Goal: Transaction & Acquisition: Book appointment/travel/reservation

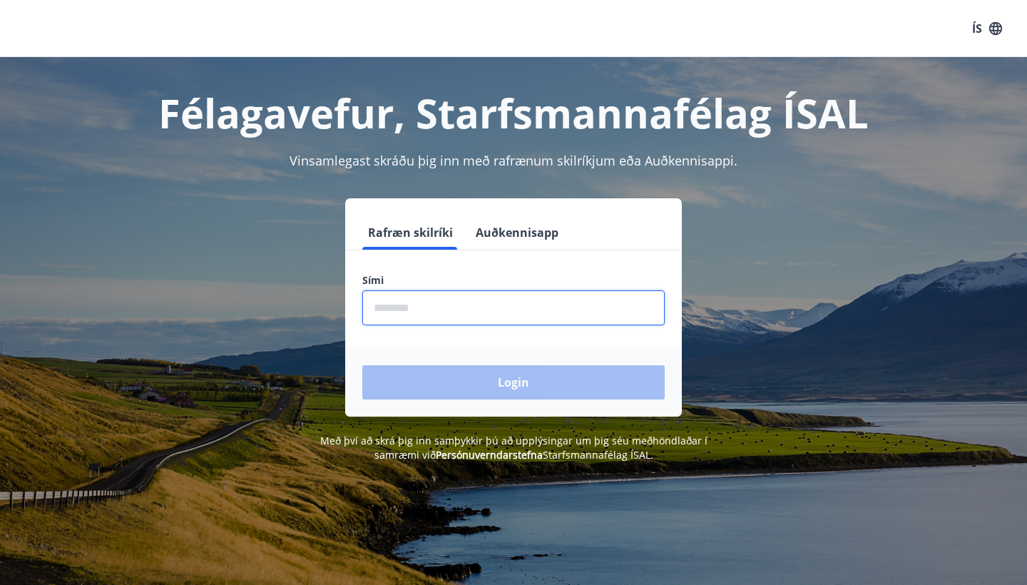
click at [523, 323] on input "phone" at bounding box center [513, 307] width 302 height 35
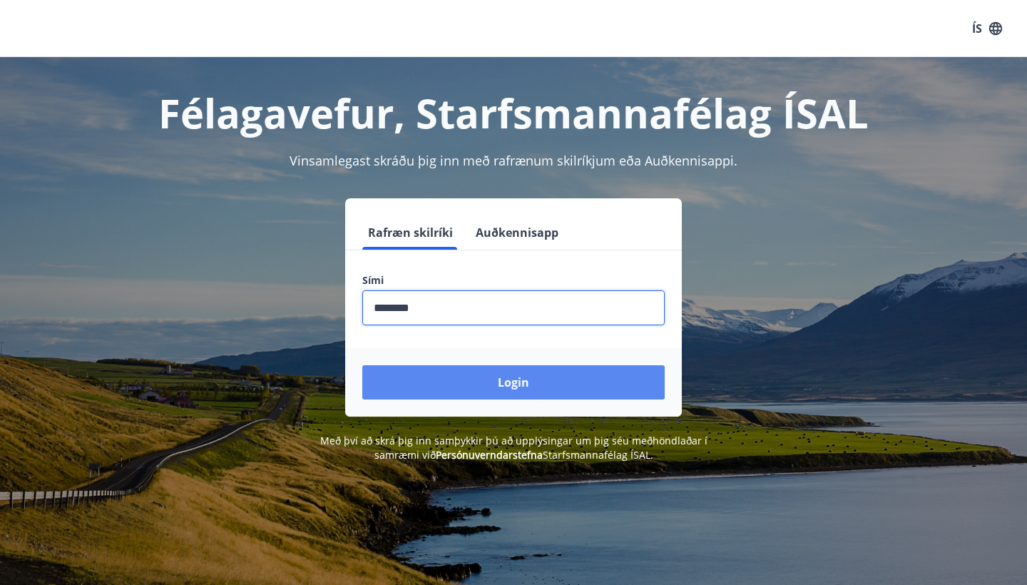
type input "********"
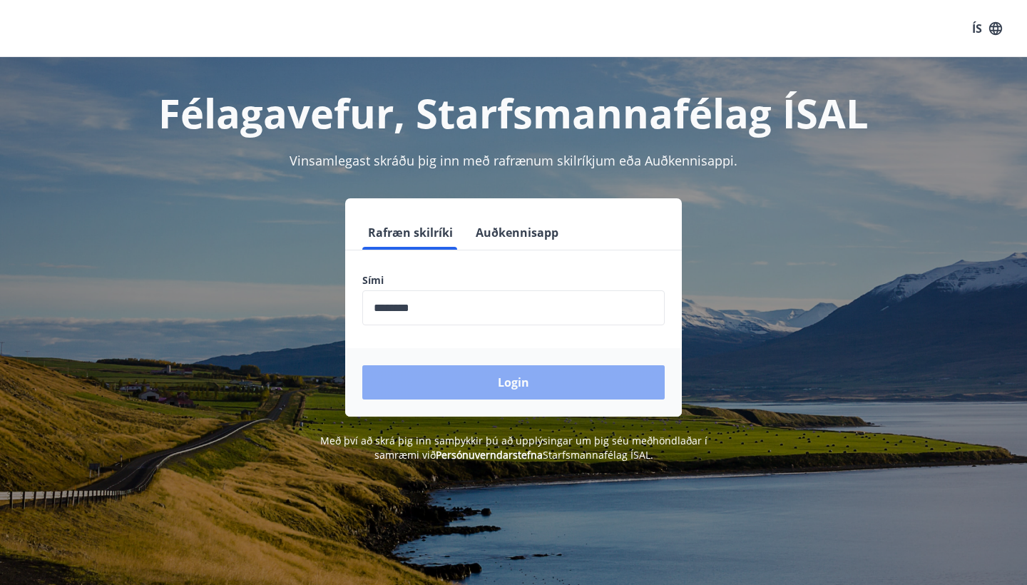
click at [485, 371] on button "Login" at bounding box center [513, 382] width 302 height 34
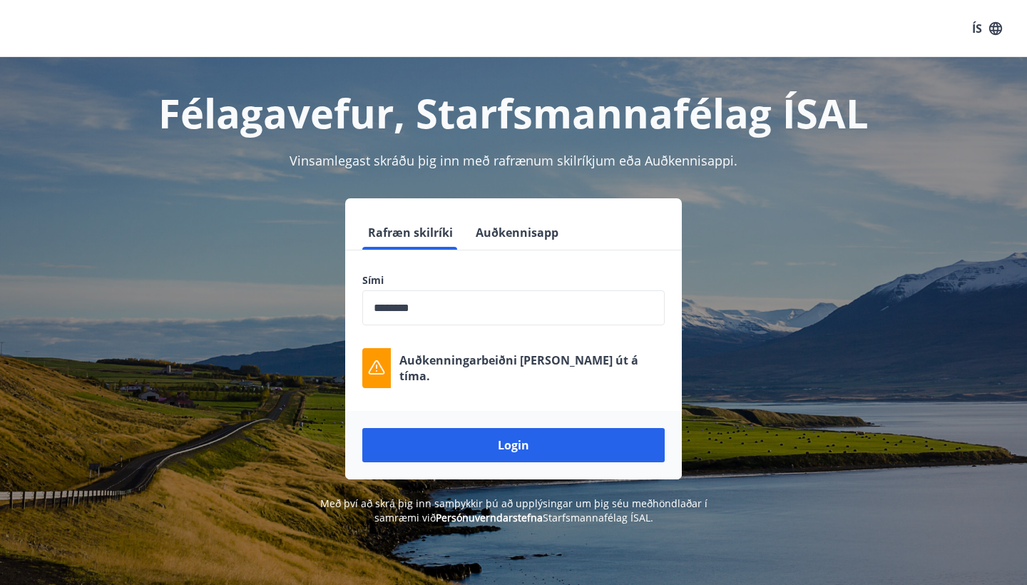
click at [518, 307] on input "phone" at bounding box center [513, 307] width 302 height 35
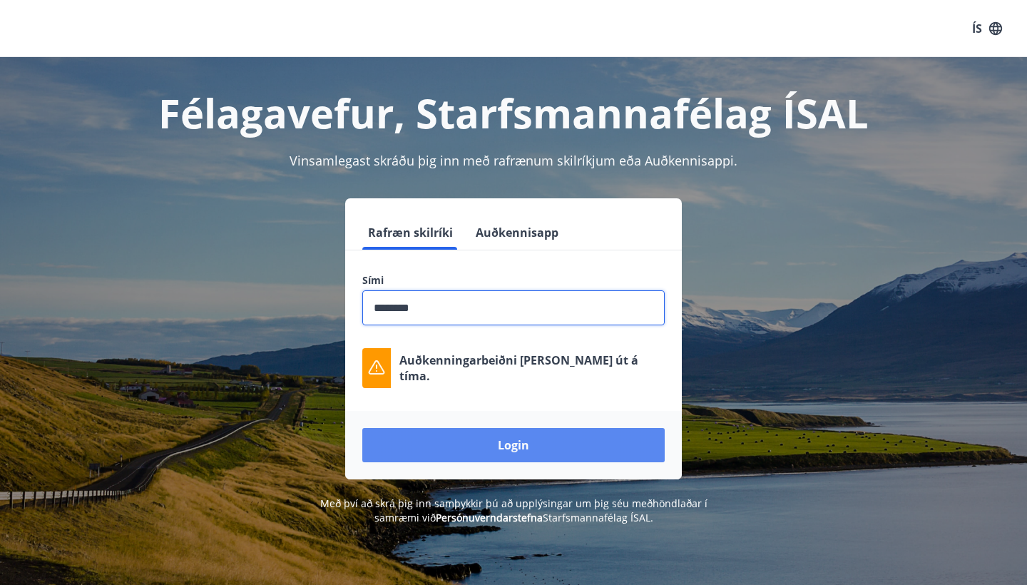
click at [535, 456] on button "Login" at bounding box center [513, 445] width 302 height 34
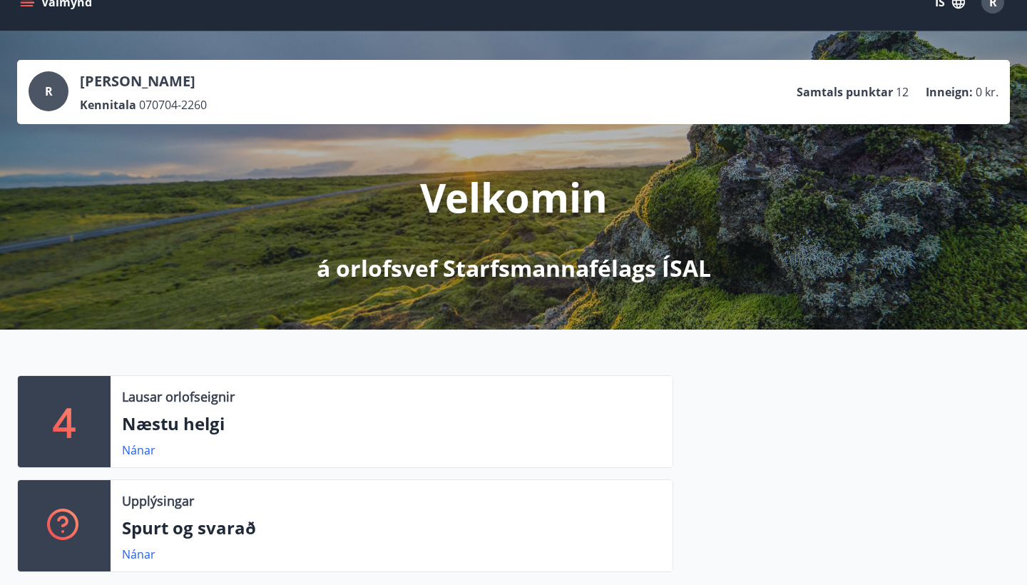
scroll to position [33, 0]
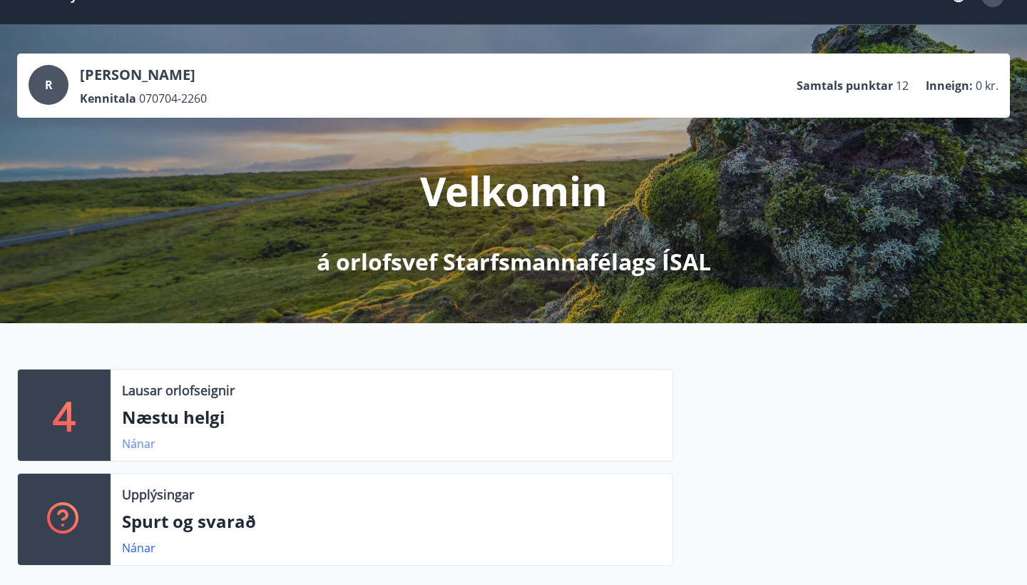
click at [148, 443] on link "Nánar" at bounding box center [139, 444] width 34 height 16
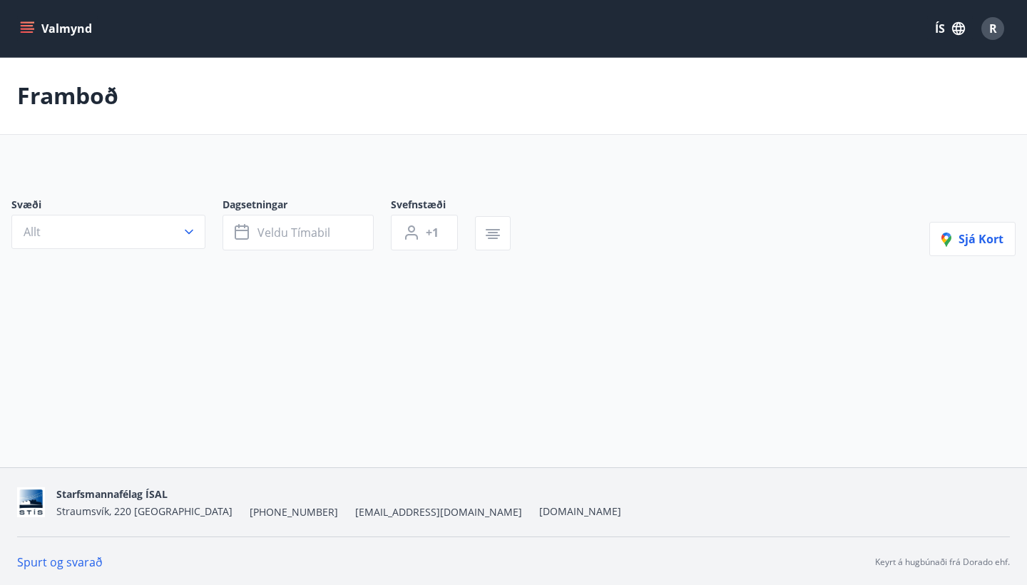
type input "*"
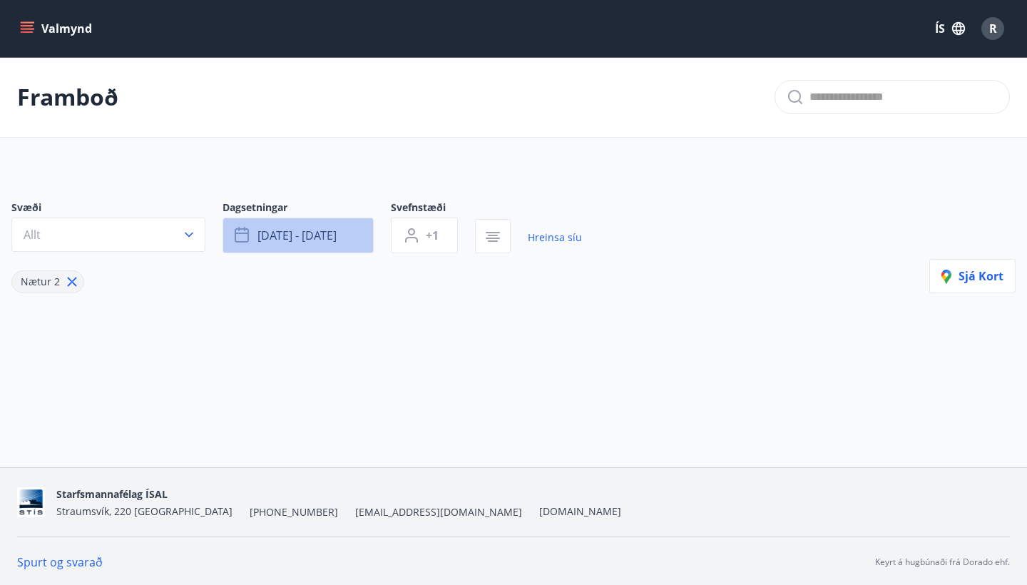
click at [317, 231] on span "ágú 29 - sep 01" at bounding box center [296, 235] width 79 height 16
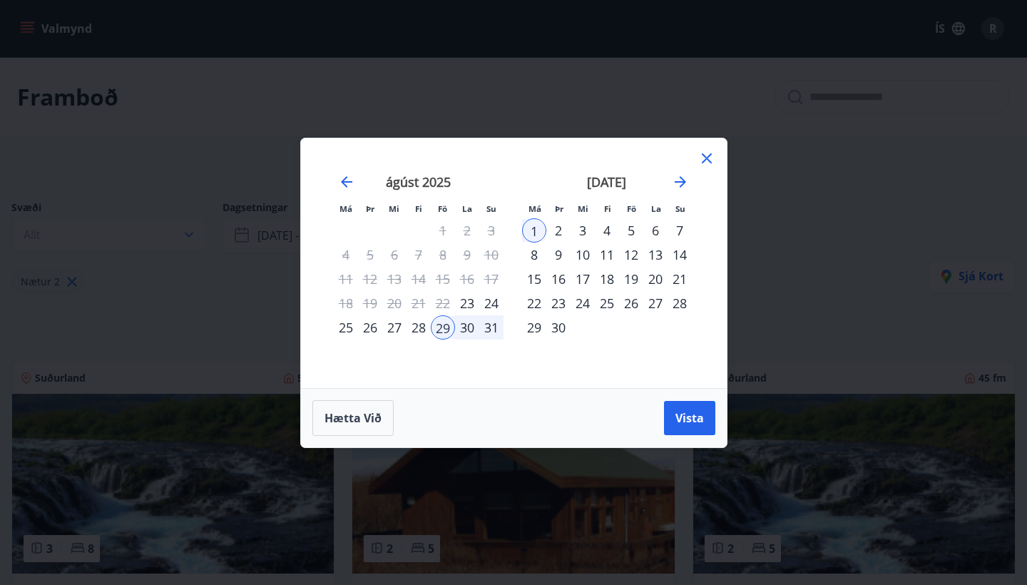
click at [630, 231] on div "5" at bounding box center [631, 230] width 24 height 24
click at [533, 256] on div "8" at bounding box center [534, 254] width 24 height 24
click at [674, 408] on button "Vista" at bounding box center [689, 418] width 51 height 34
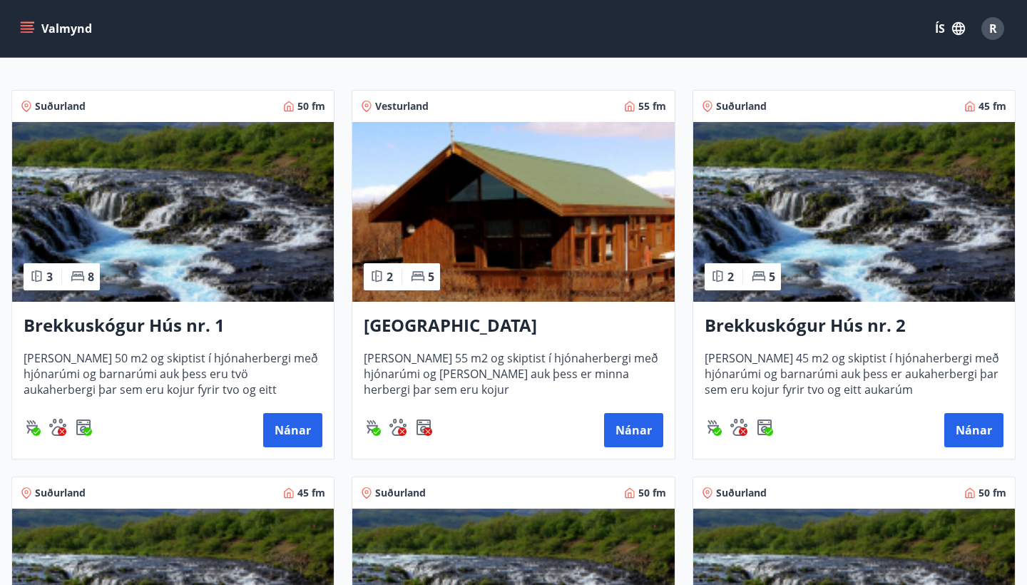
scroll to position [279, 0]
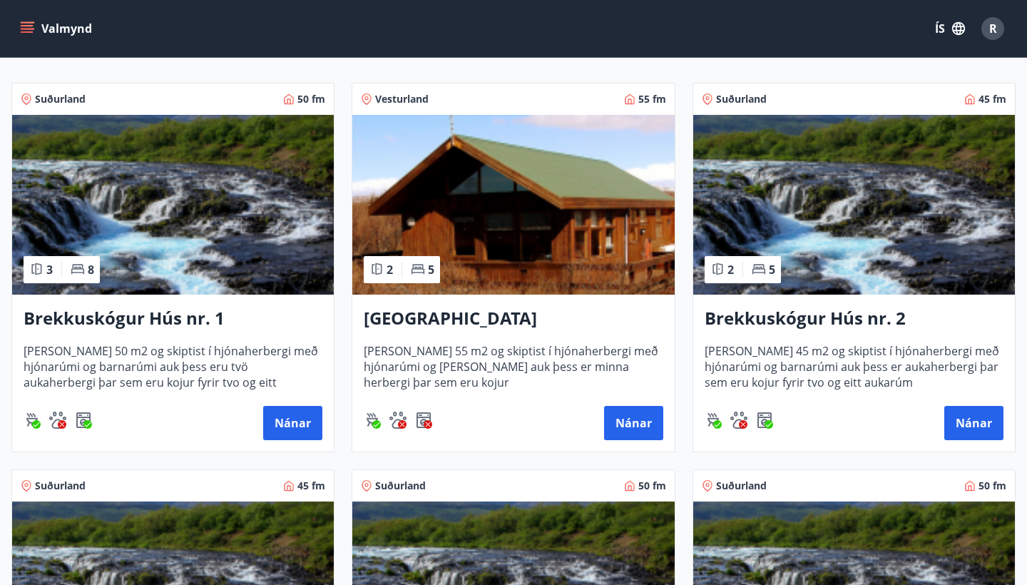
click at [170, 322] on h3 "Brekkuskógur Hús nr. 1" at bounding box center [173, 319] width 299 height 26
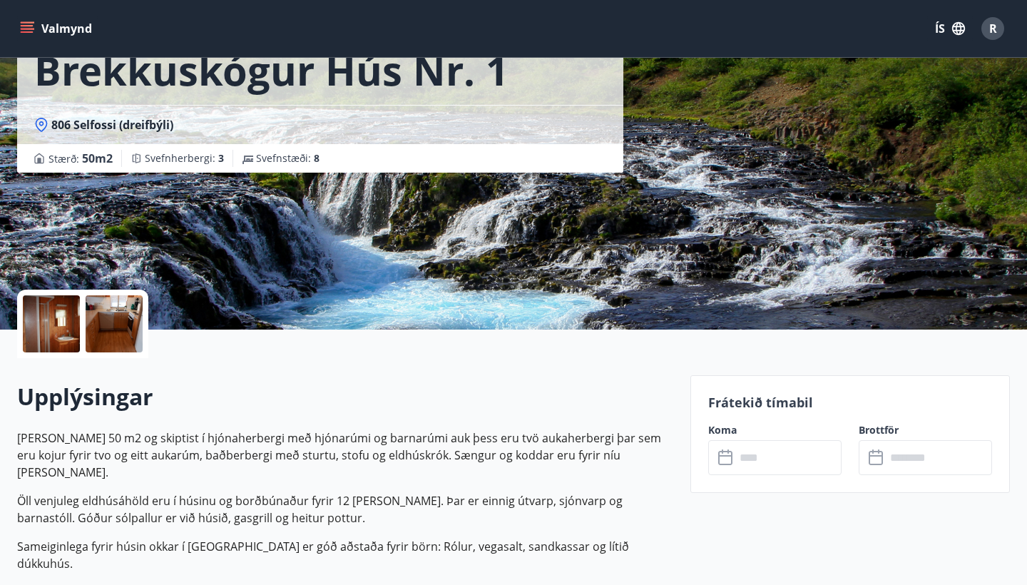
scroll to position [166, 0]
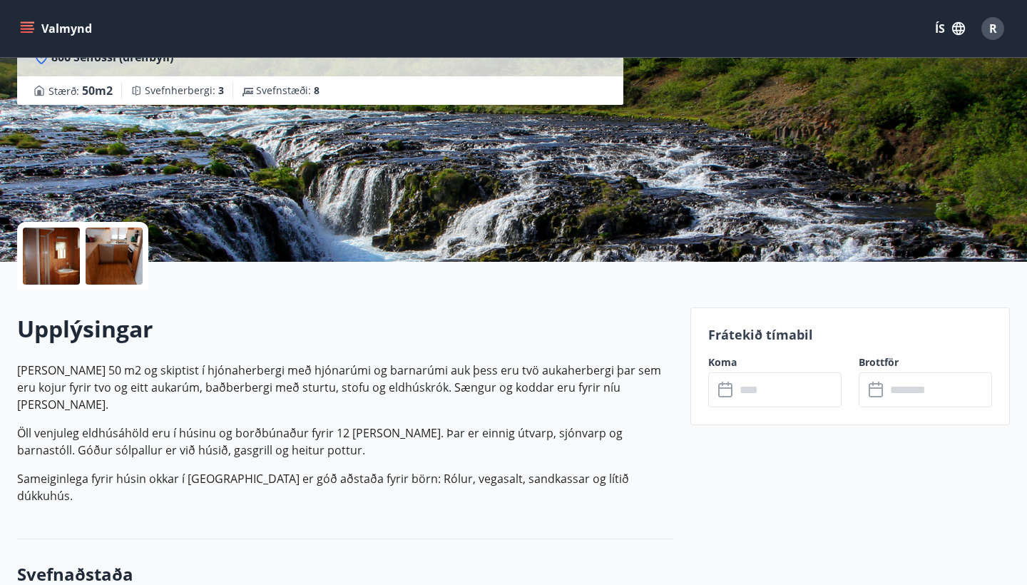
click at [757, 384] on input "text" at bounding box center [788, 389] width 106 height 35
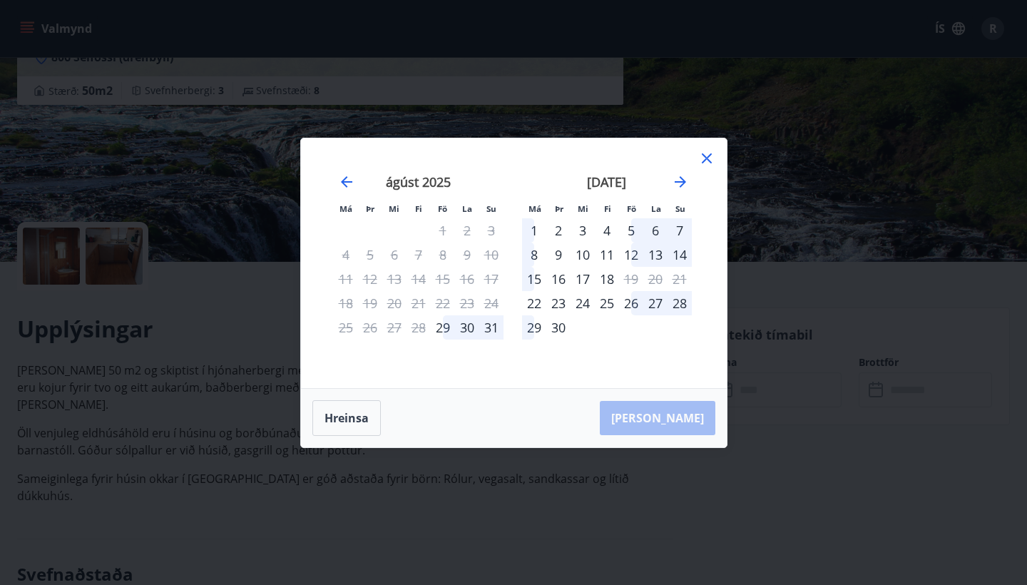
click at [631, 227] on div "5" at bounding box center [631, 230] width 24 height 24
click at [533, 253] on div "8" at bounding box center [534, 254] width 24 height 24
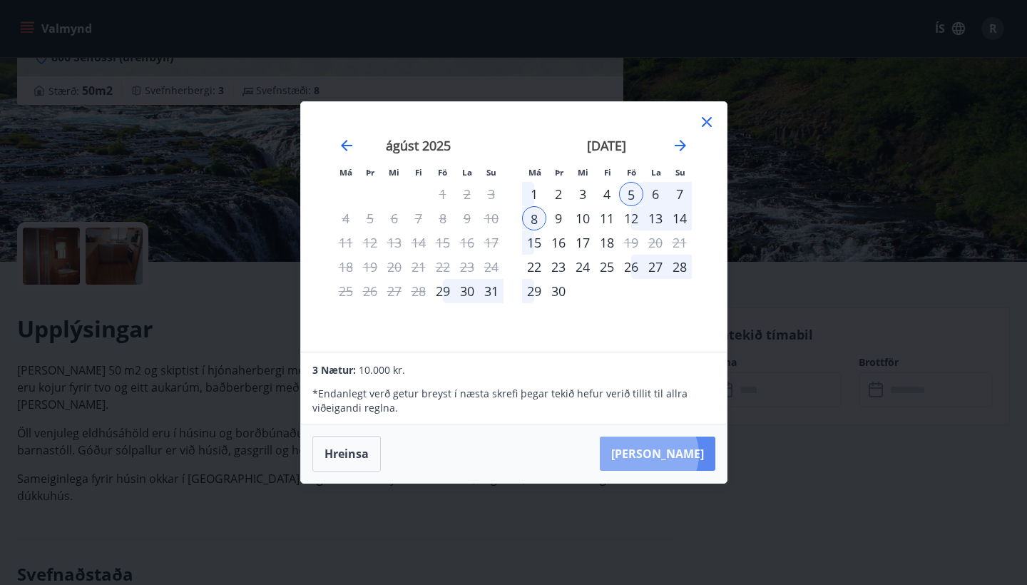
click at [692, 454] on button "Taka Frá" at bounding box center [658, 453] width 116 height 34
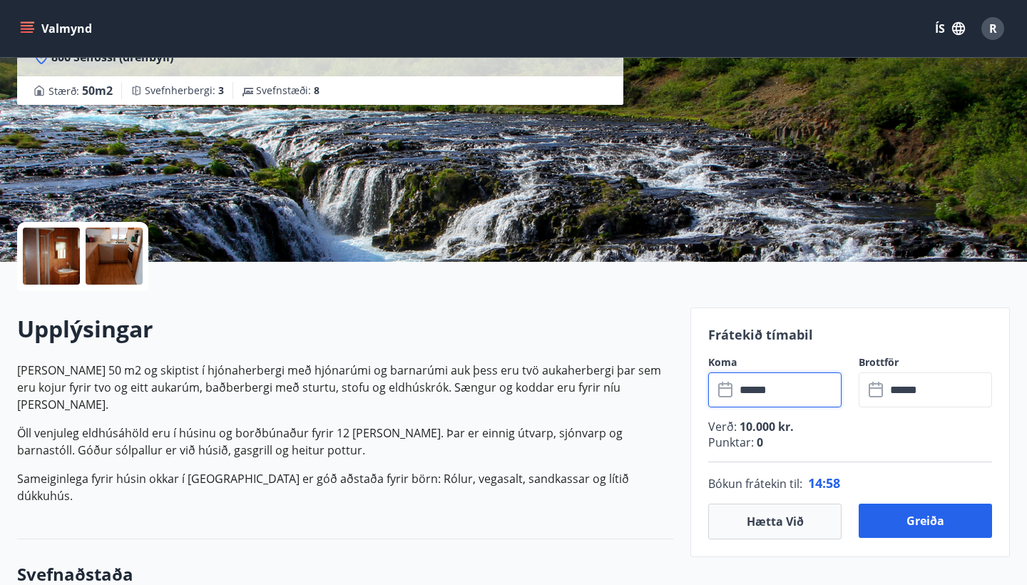
type input "******"
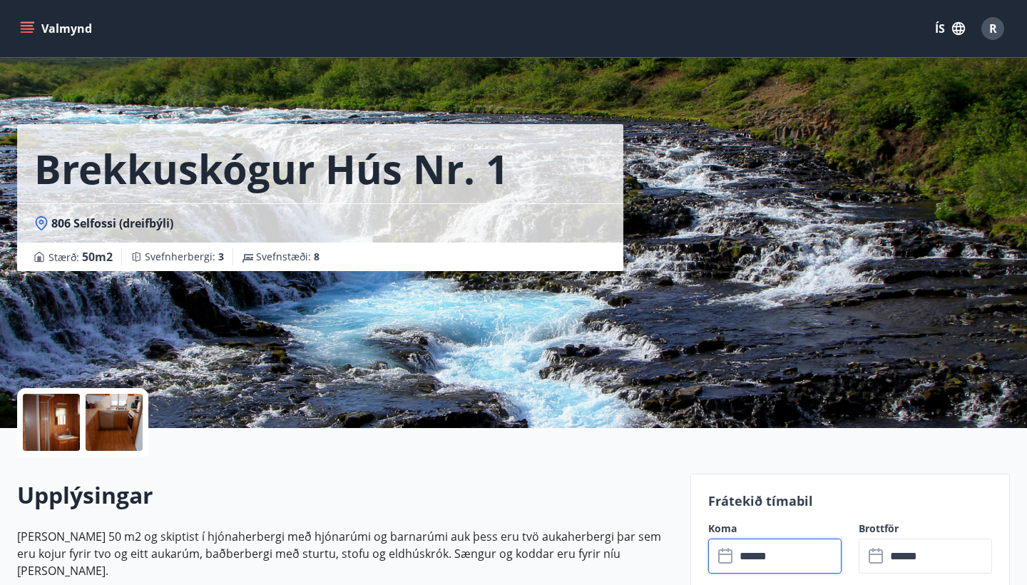
scroll to position [0, 0]
click at [65, 418] on div at bounding box center [51, 422] width 57 height 57
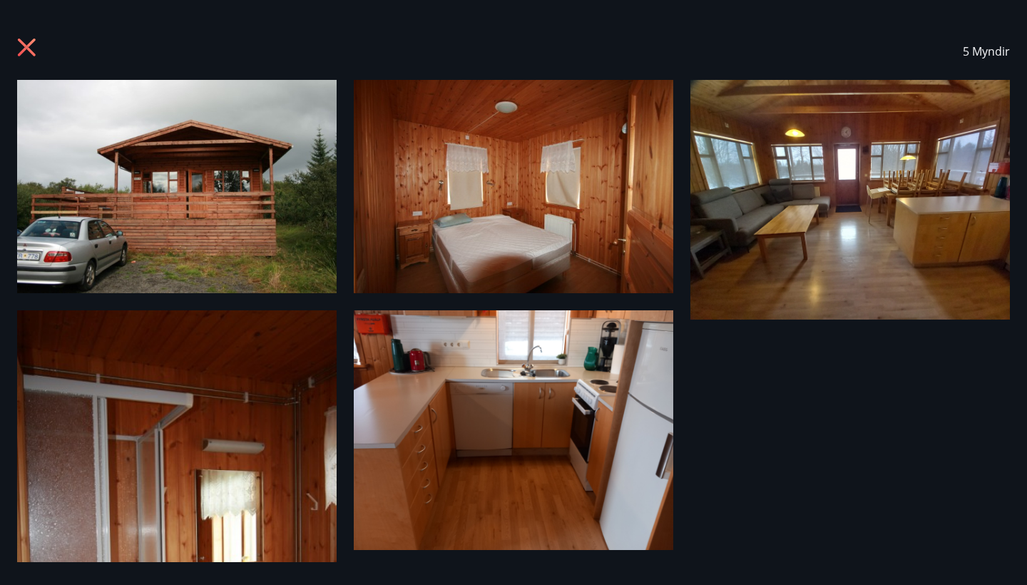
click at [21, 51] on icon at bounding box center [27, 48] width 18 height 18
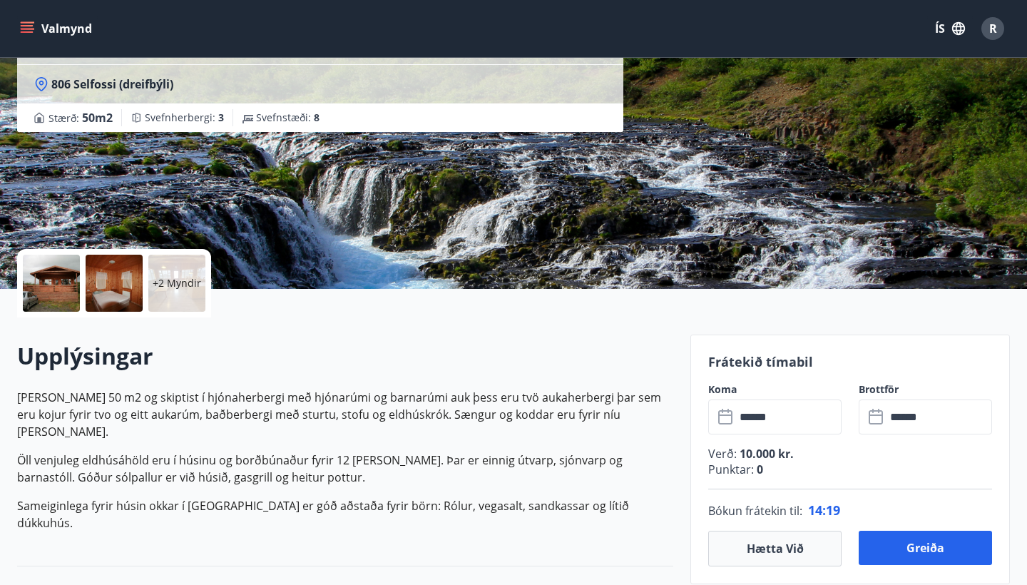
scroll to position [311, 0]
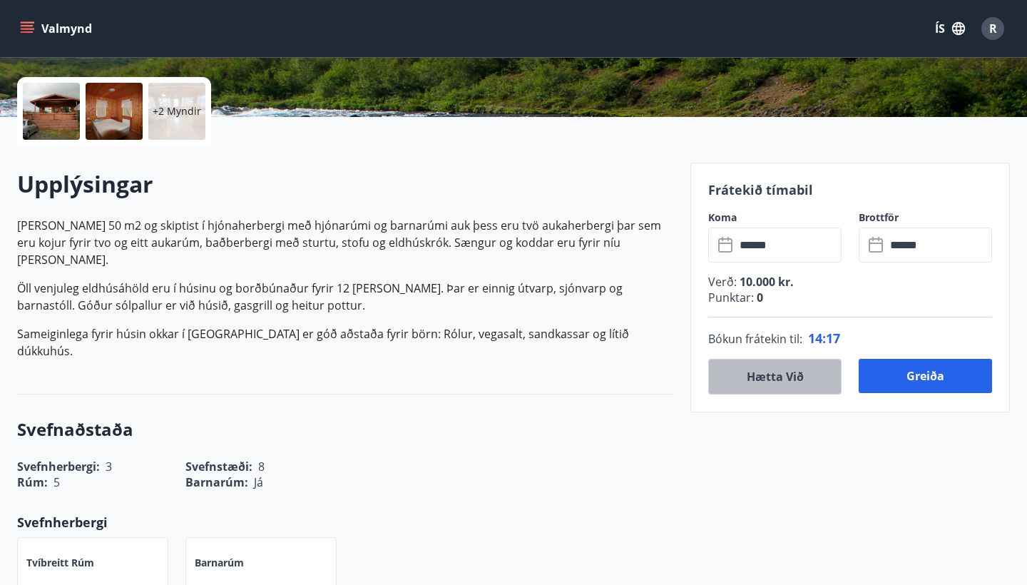
click at [745, 386] on button "Hætta við" at bounding box center [774, 377] width 133 height 36
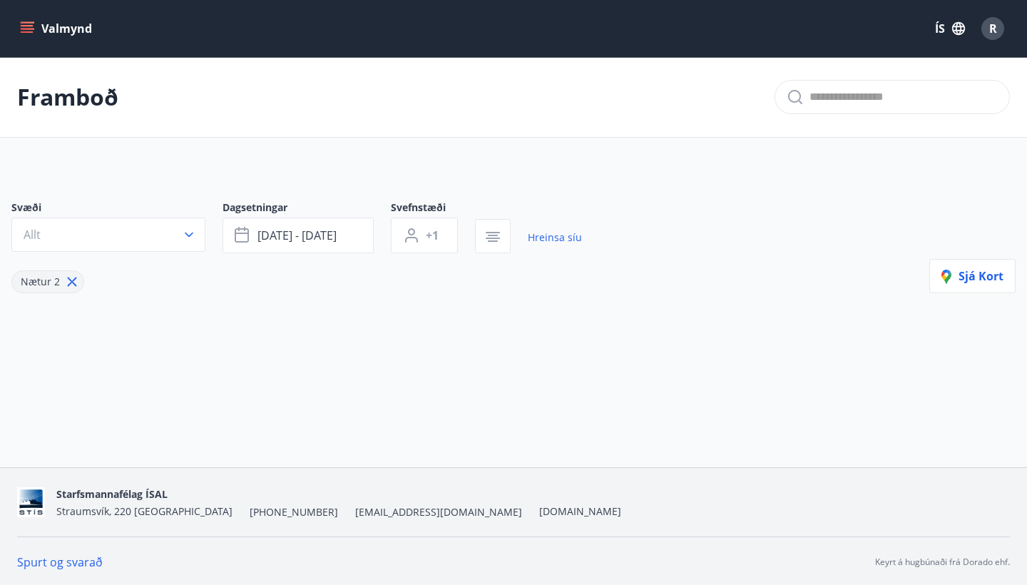
type input "*"
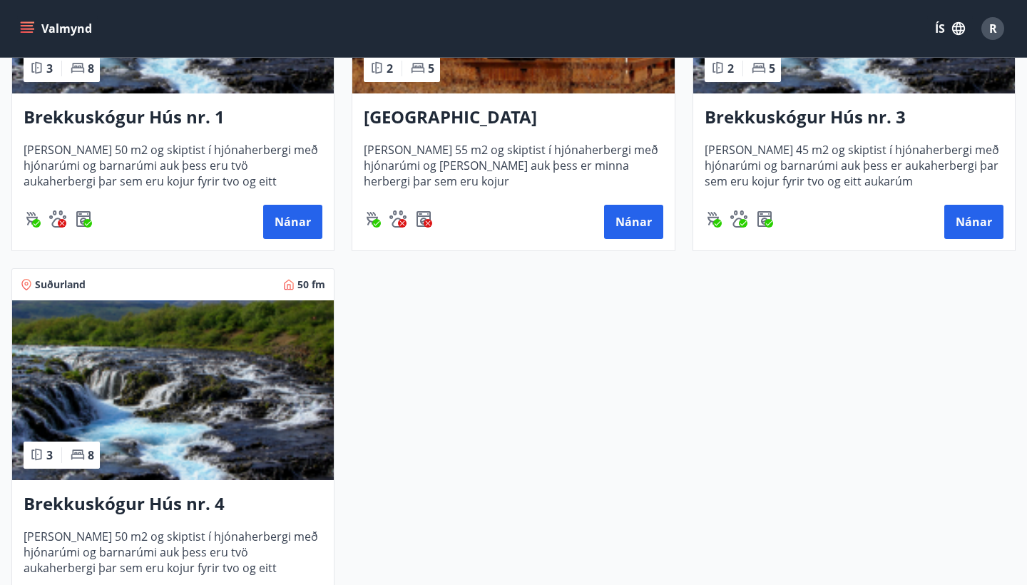
scroll to position [478, 0]
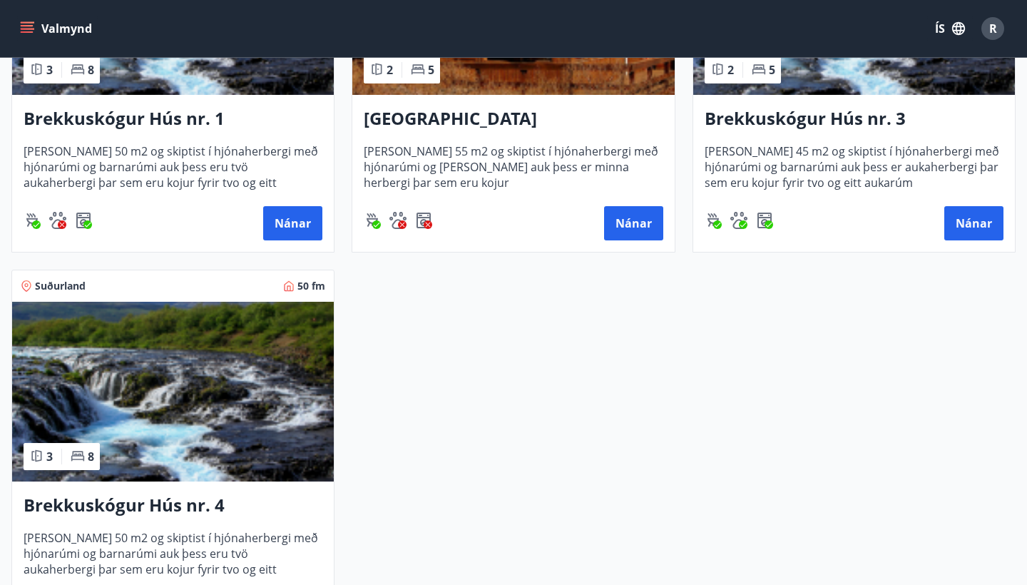
click at [266, 436] on img at bounding box center [173, 392] width 322 height 180
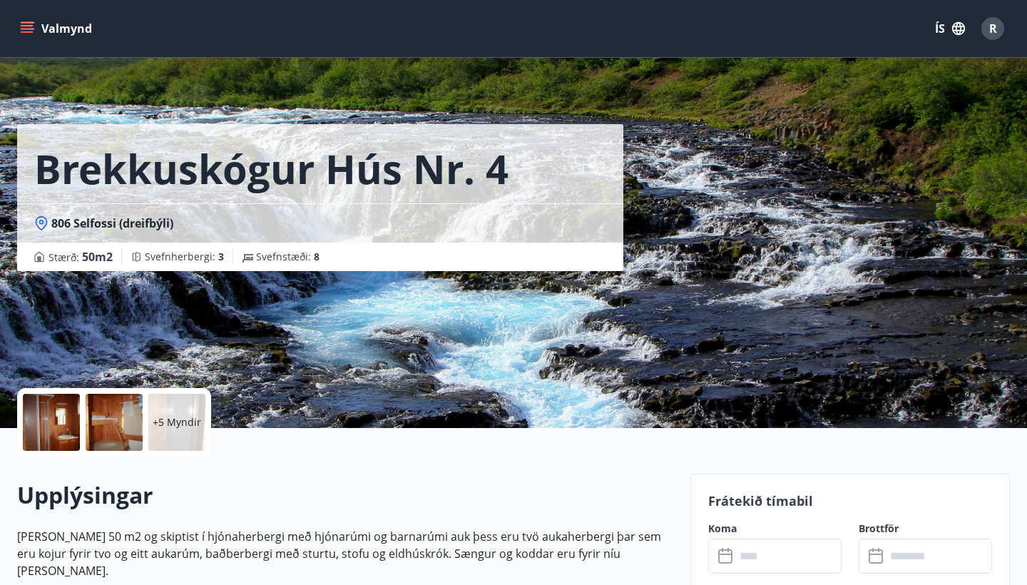
scroll to position [31, 0]
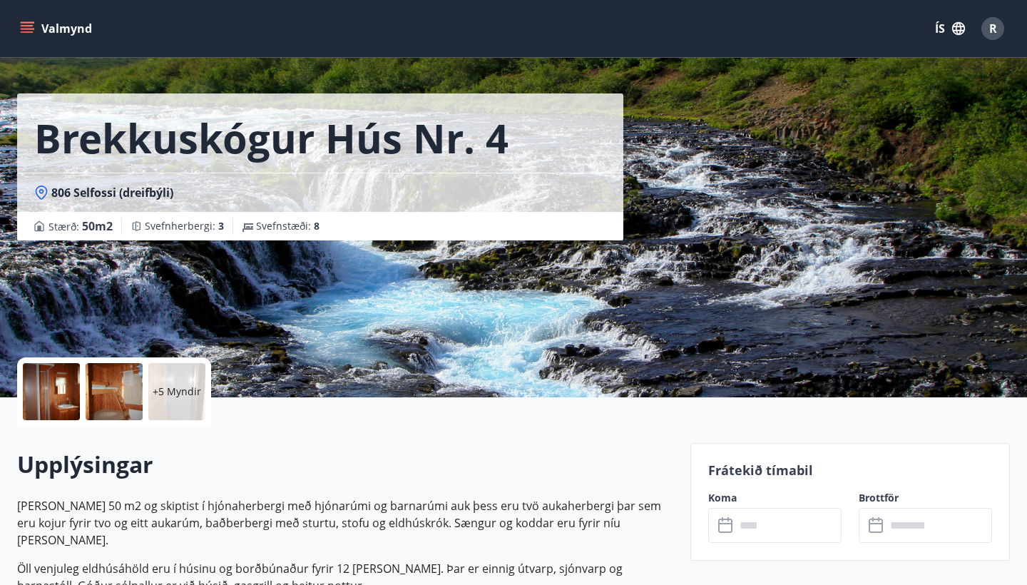
click at [74, 393] on div at bounding box center [51, 391] width 57 height 57
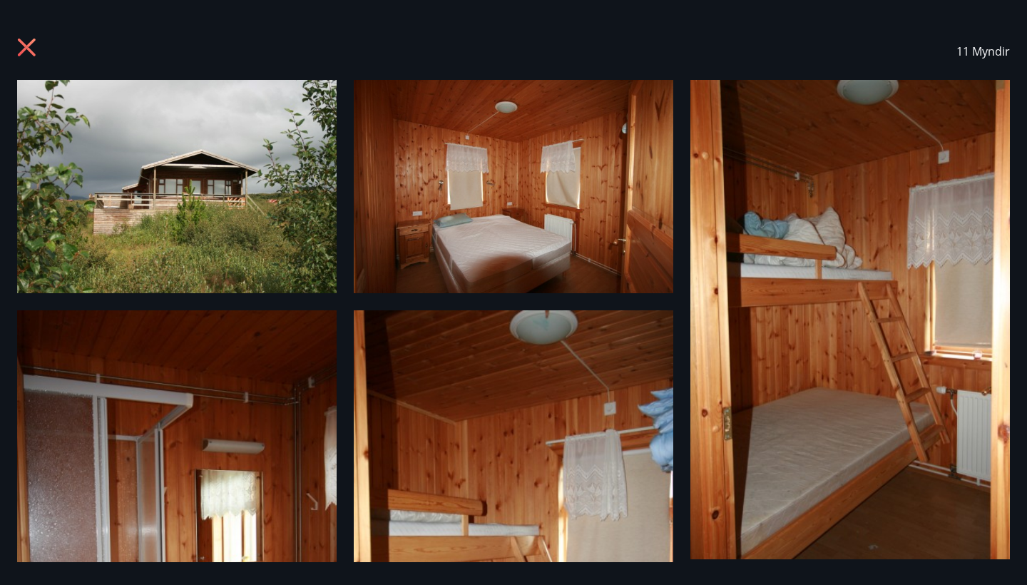
scroll to position [0, 0]
click at [21, 47] on icon at bounding box center [28, 49] width 23 height 23
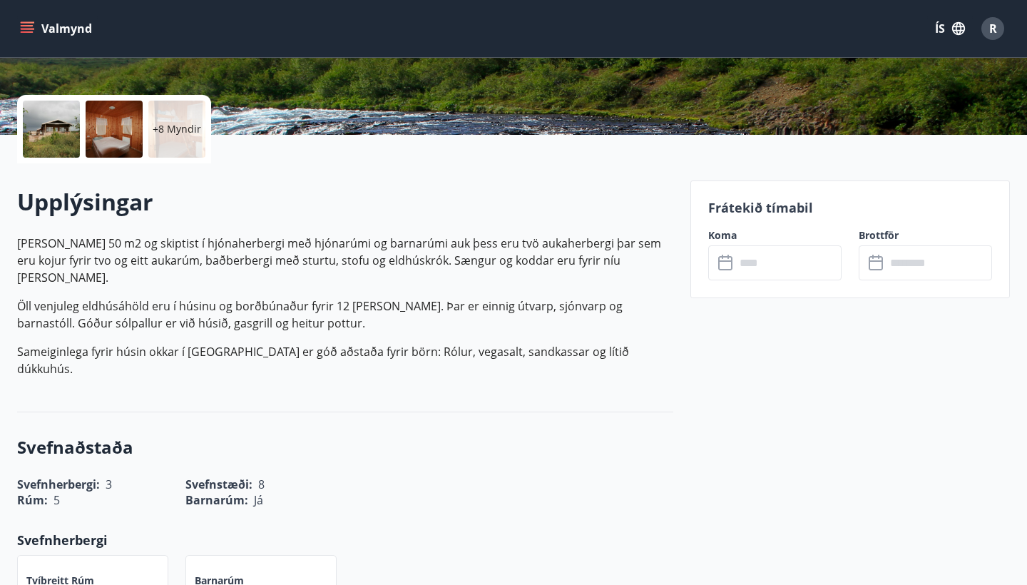
scroll to position [4, 0]
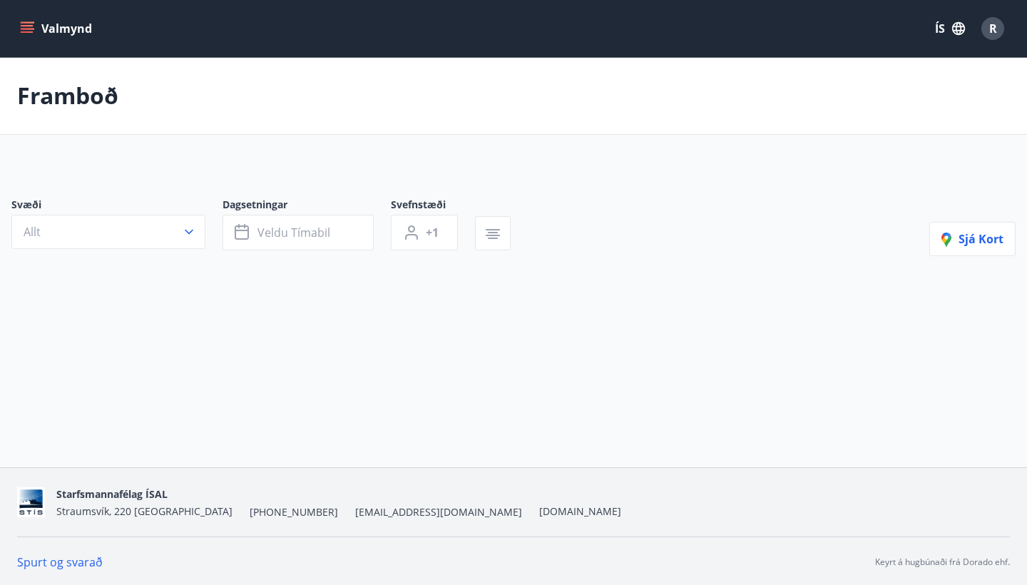
type input "*"
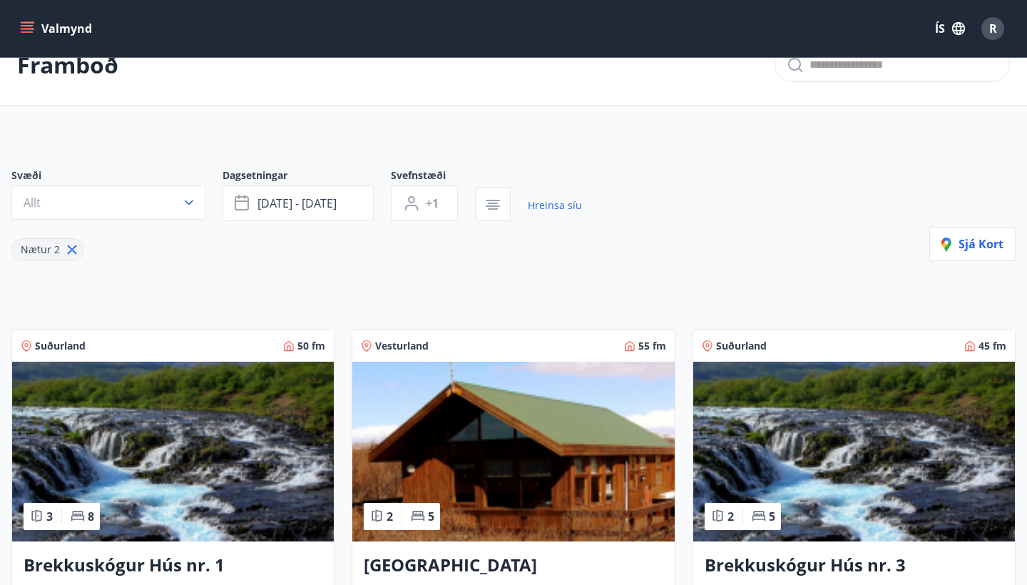
scroll to position [39, 0]
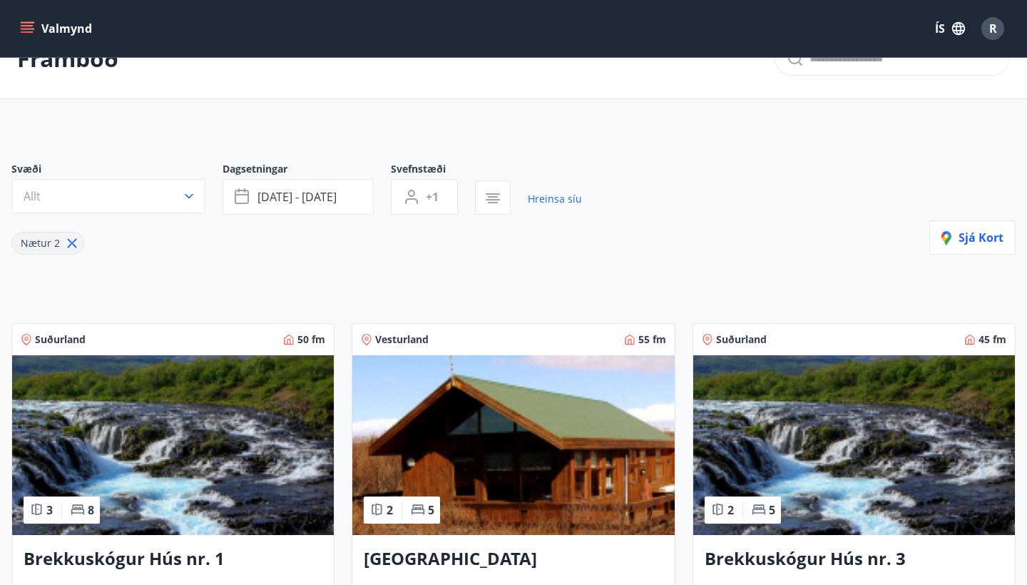
click at [33, 26] on icon "menu" at bounding box center [27, 25] width 13 height 1
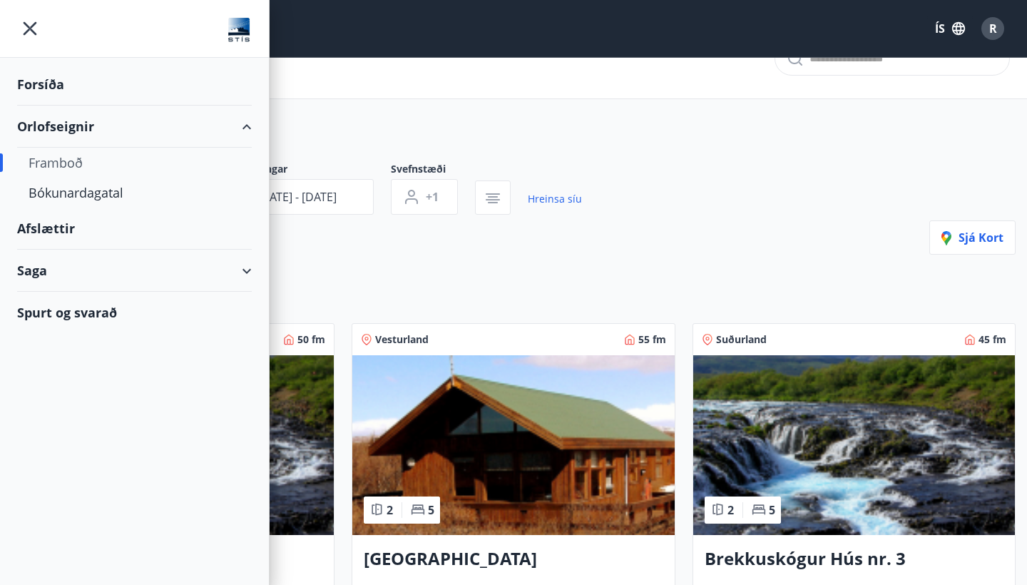
click at [29, 36] on icon "menu" at bounding box center [30, 29] width 26 height 26
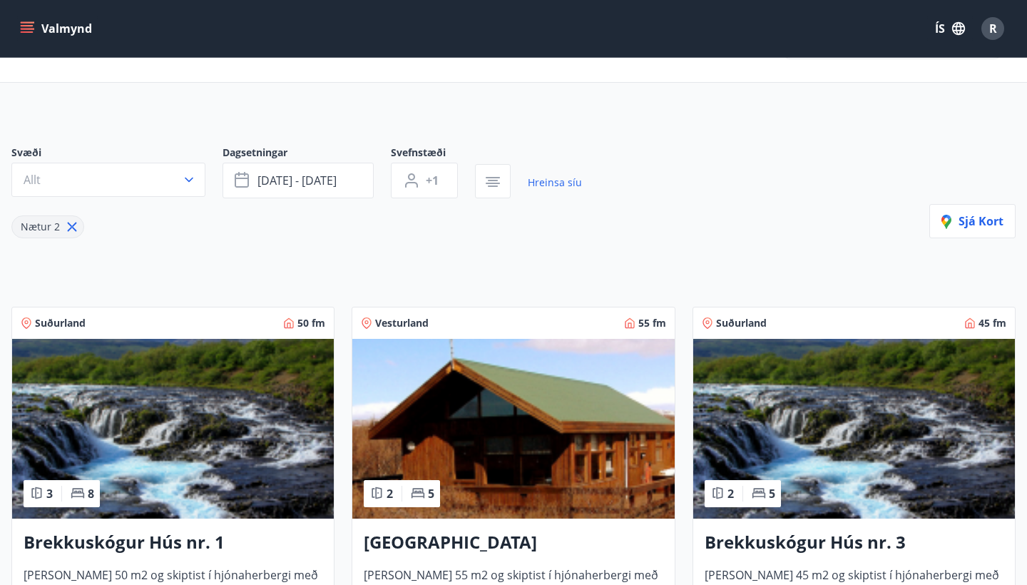
scroll to position [46, 0]
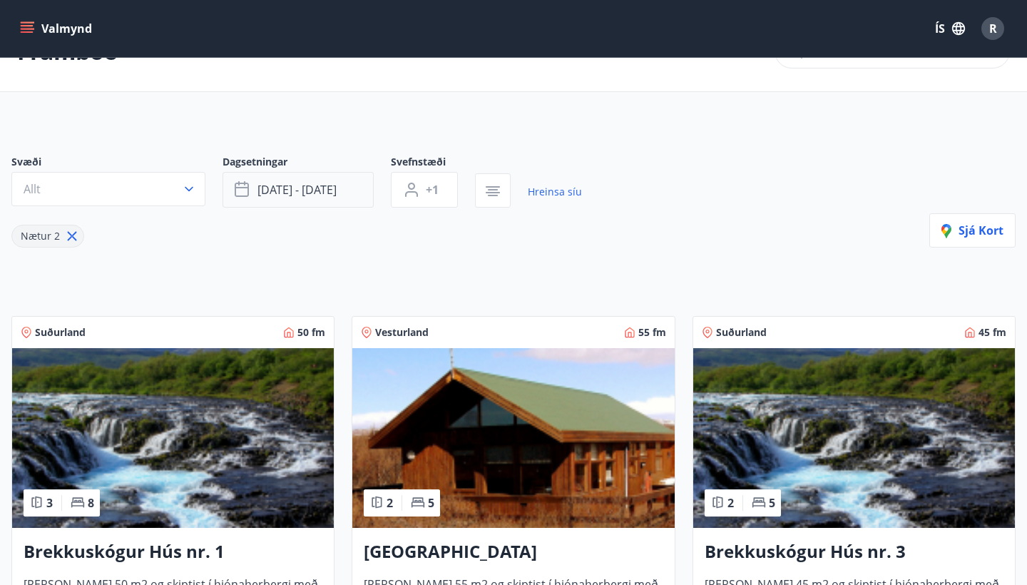
click at [314, 180] on button "ágú 29 - sep 01" at bounding box center [297, 190] width 151 height 36
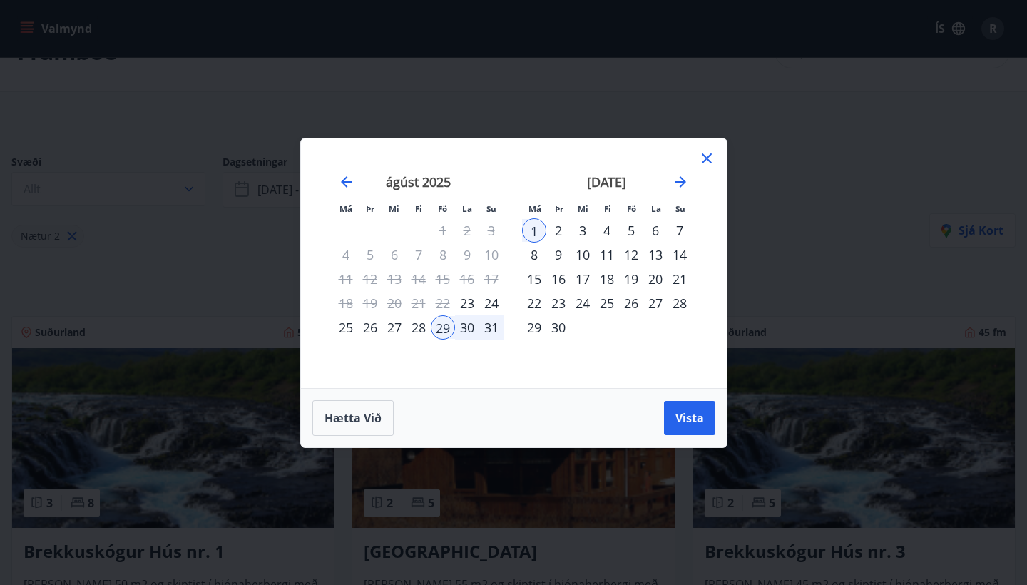
click at [707, 157] on icon at bounding box center [707, 158] width 10 height 10
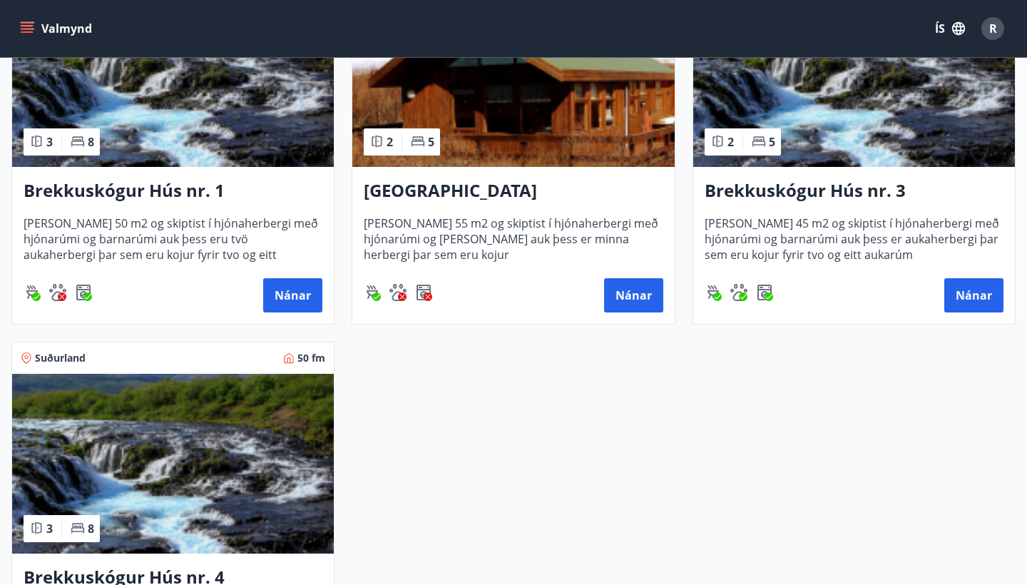
scroll to position [420, 0]
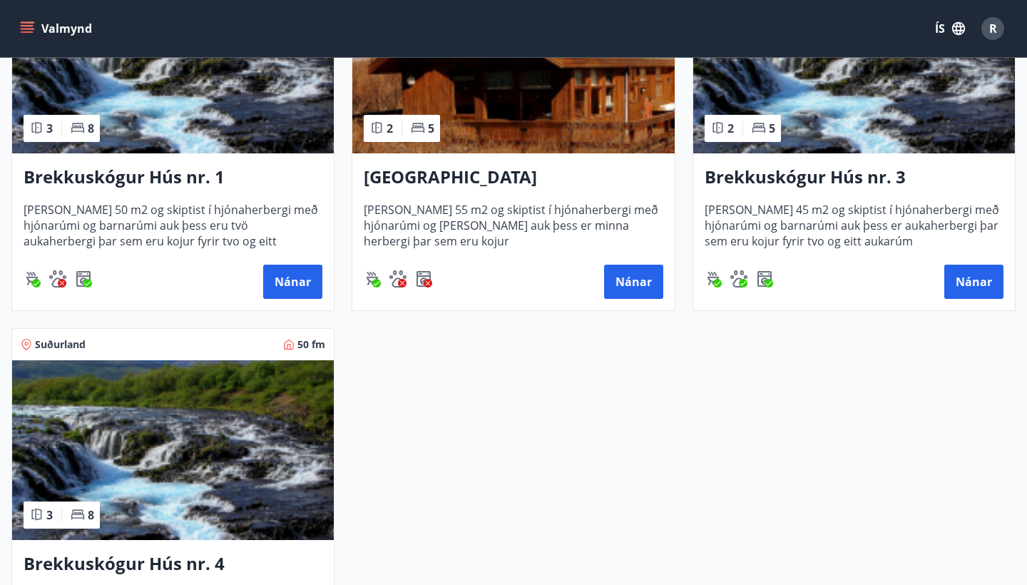
click at [632, 355] on div "Suðurland 50 fm 3 8 Brekkuskógur Hús nr. 1 Húsið er 50 m2 og skiptist í hjónahe…" at bounding box center [504, 310] width 1021 height 773
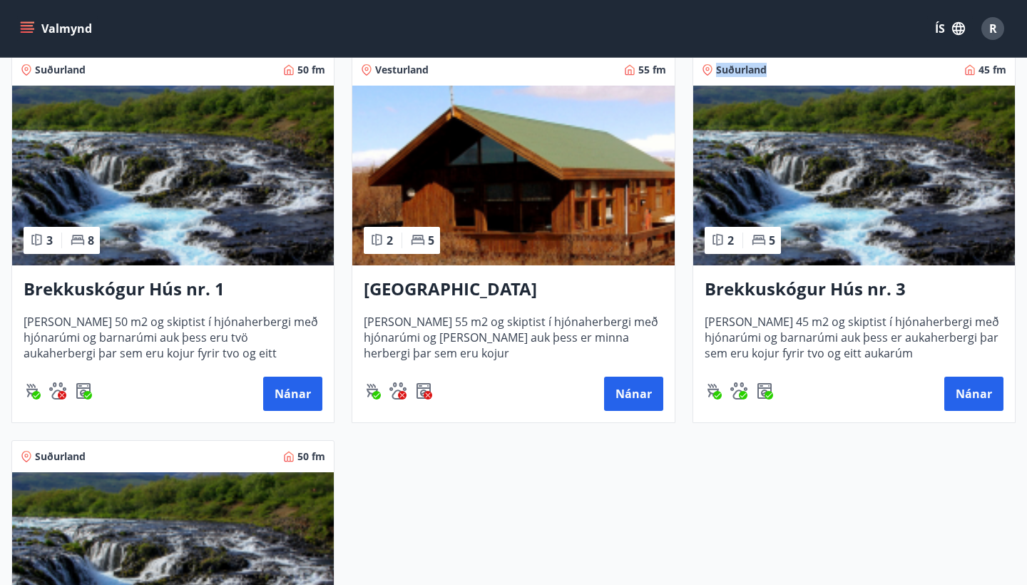
scroll to position [309, 0]
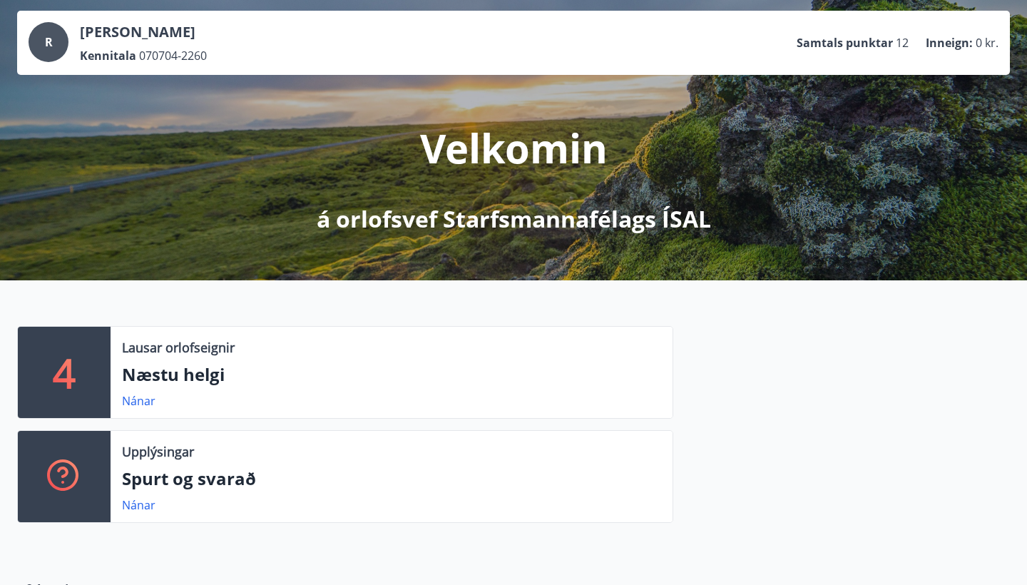
scroll to position [76, 0]
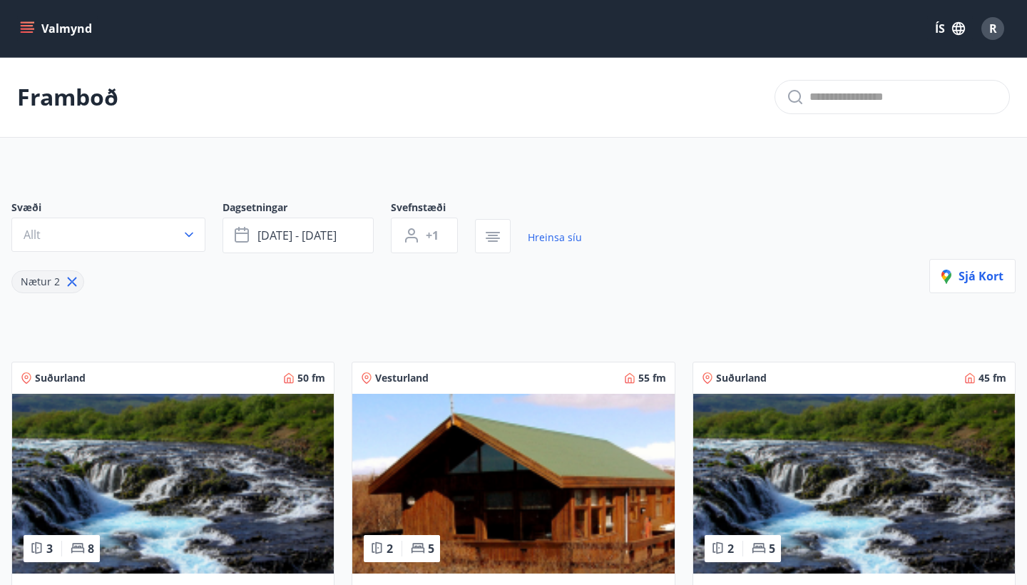
click at [68, 279] on icon at bounding box center [72, 281] width 9 height 9
type input "*"
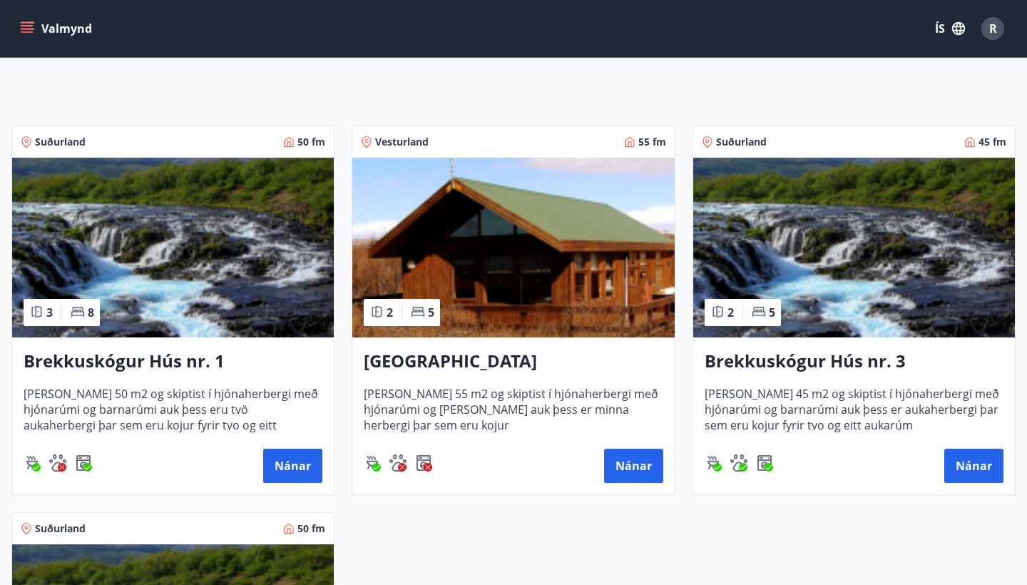
scroll to position [125, 0]
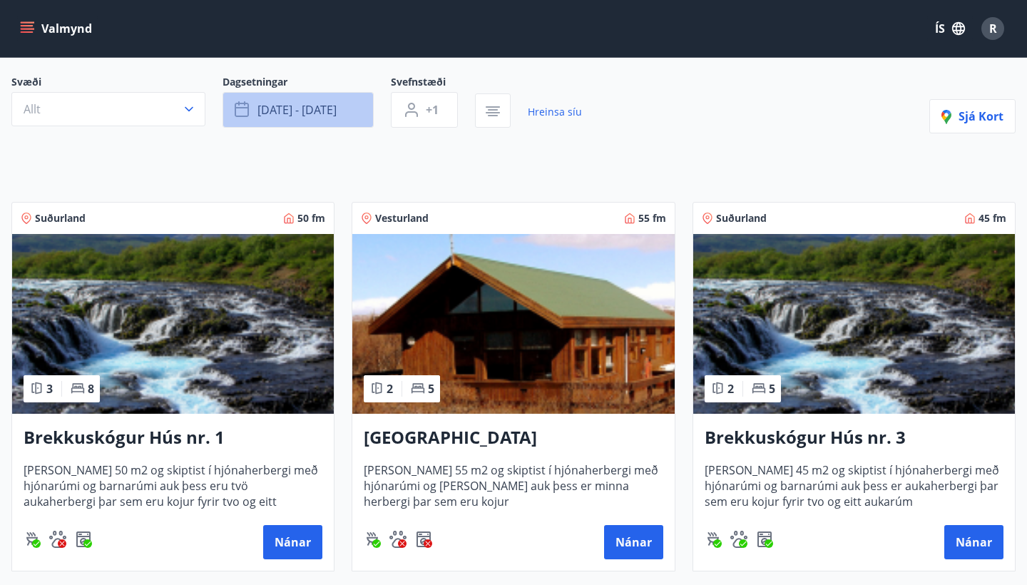
click at [344, 121] on button "ágú 29 - sep 01" at bounding box center [297, 110] width 151 height 36
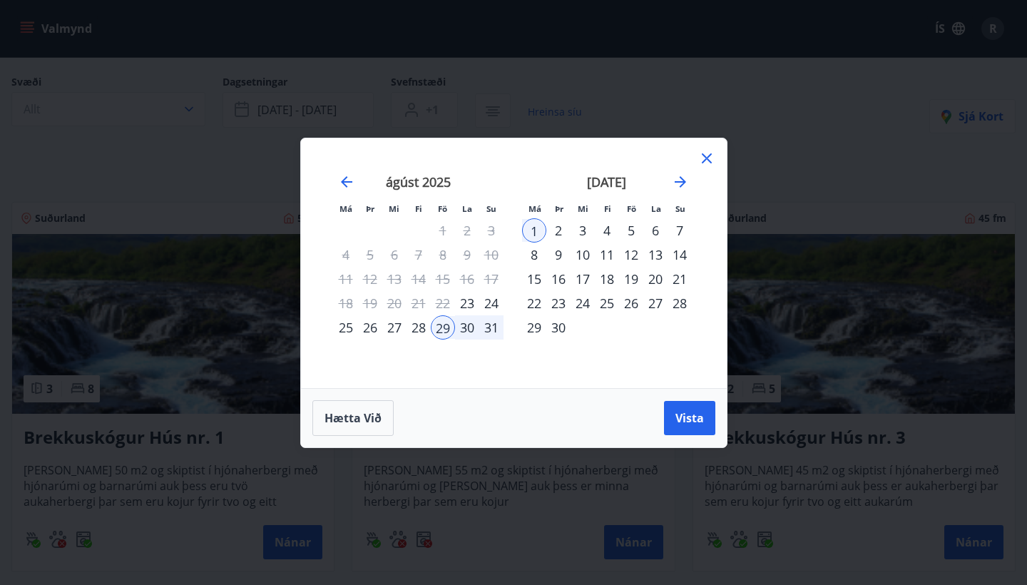
click at [632, 226] on div "5" at bounding box center [631, 230] width 24 height 24
click at [527, 255] on div "8" at bounding box center [534, 254] width 24 height 24
click at [676, 431] on button "Vista" at bounding box center [689, 418] width 51 height 34
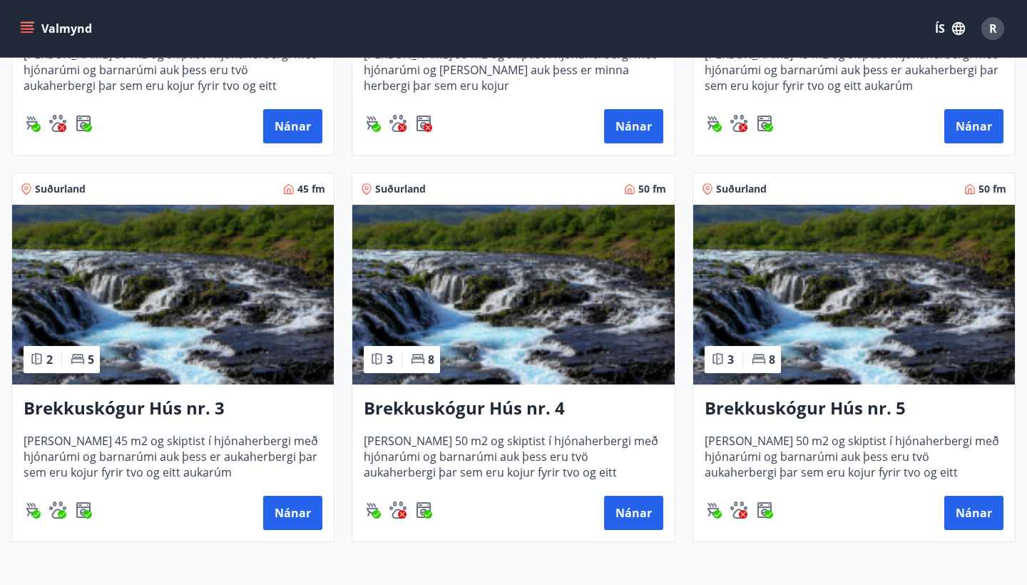
scroll to position [563, 0]
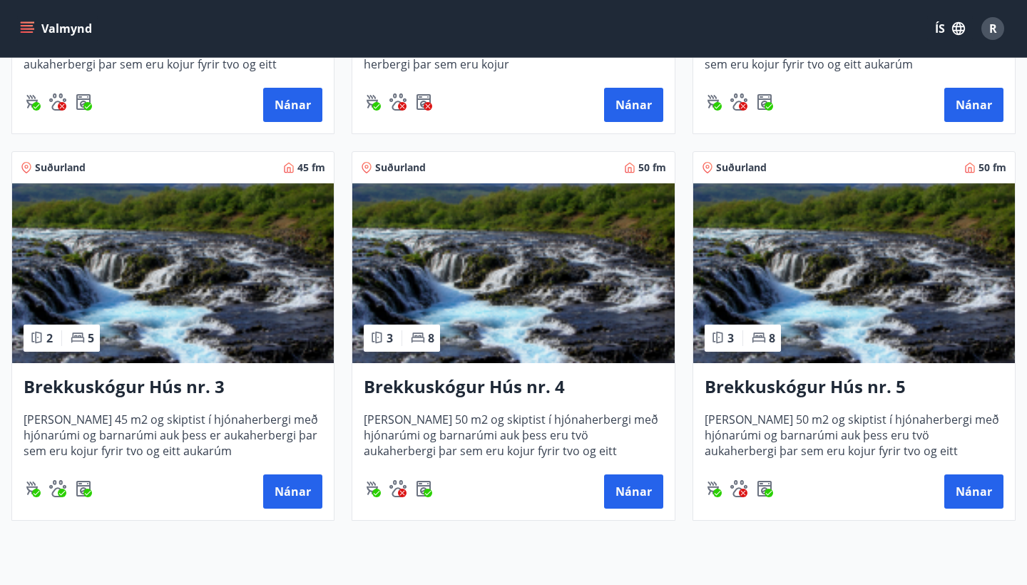
click at [423, 342] on icon at bounding box center [418, 337] width 14 height 14
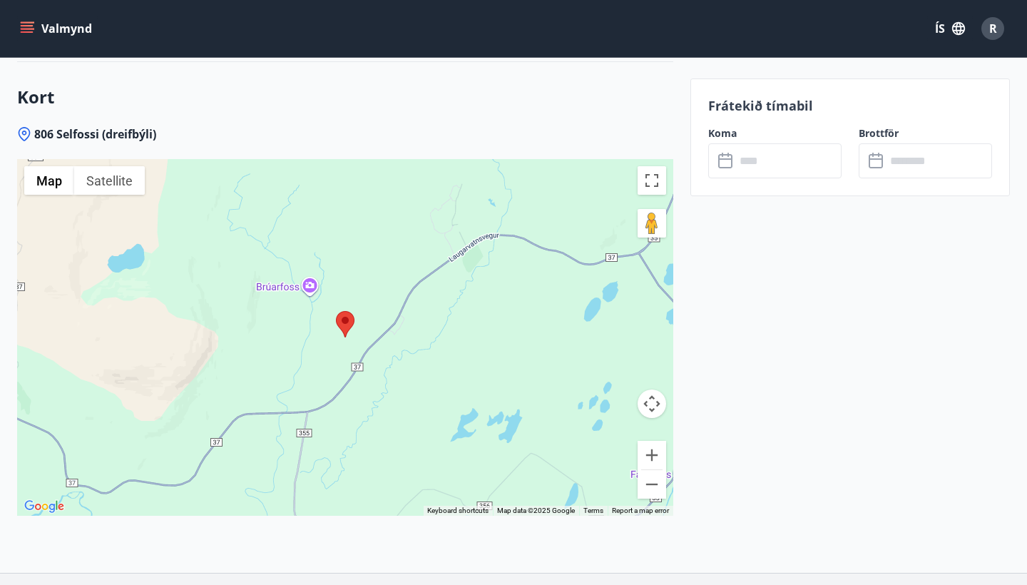
scroll to position [1608, 0]
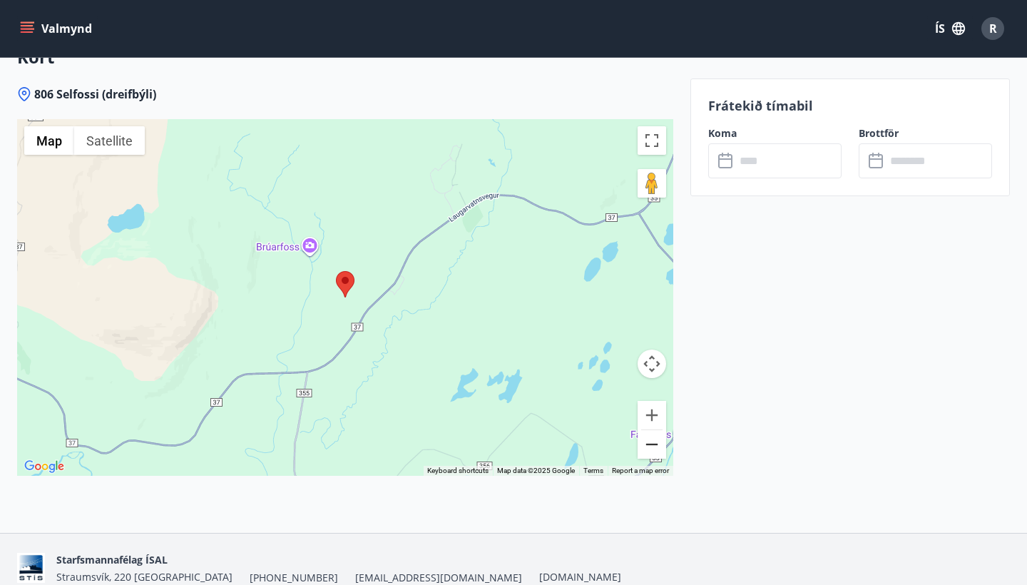
click at [649, 430] on button "Zoom out" at bounding box center [651, 444] width 29 height 29
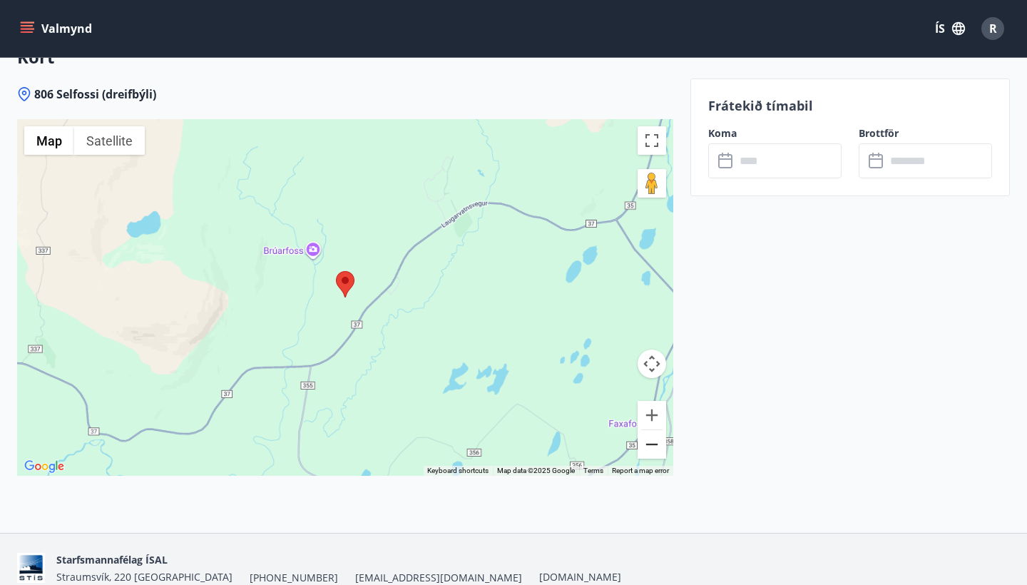
click at [649, 430] on button "Zoom out" at bounding box center [651, 444] width 29 height 29
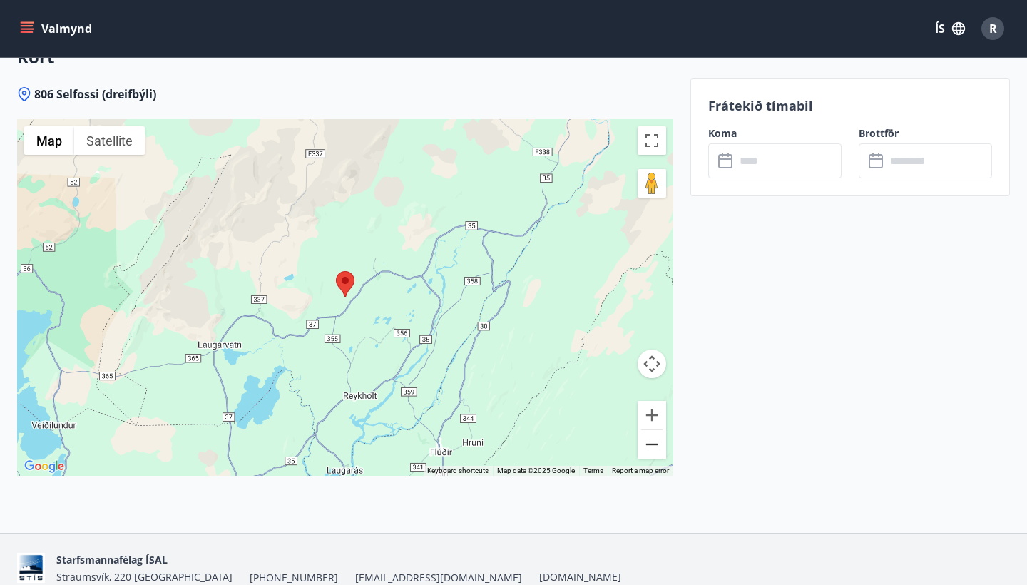
click at [649, 430] on button "Zoom out" at bounding box center [651, 444] width 29 height 29
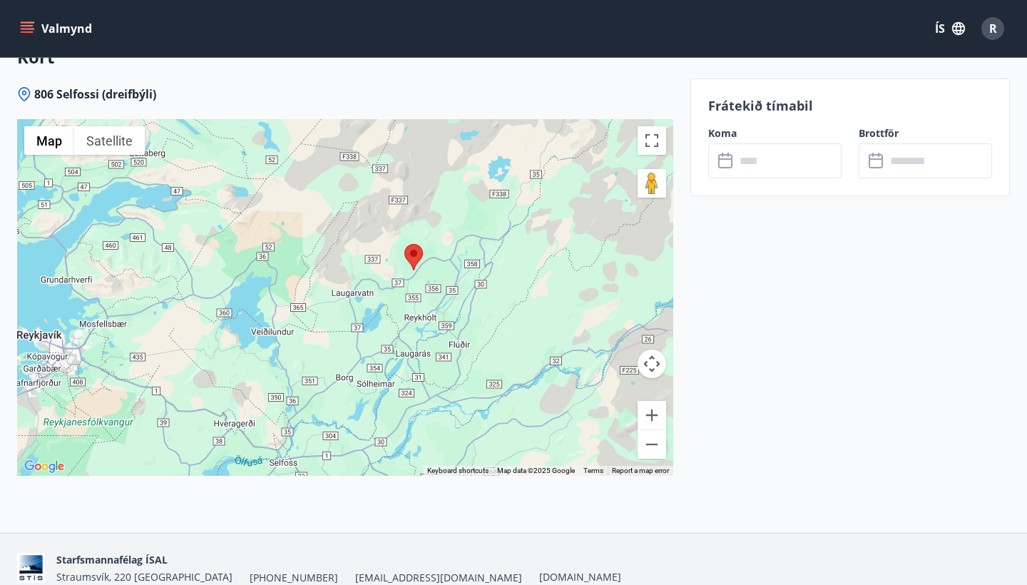
drag, startPoint x: 407, startPoint y: 302, endPoint x: 494, endPoint y: 266, distance: 94.3
click at [494, 266] on div at bounding box center [345, 297] width 656 height 357
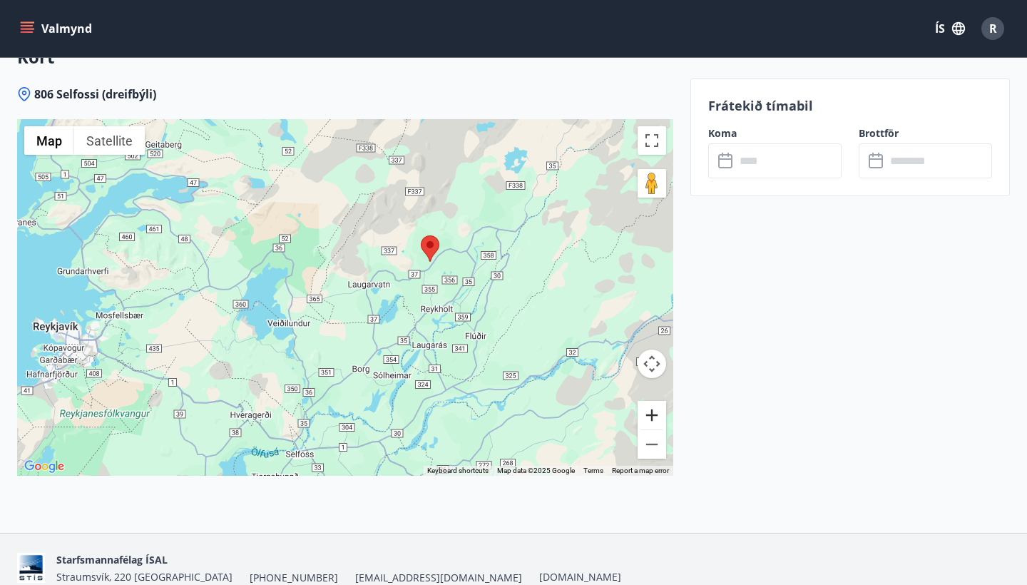
click at [655, 401] on button "Zoom in" at bounding box center [651, 415] width 29 height 29
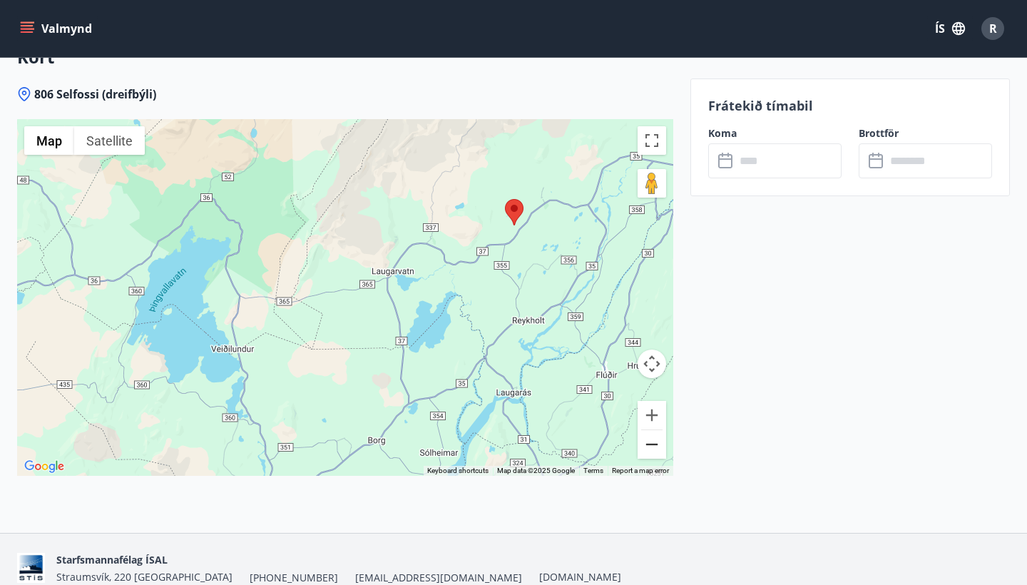
click at [655, 430] on button "Zoom out" at bounding box center [651, 444] width 29 height 29
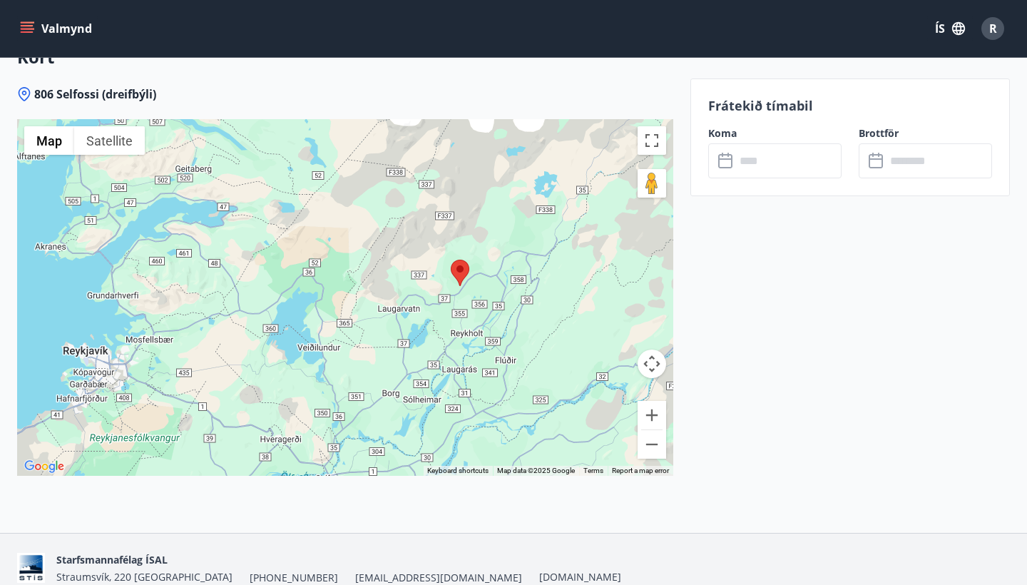
drag, startPoint x: 509, startPoint y: 287, endPoint x: 545, endPoint y: 311, distance: 42.7
click at [545, 311] on div at bounding box center [345, 297] width 656 height 357
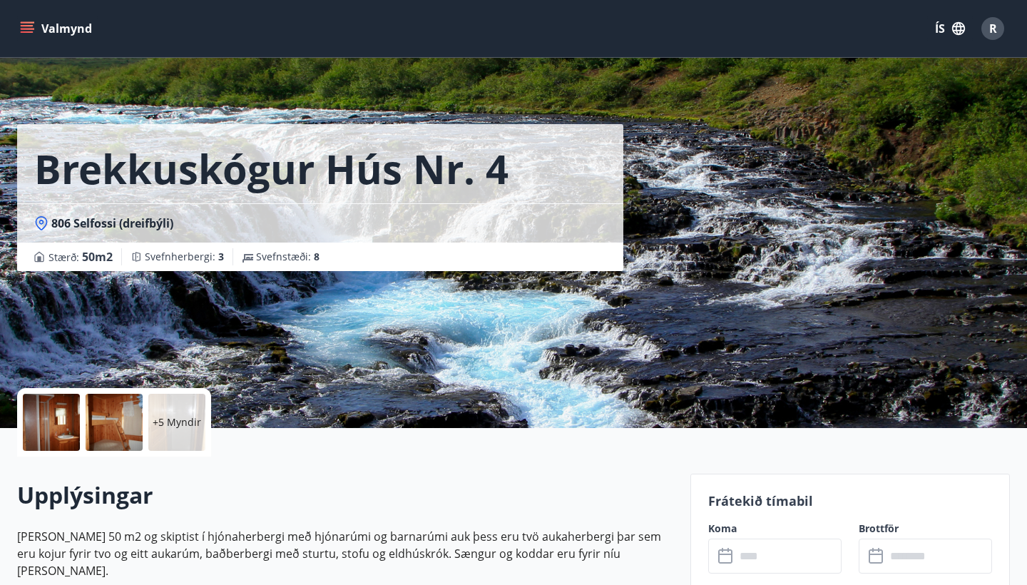
scroll to position [0, 0]
click at [138, 425] on div at bounding box center [114, 422] width 57 height 57
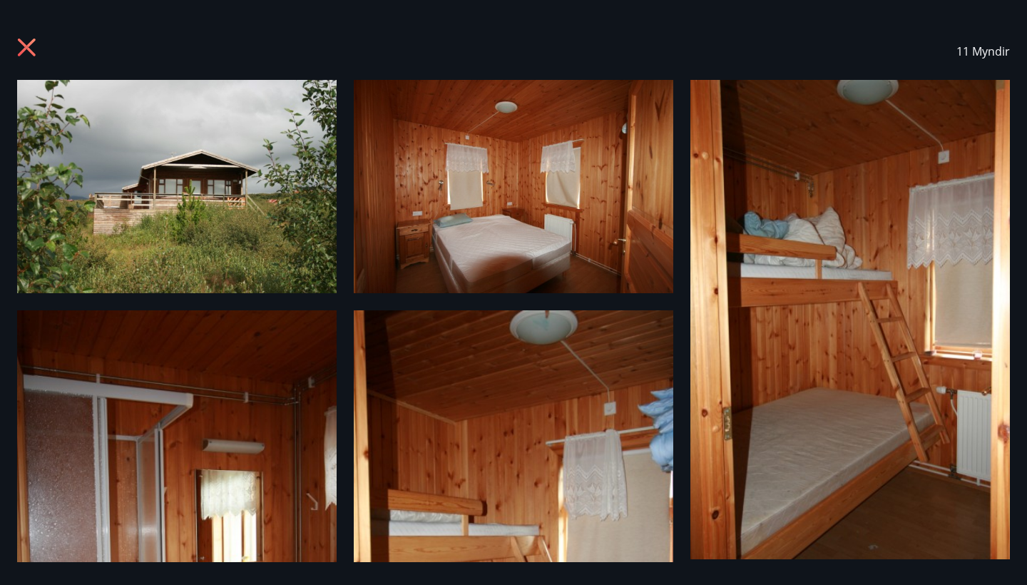
click at [29, 48] on icon at bounding box center [27, 48] width 18 height 18
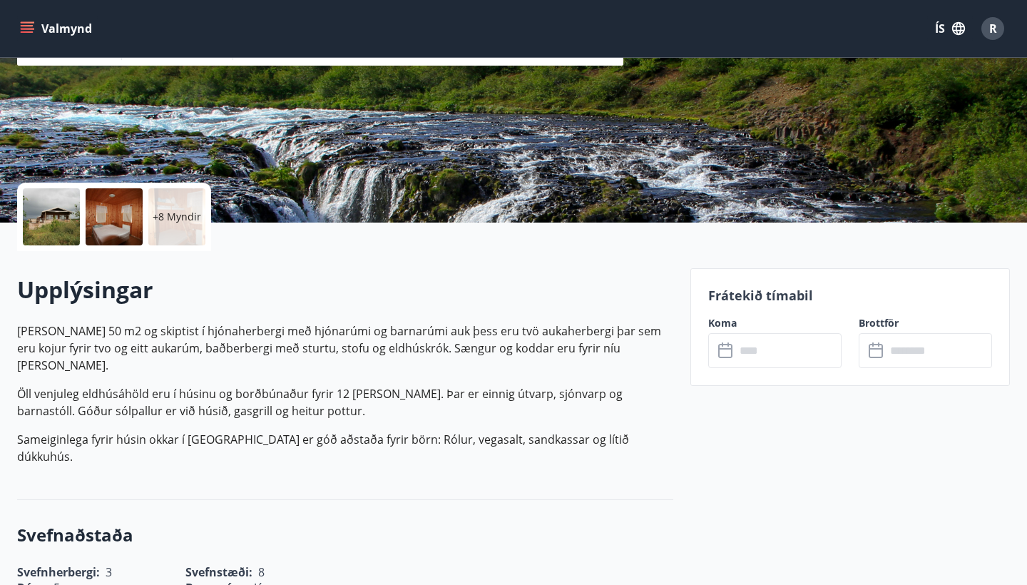
scroll to position [231, 0]
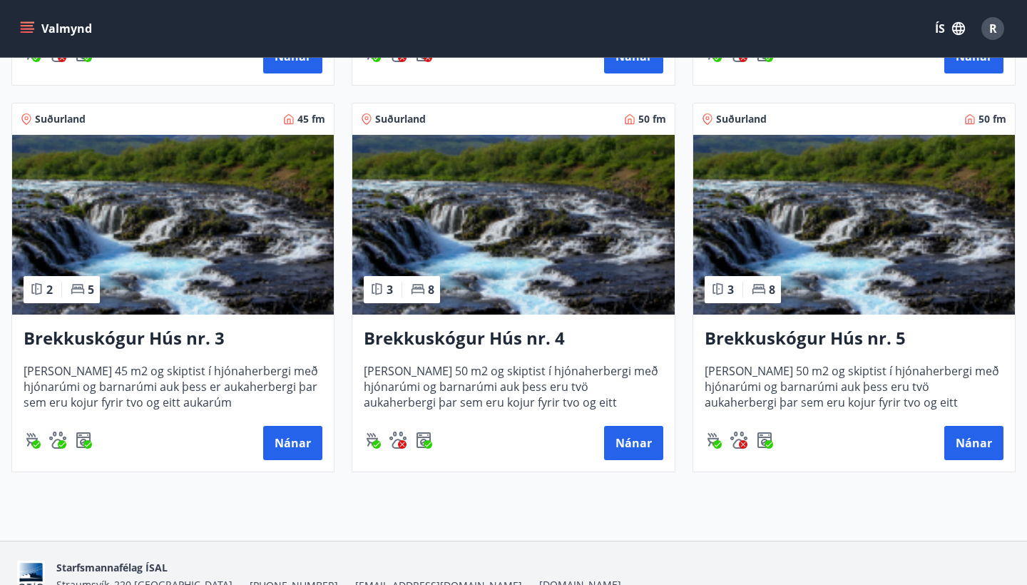
scroll to position [613, 0]
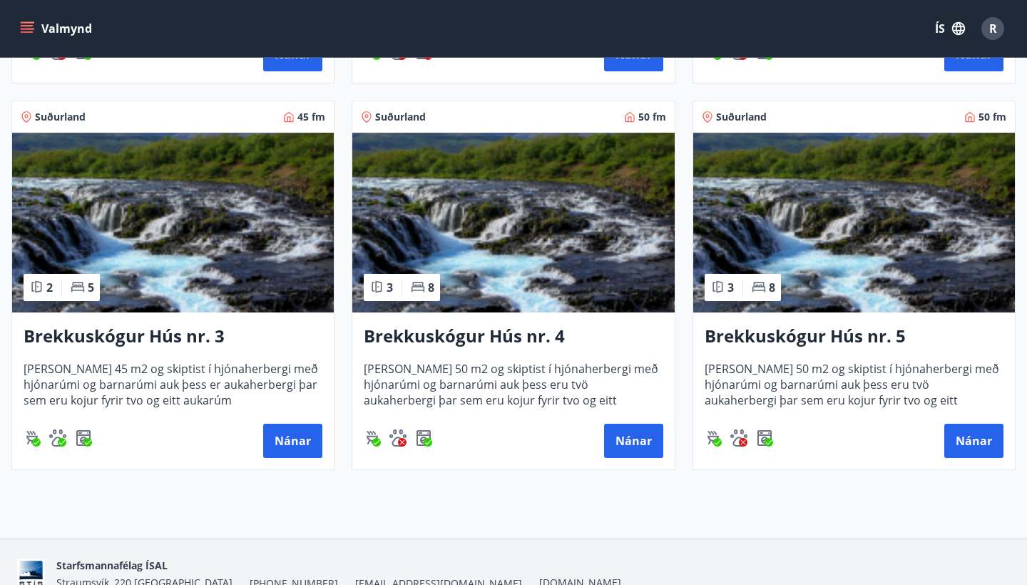
click at [488, 334] on h3 "Brekkuskógur Hús nr. 4" at bounding box center [513, 337] width 299 height 26
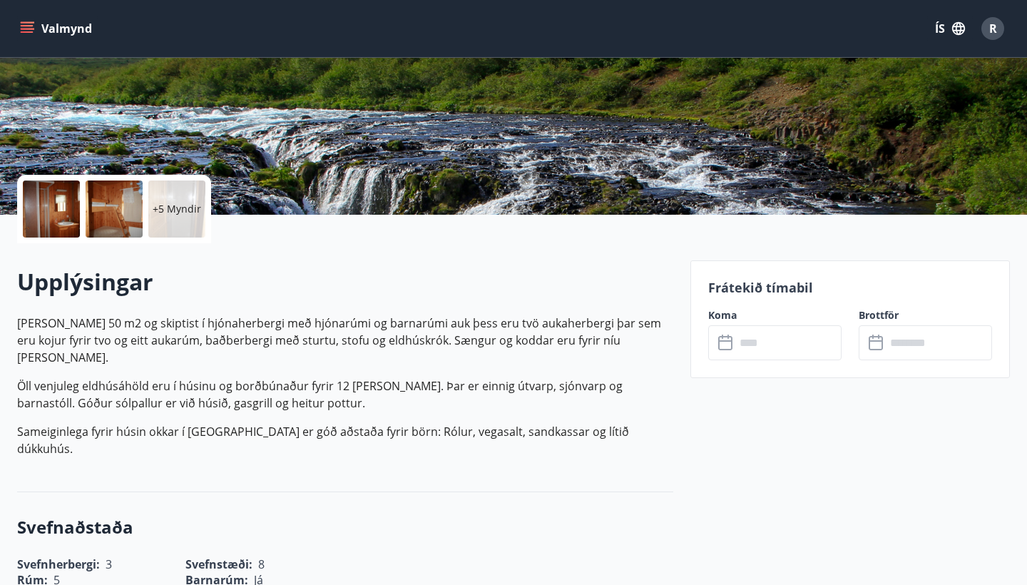
scroll to position [175, 0]
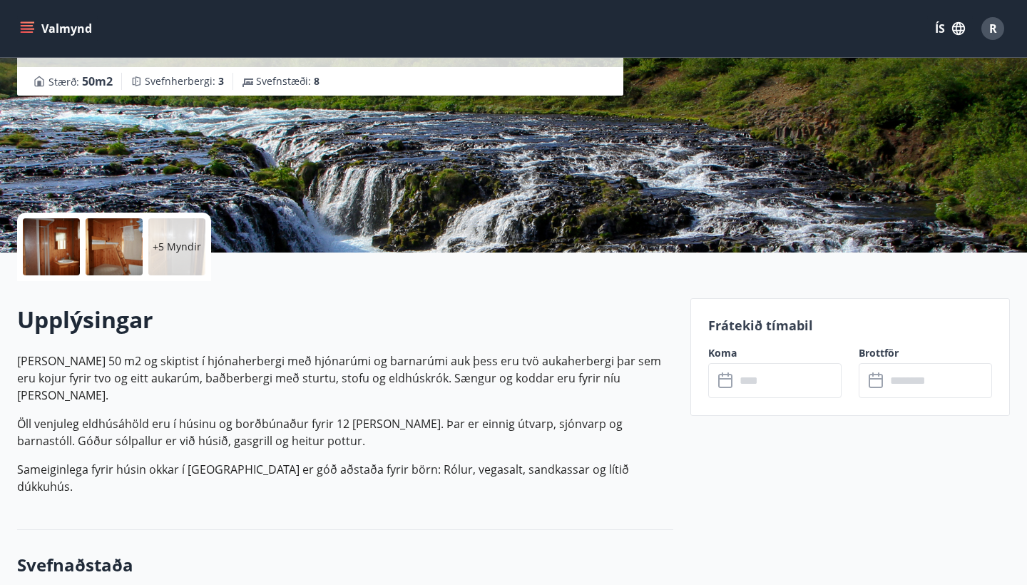
click at [66, 251] on div at bounding box center [51, 246] width 57 height 57
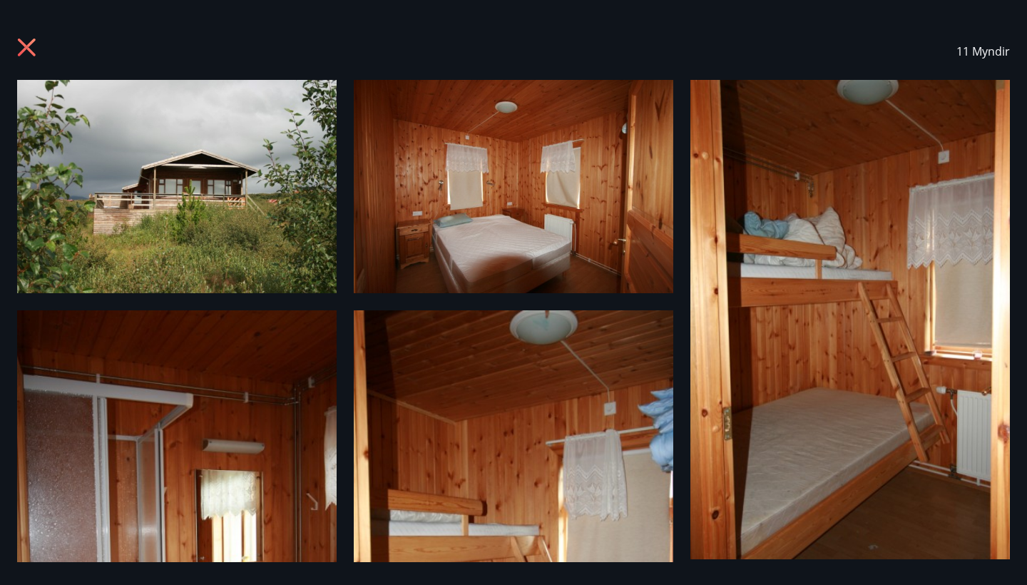
scroll to position [0, 0]
click at [24, 53] on icon at bounding box center [28, 49] width 23 height 23
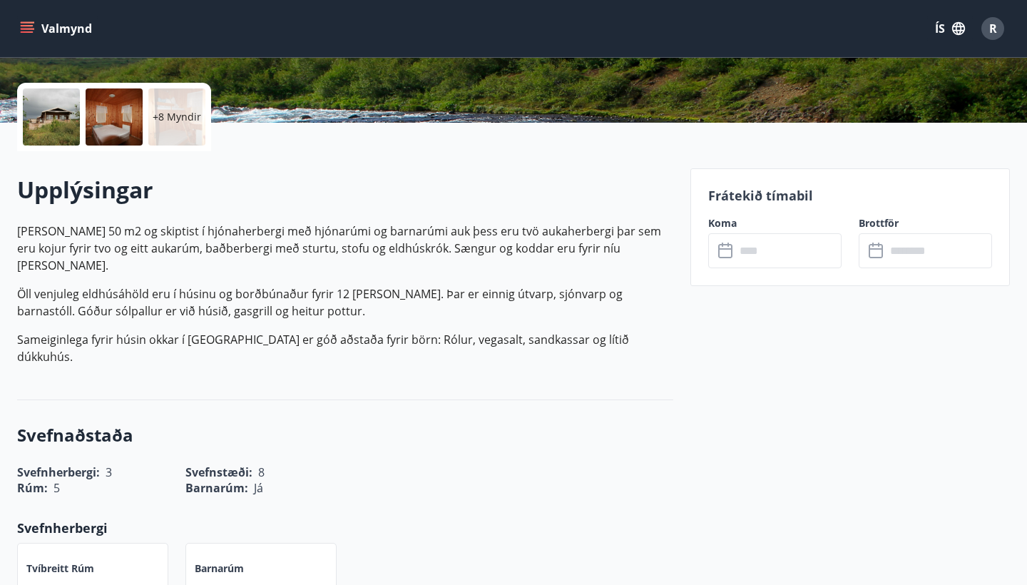
scroll to position [299, 0]
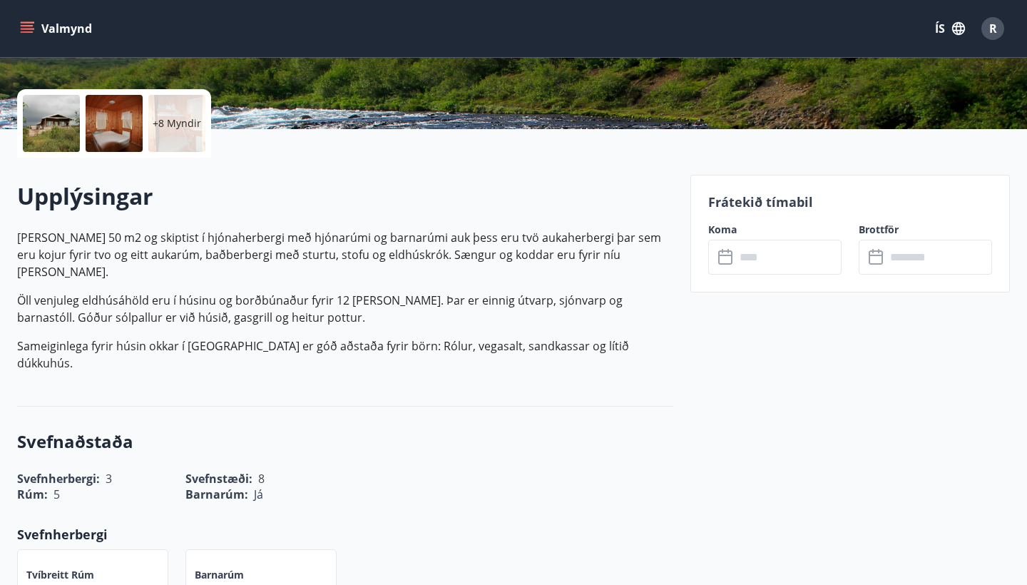
click at [748, 247] on input "text" at bounding box center [788, 257] width 106 height 35
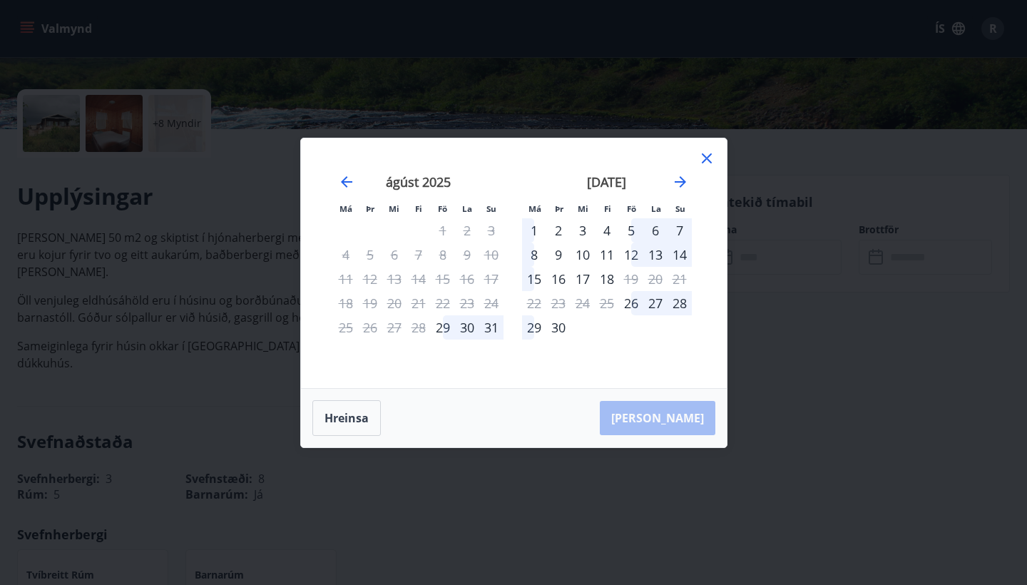
click at [706, 167] on div at bounding box center [706, 160] width 17 height 21
click at [704, 160] on icon at bounding box center [707, 158] width 10 height 10
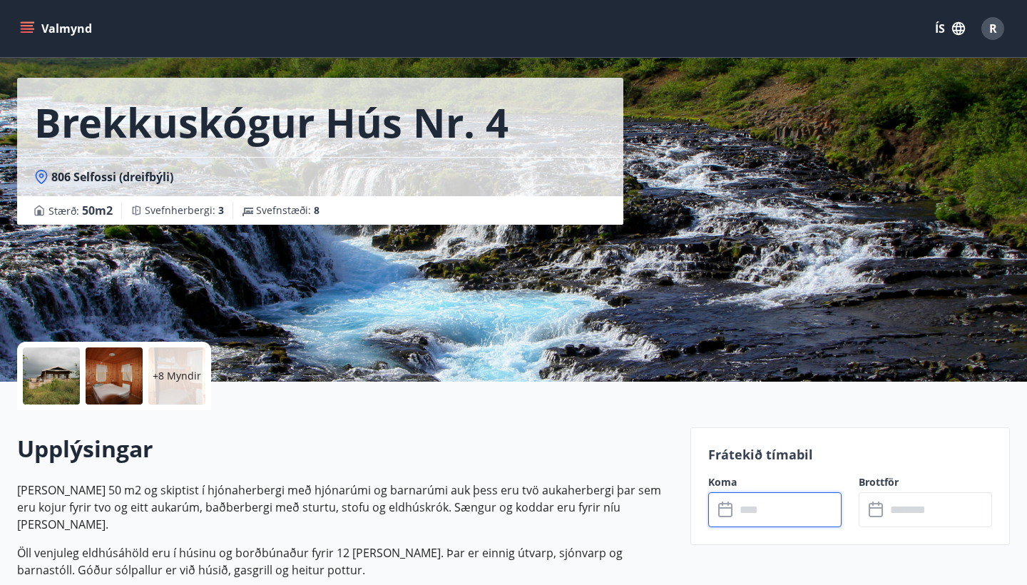
scroll to position [30, 0]
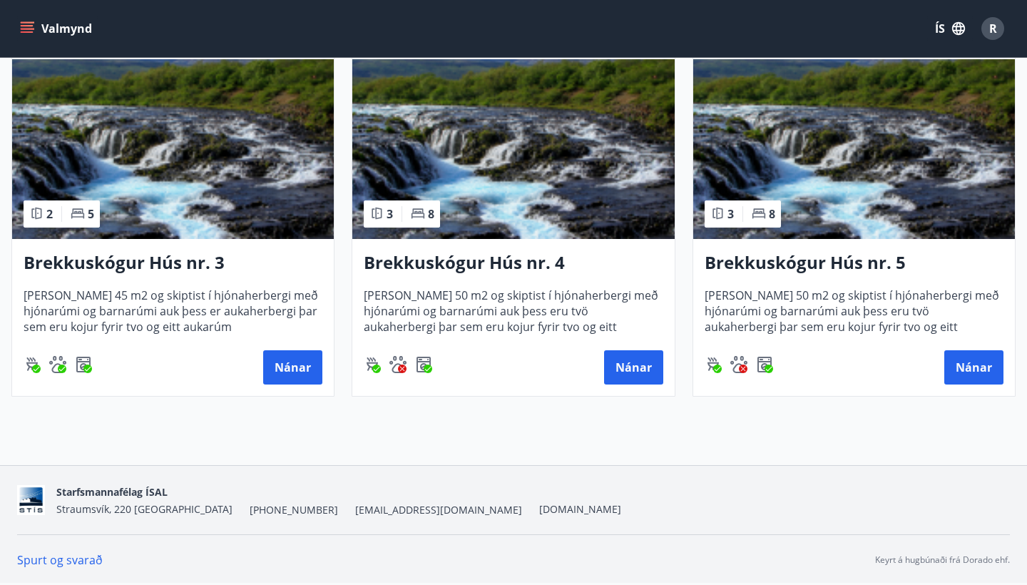
click at [784, 268] on h3 "Brekkuskógur Hús nr. 5" at bounding box center [853, 263] width 299 height 26
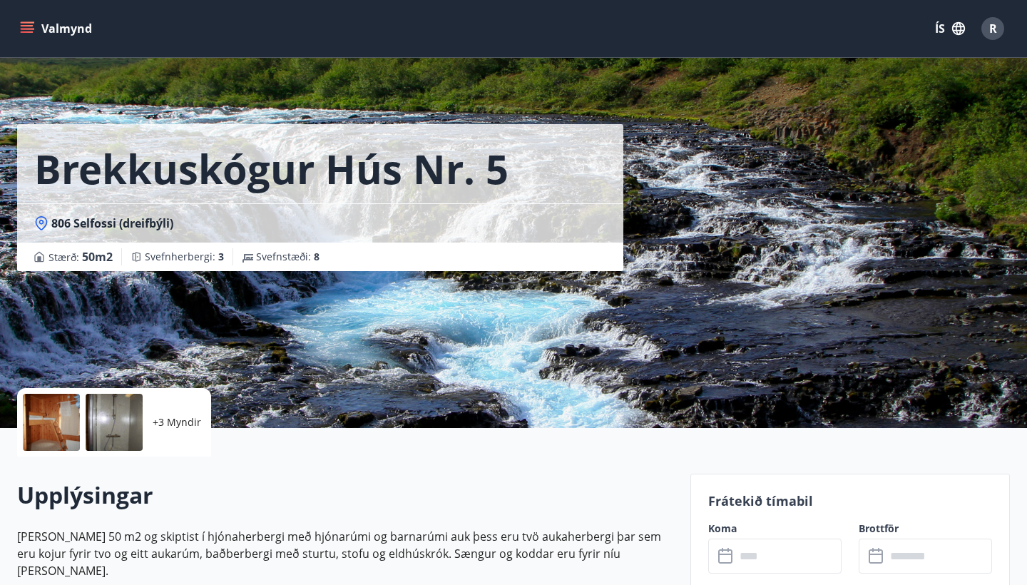
click at [46, 429] on div at bounding box center [51, 422] width 57 height 57
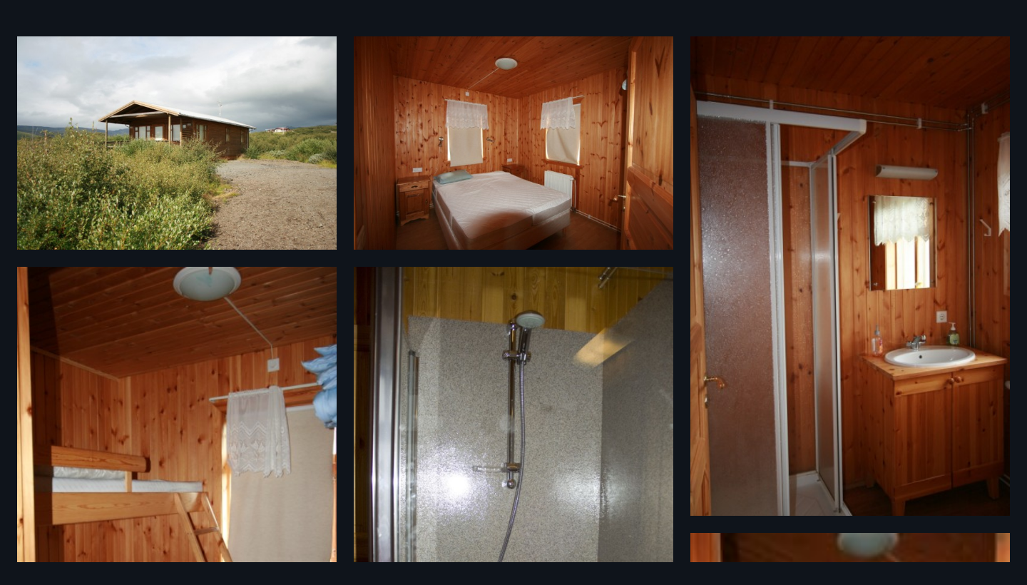
scroll to position [44, 0]
click at [240, 159] on img at bounding box center [176, 142] width 319 height 213
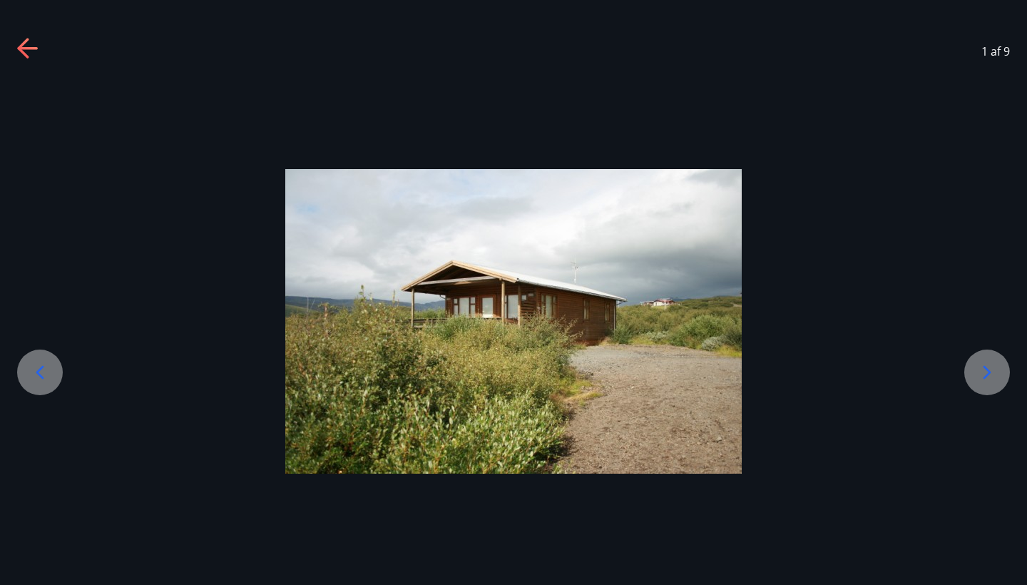
click at [992, 367] on icon at bounding box center [986, 372] width 23 height 23
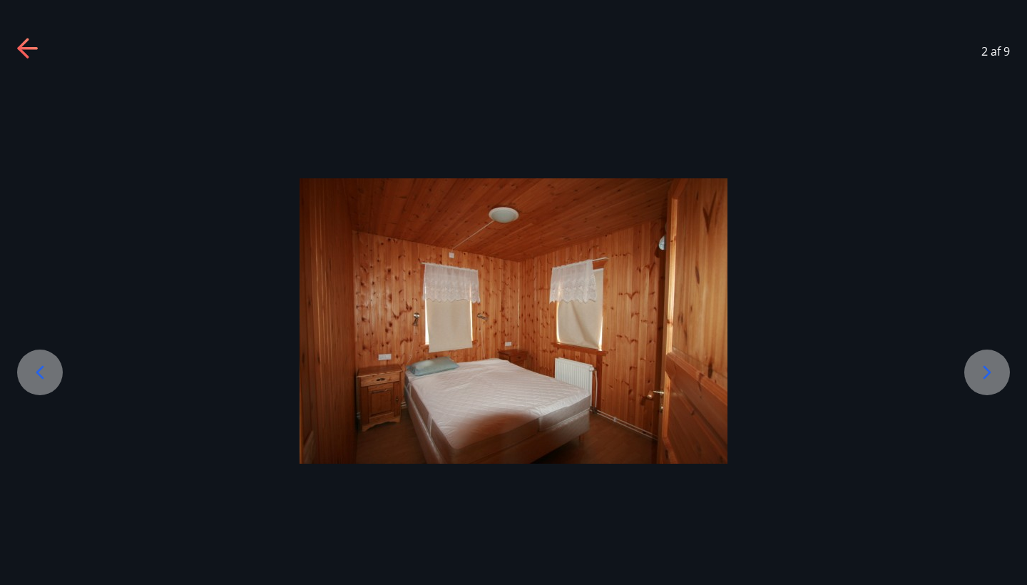
click at [992, 367] on icon at bounding box center [986, 372] width 23 height 23
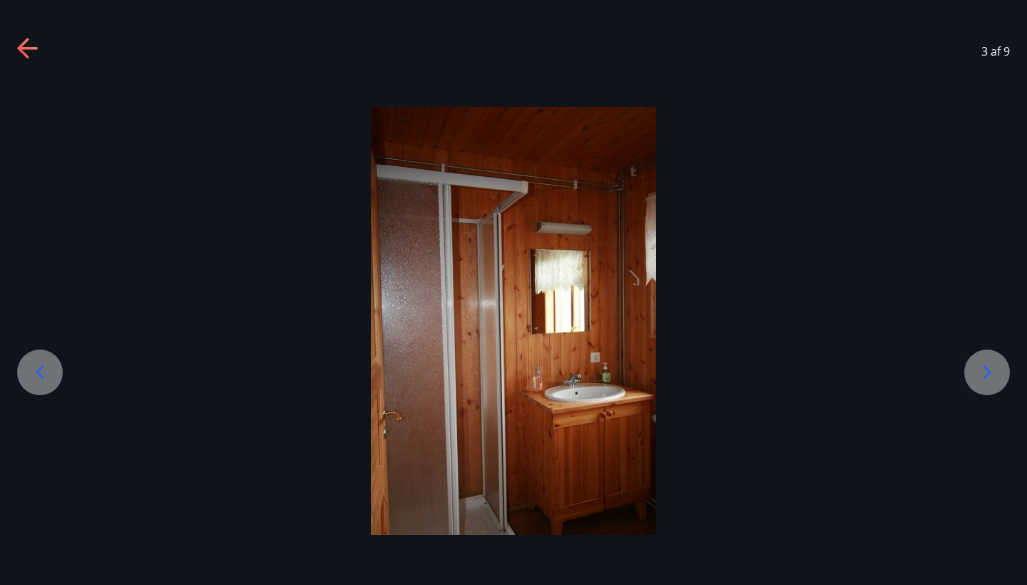
click at [992, 367] on icon at bounding box center [986, 372] width 23 height 23
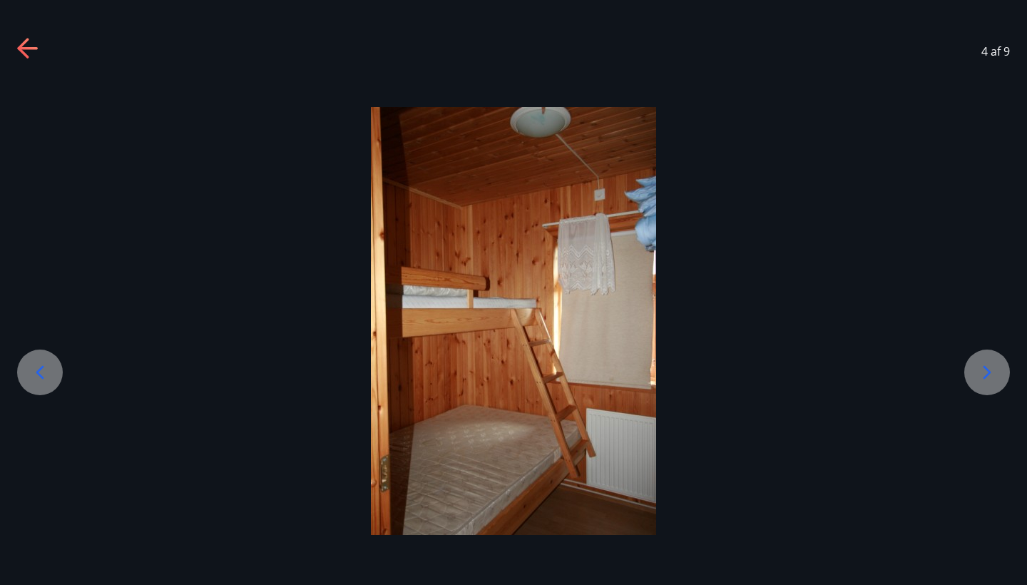
click at [992, 367] on icon at bounding box center [986, 372] width 23 height 23
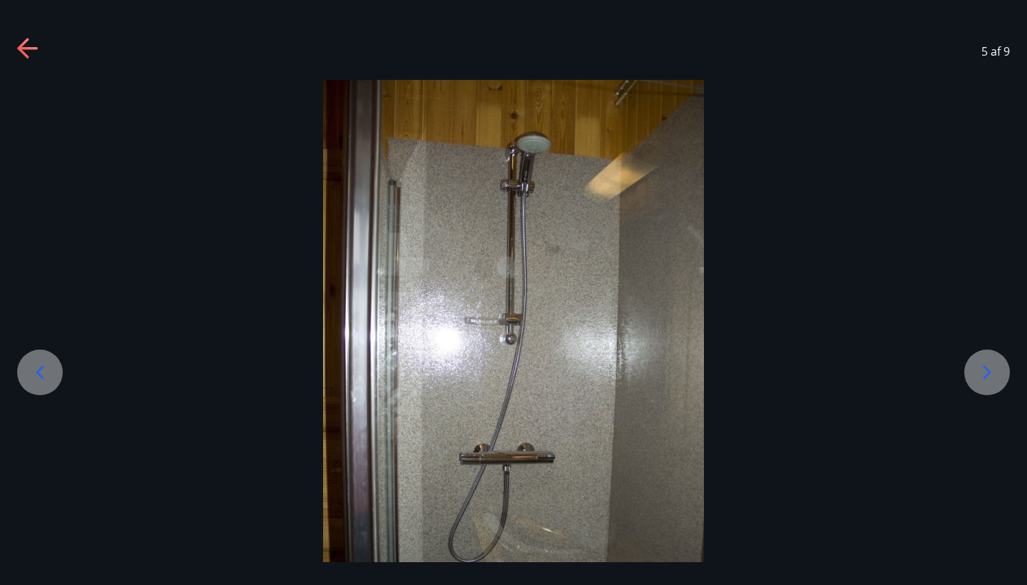
click at [992, 367] on icon at bounding box center [986, 372] width 23 height 23
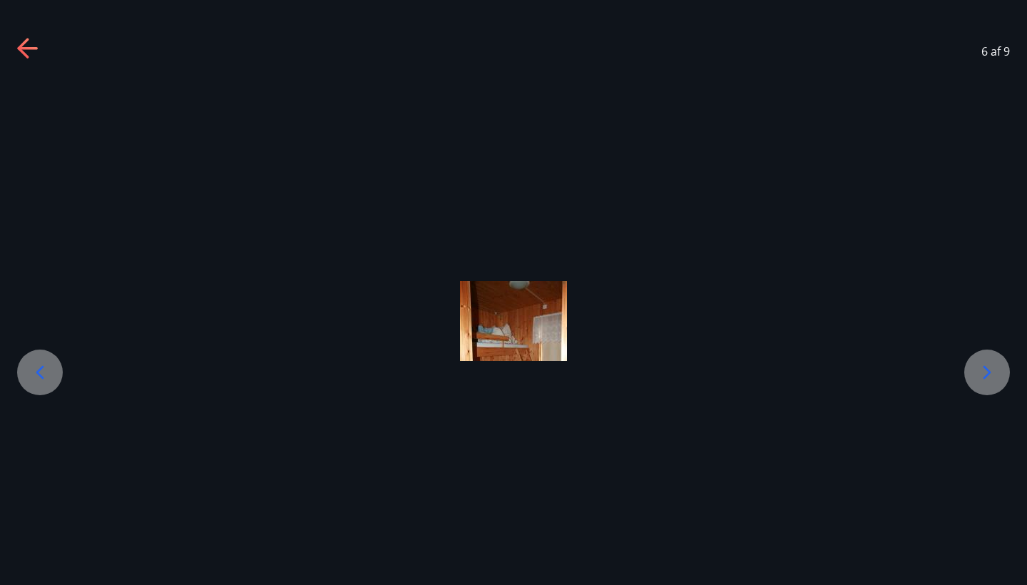
click at [992, 367] on icon at bounding box center [986, 372] width 23 height 23
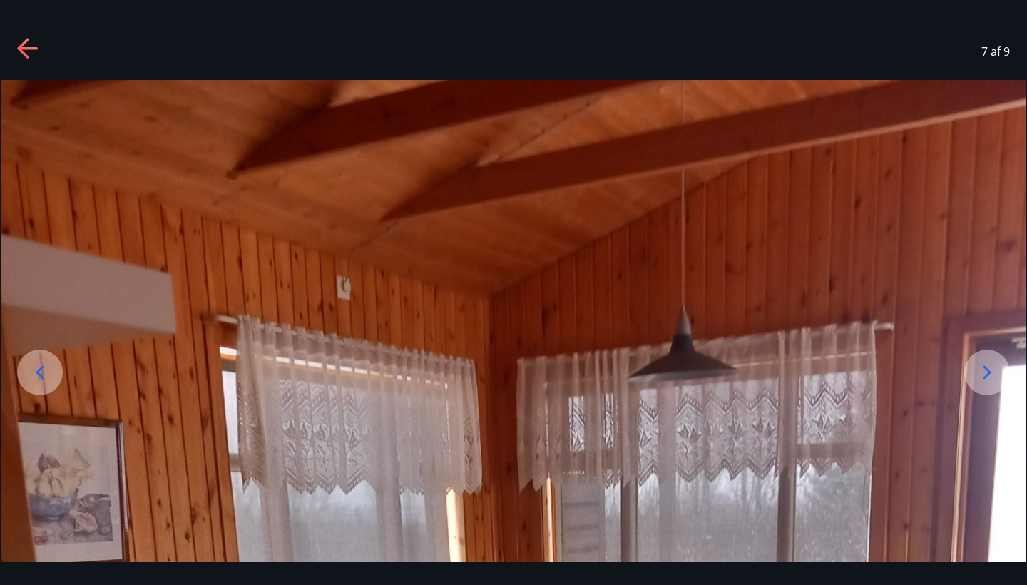
click at [985, 365] on icon at bounding box center [986, 372] width 23 height 23
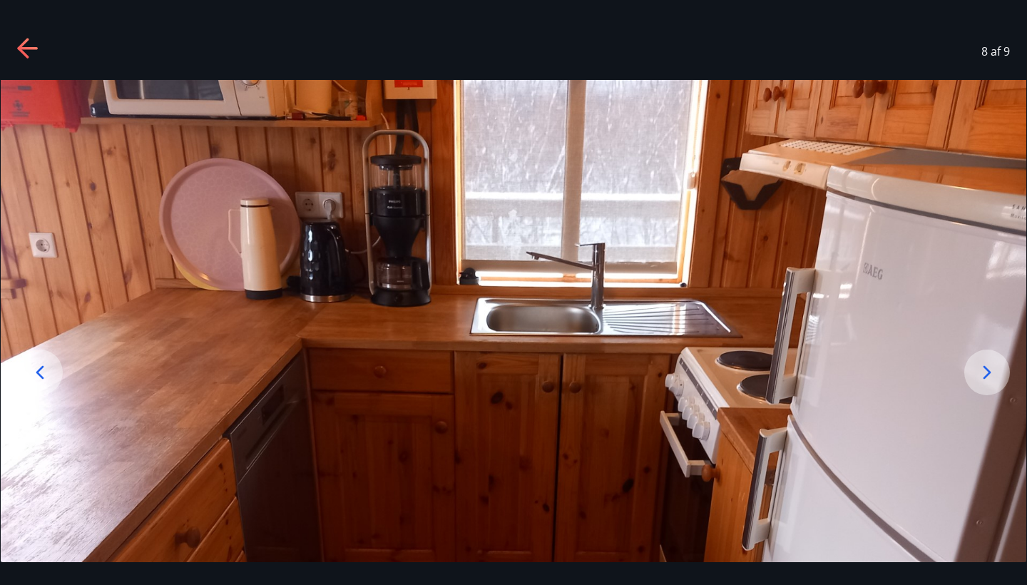
click at [985, 365] on icon at bounding box center [986, 372] width 23 height 23
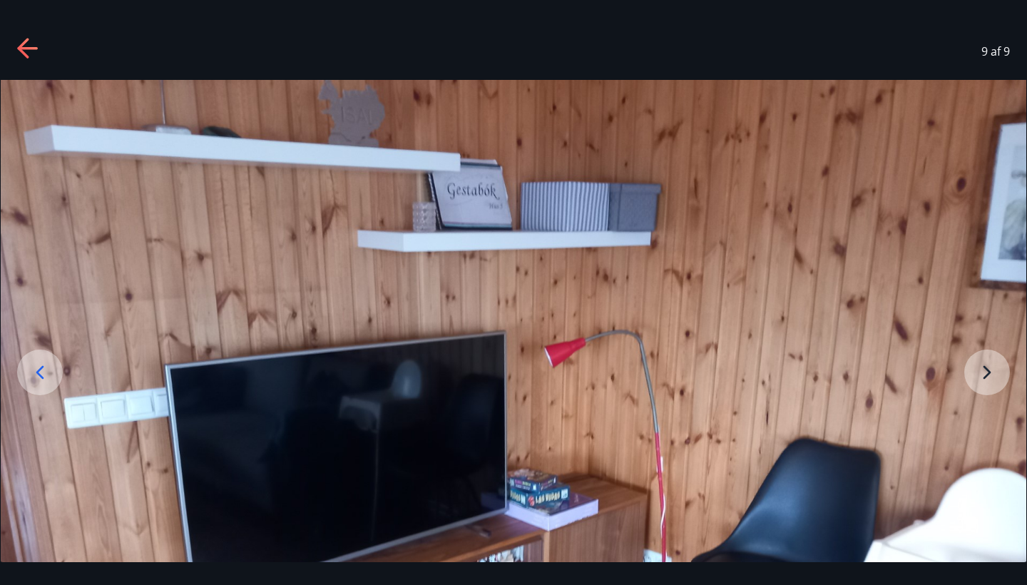
click at [985, 365] on img at bounding box center [513, 464] width 1025 height 769
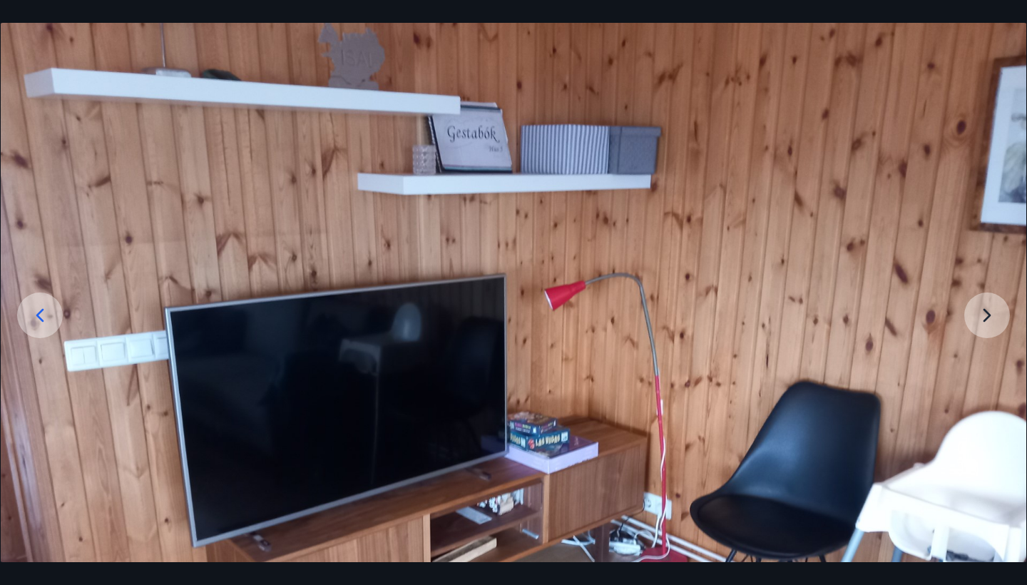
click at [985, 365] on img at bounding box center [513, 407] width 1025 height 769
click at [991, 348] on img at bounding box center [513, 407] width 1025 height 769
click at [990, 328] on img at bounding box center [513, 407] width 1025 height 769
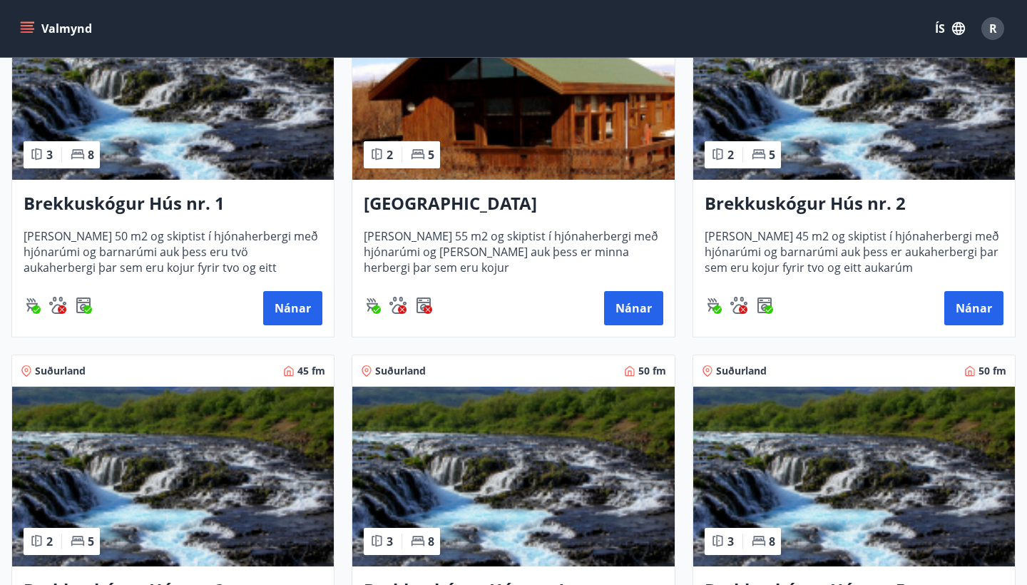
scroll to position [587, 0]
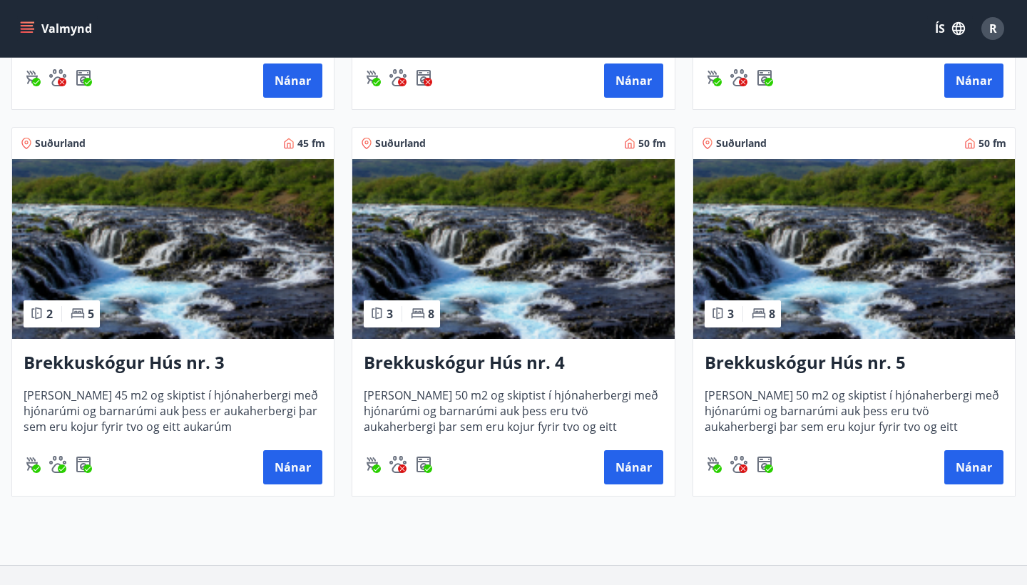
click at [801, 367] on h3 "Brekkuskógur Hús nr. 5" at bounding box center [853, 363] width 299 height 26
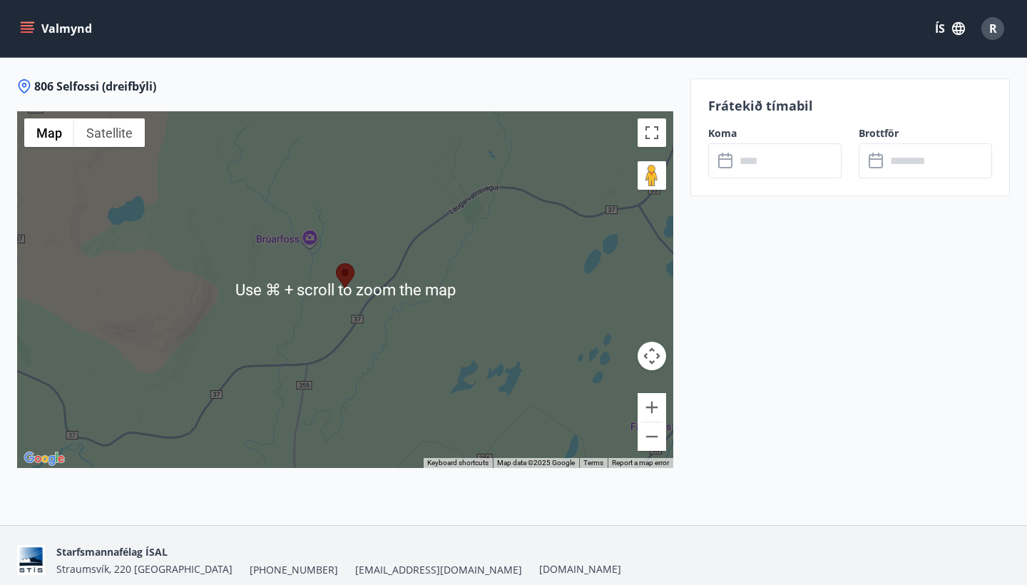
scroll to position [1609, 0]
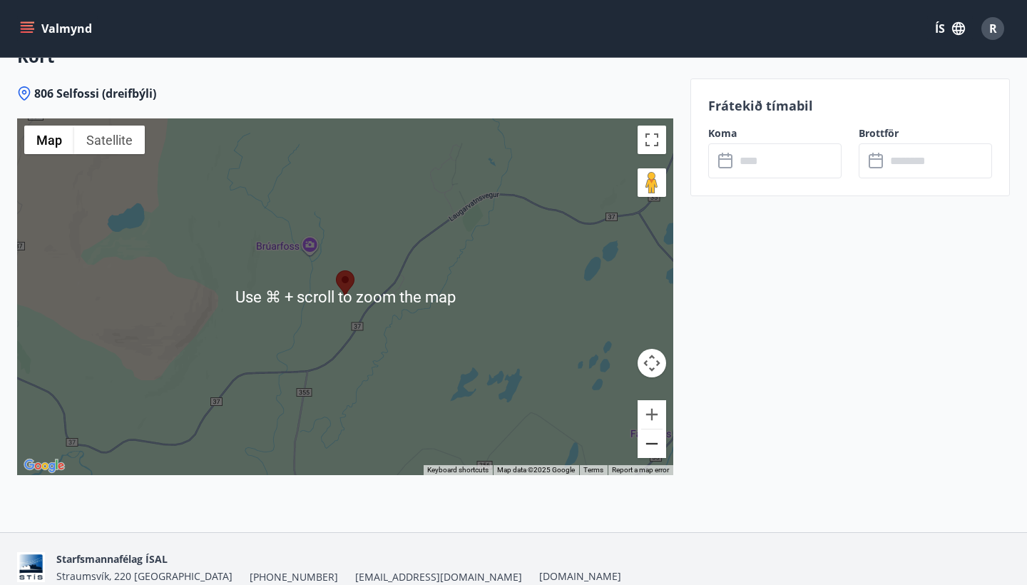
click at [655, 429] on button "Zoom out" at bounding box center [651, 443] width 29 height 29
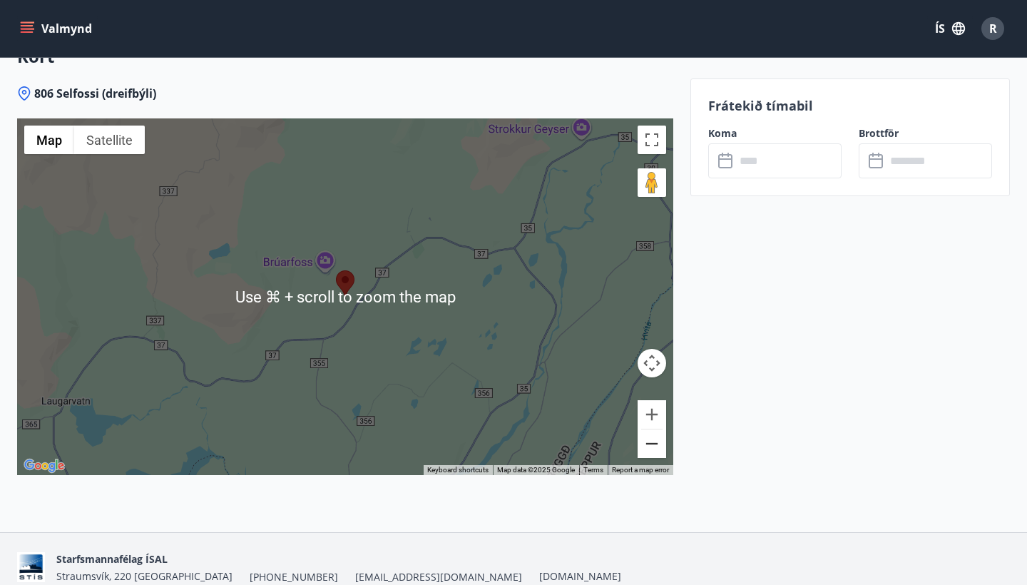
click at [655, 429] on button "Zoom out" at bounding box center [651, 443] width 29 height 29
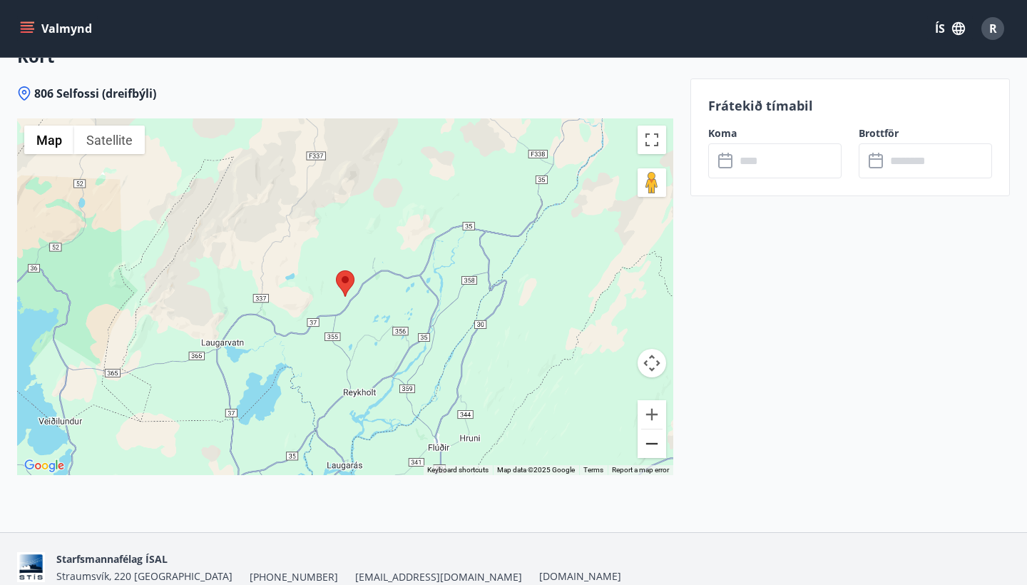
click at [655, 429] on button "Zoom out" at bounding box center [651, 443] width 29 height 29
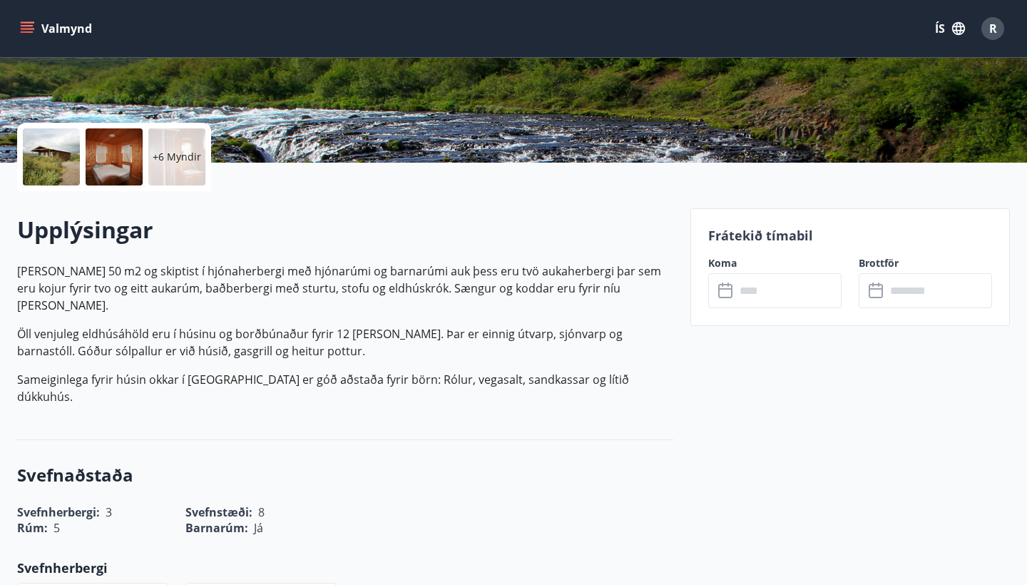
scroll to position [217, 0]
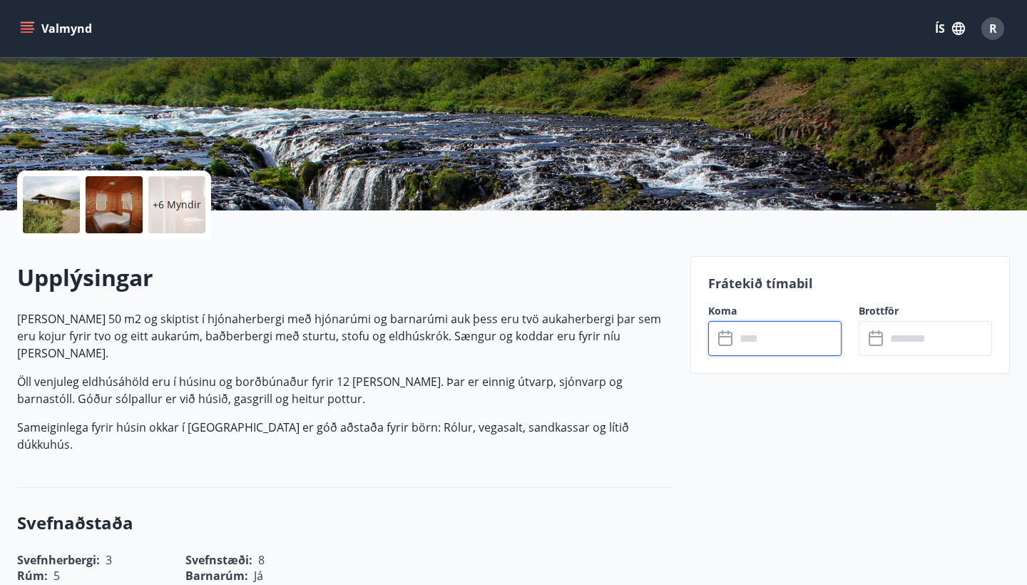
click at [764, 333] on input "text" at bounding box center [788, 338] width 106 height 35
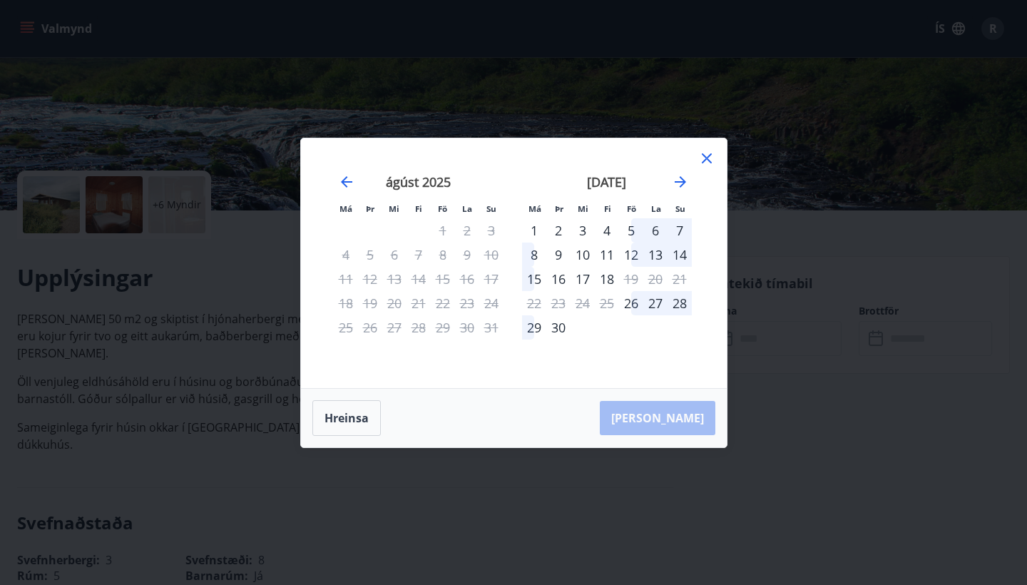
click at [628, 230] on div "5" at bounding box center [631, 230] width 24 height 24
click at [533, 257] on div "8" at bounding box center [534, 254] width 24 height 24
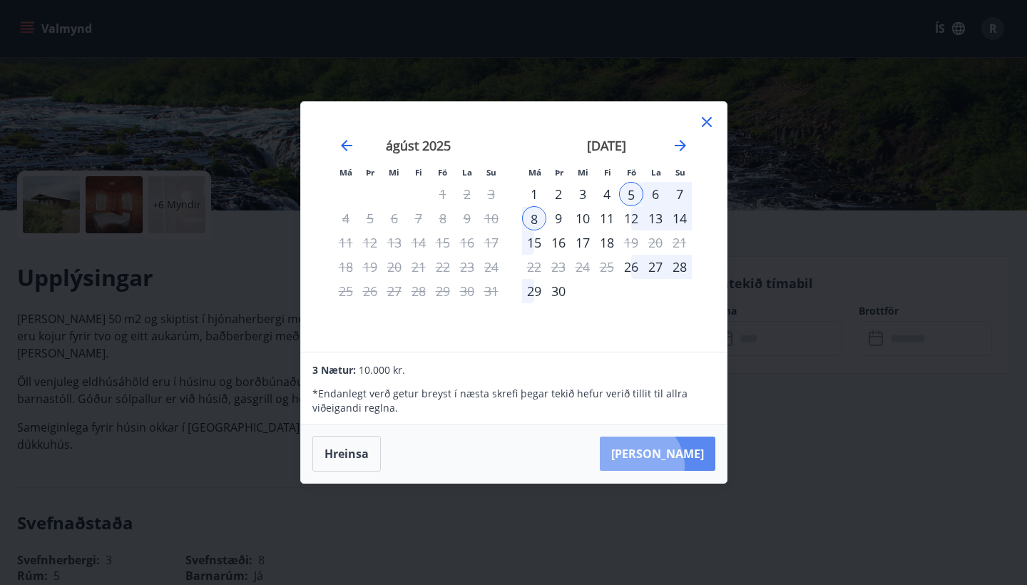
click at [682, 466] on button "Taka Frá" at bounding box center [658, 453] width 116 height 34
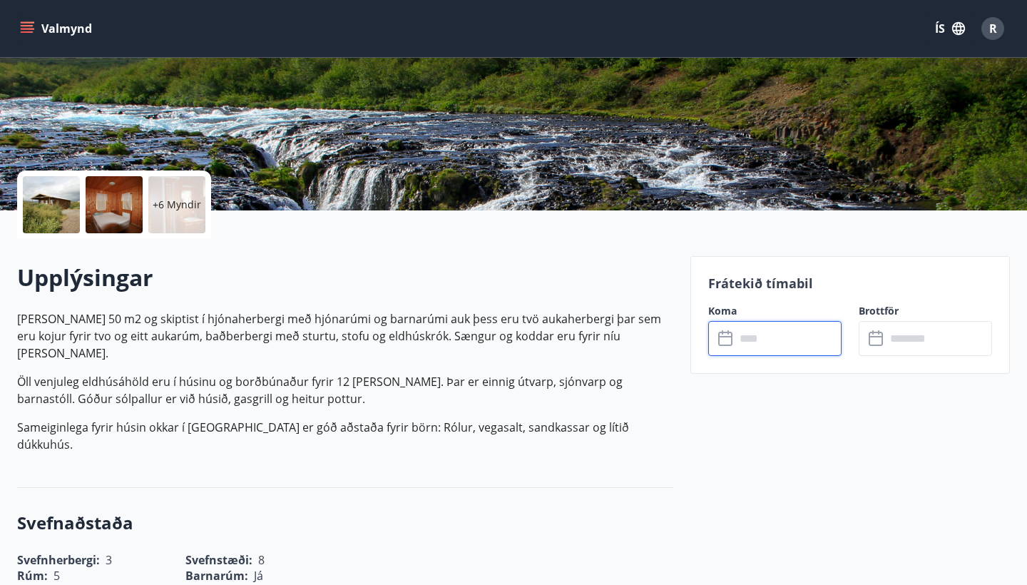
type input "******"
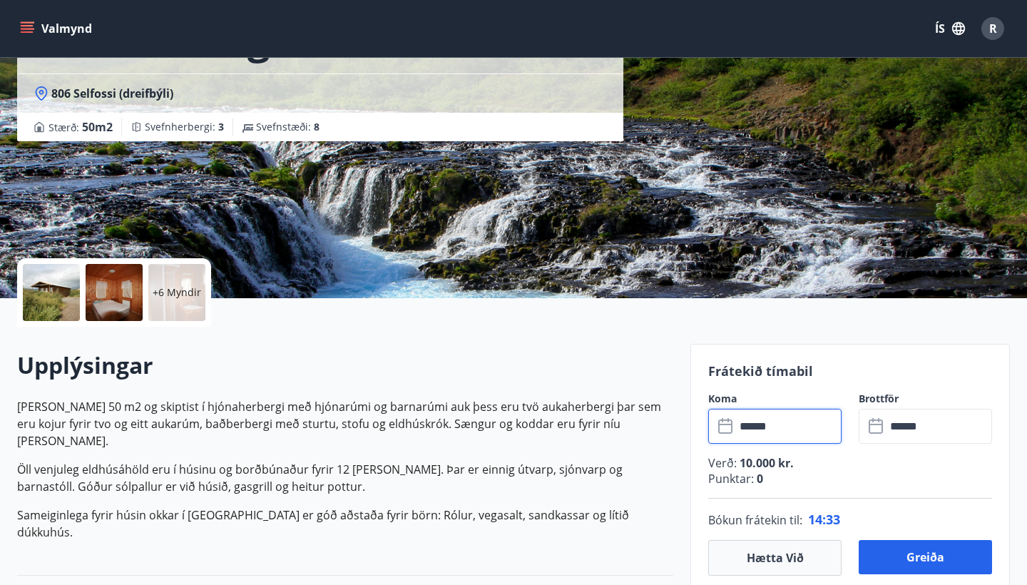
scroll to position [130, 0]
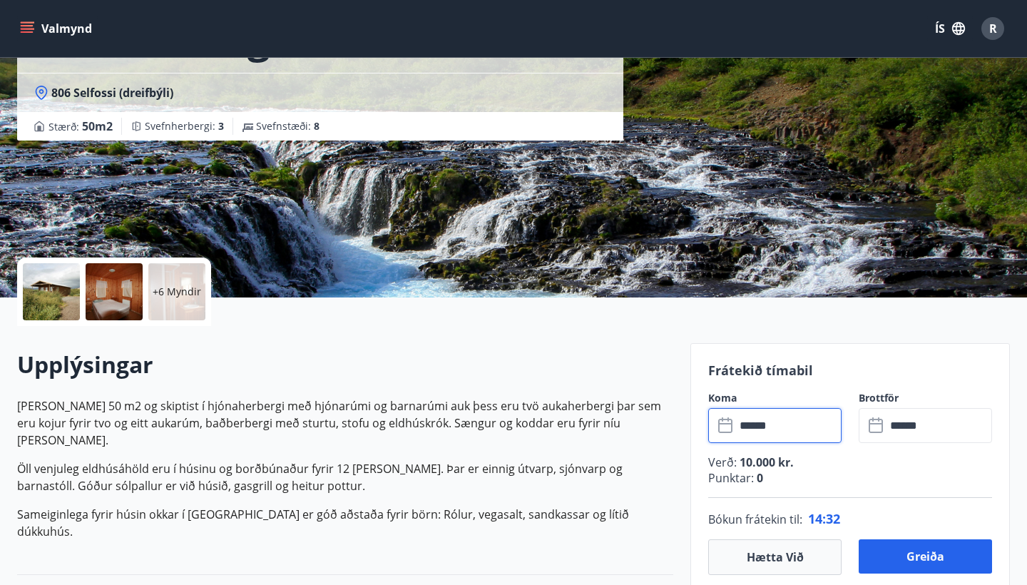
click at [140, 308] on div at bounding box center [114, 291] width 57 height 57
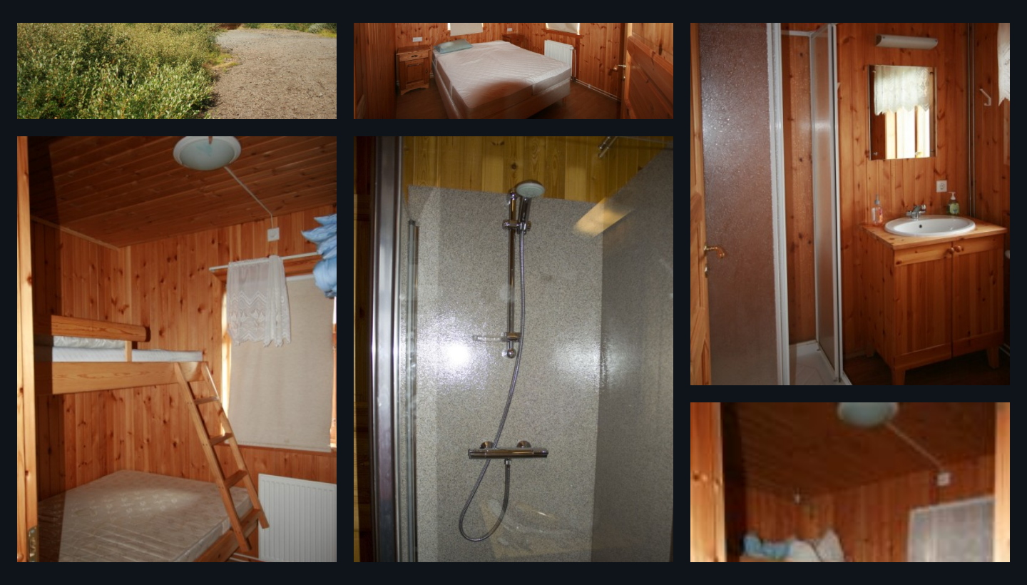
scroll to position [0, 0]
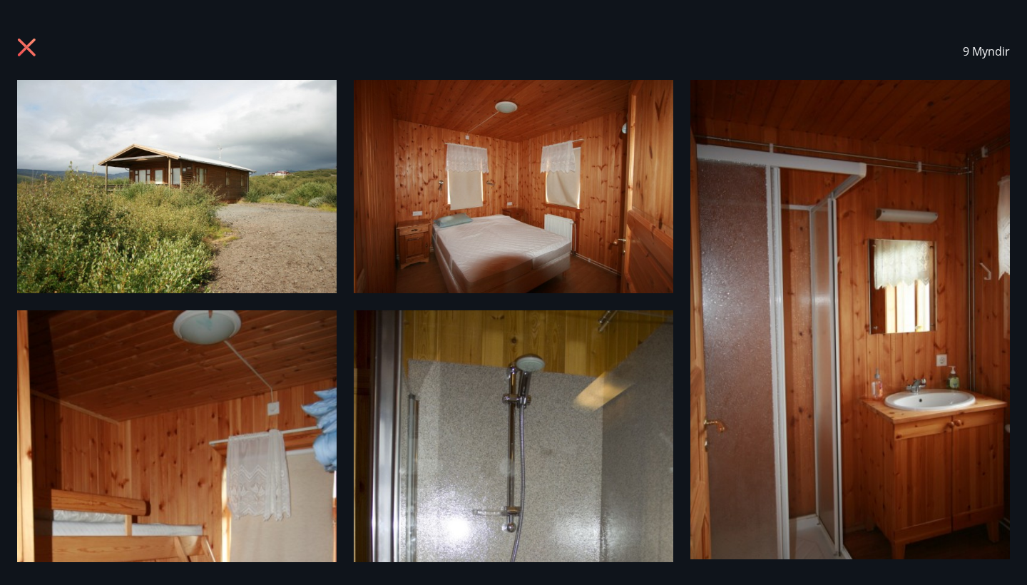
click at [22, 44] on icon at bounding box center [27, 48] width 18 height 18
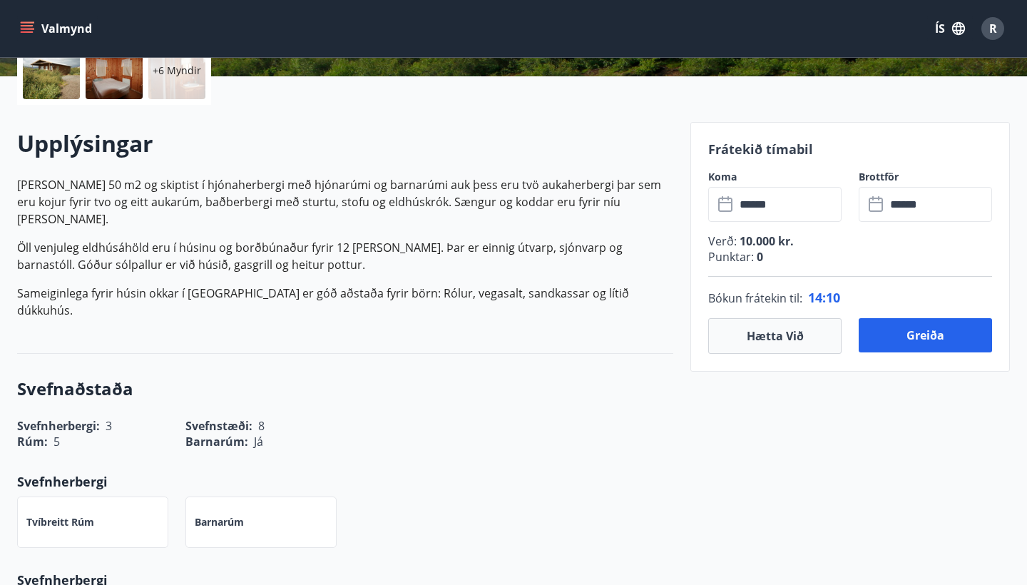
scroll to position [354, 0]
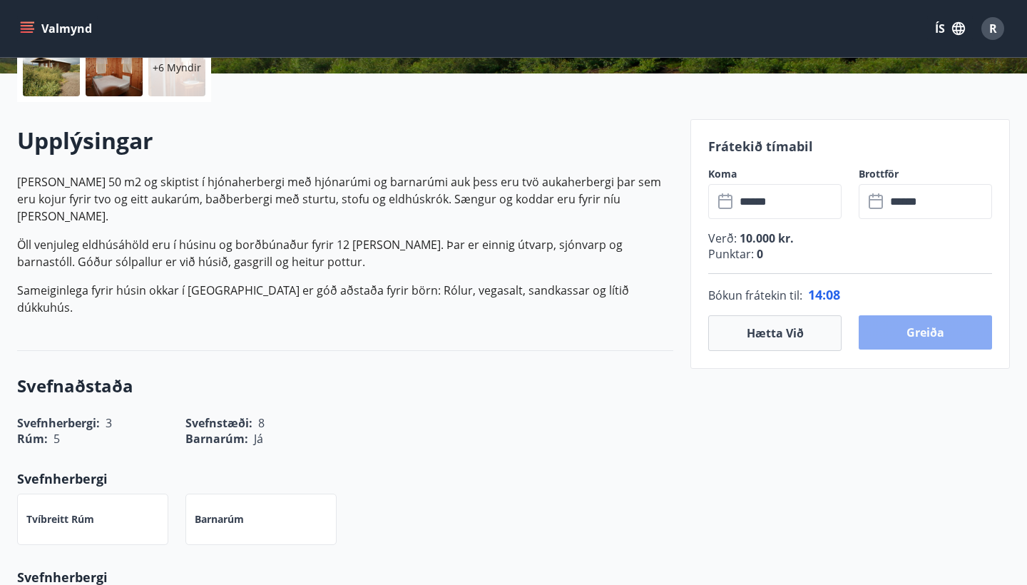
click at [936, 329] on button "Greiða" at bounding box center [925, 332] width 133 height 34
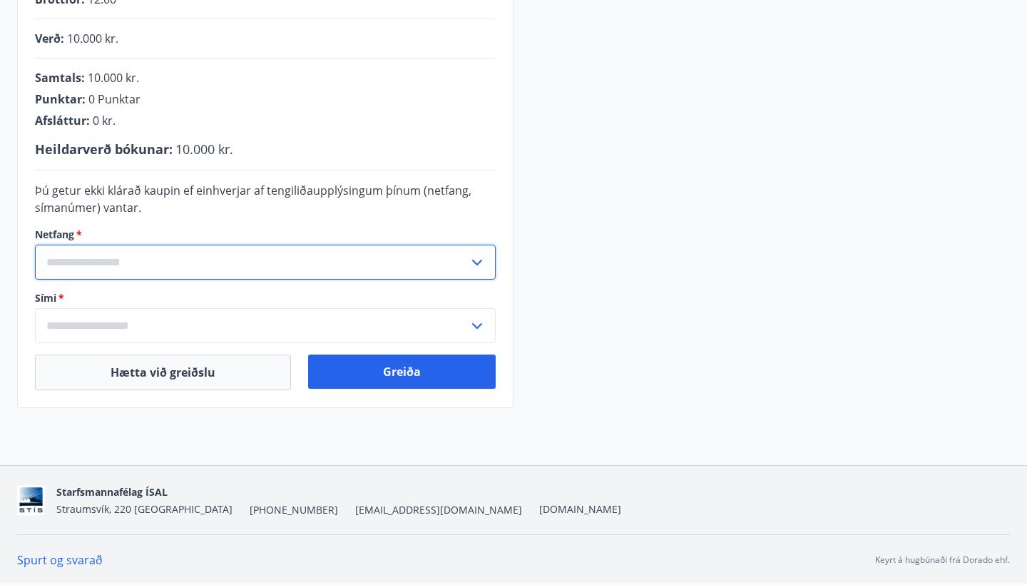
scroll to position [359, 0]
click at [446, 266] on input "text" at bounding box center [252, 262] width 434 height 35
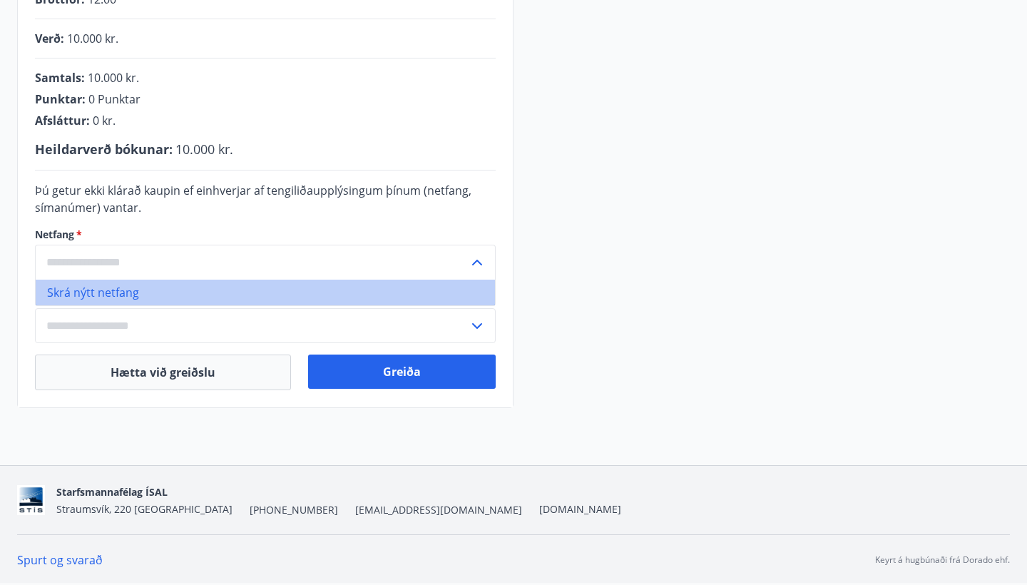
click at [307, 294] on li "Skrá nýtt netfang" at bounding box center [265, 293] width 459 height 26
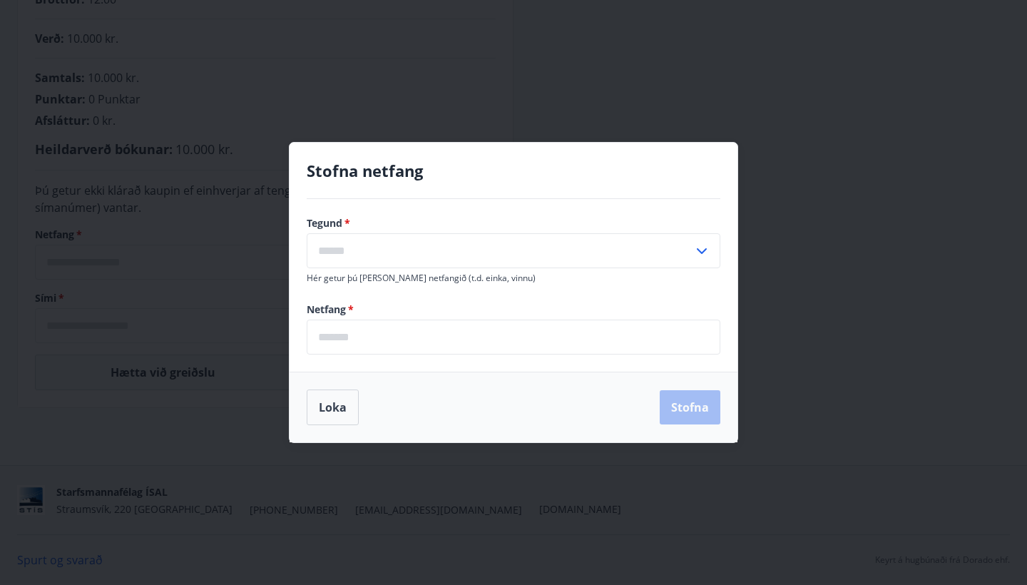
click at [449, 257] on input "text" at bounding box center [500, 250] width 386 height 35
click at [341, 415] on button "Loka" at bounding box center [333, 407] width 52 height 36
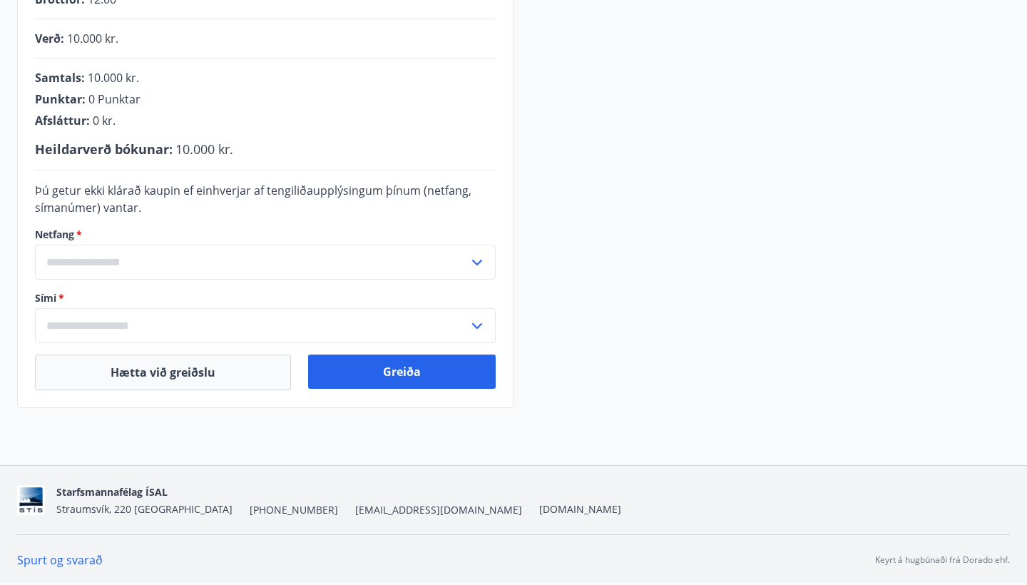
click at [187, 242] on div "Netfang   * ​" at bounding box center [265, 253] width 461 height 52
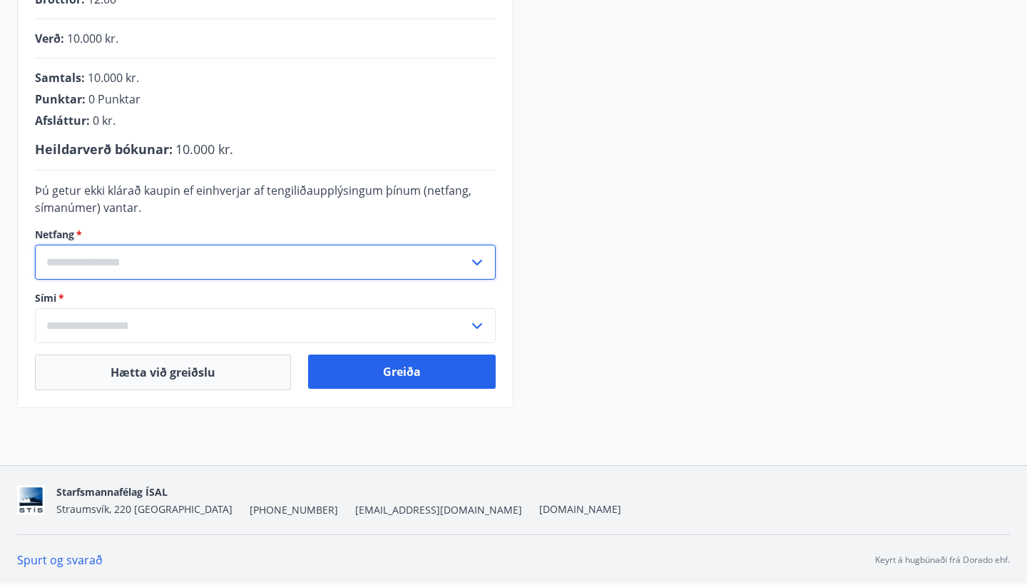
click at [175, 263] on input "text" at bounding box center [252, 262] width 434 height 35
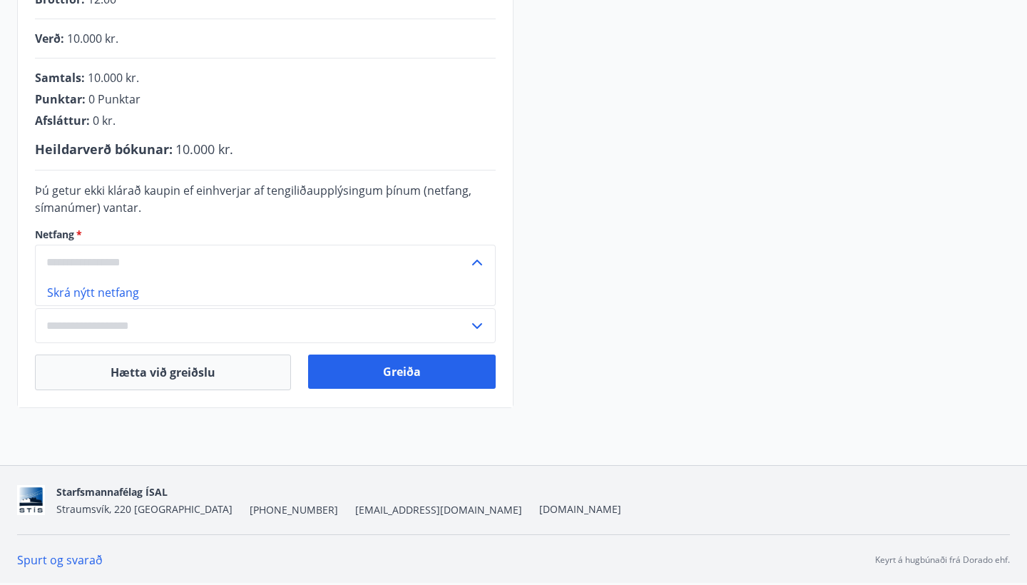
click at [175, 263] on input "text" at bounding box center [252, 262] width 434 height 35
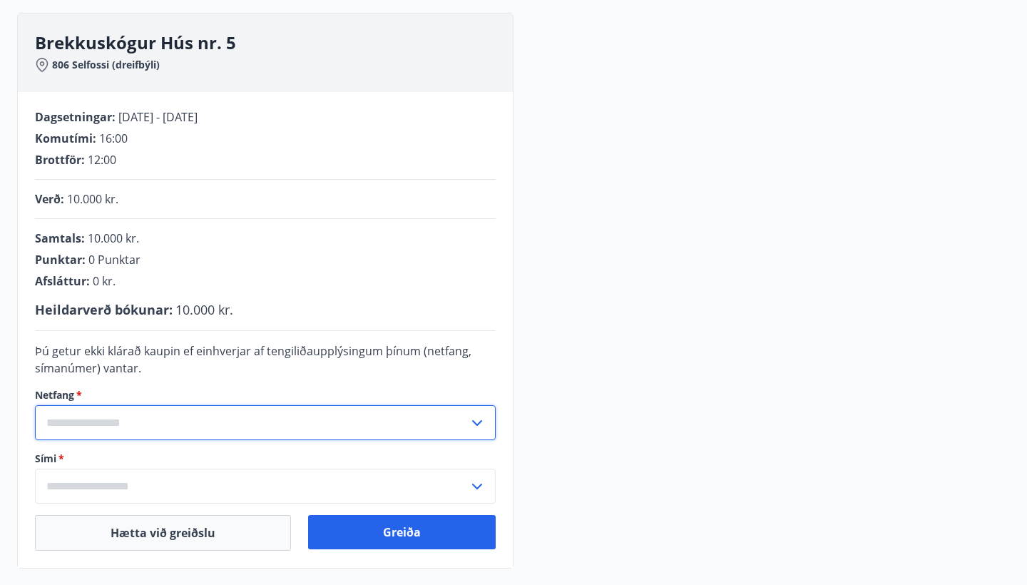
scroll to position [328, 0]
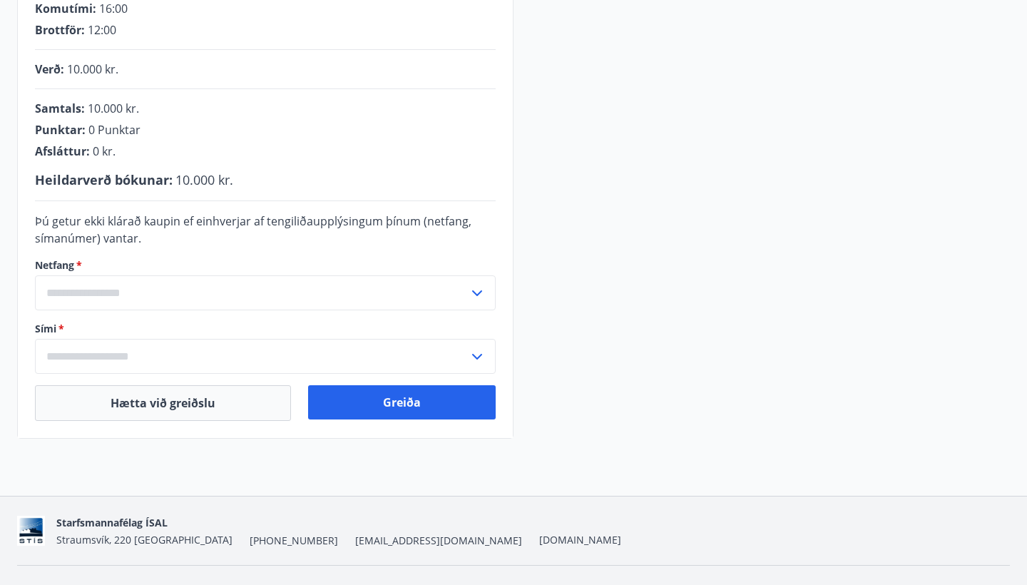
click at [471, 297] on icon at bounding box center [476, 293] width 17 height 17
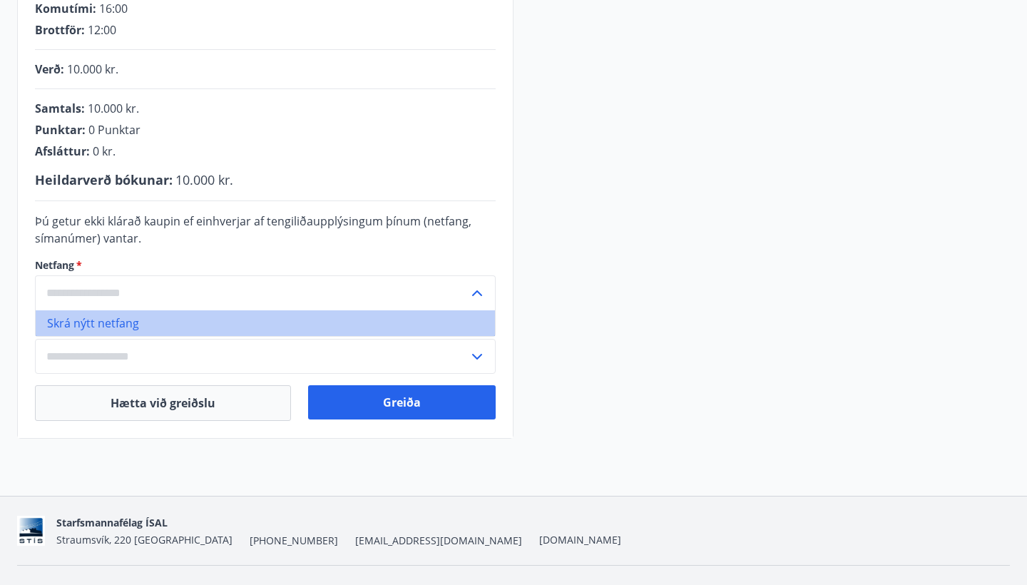
click at [426, 329] on li "Skrá nýtt netfang" at bounding box center [265, 323] width 459 height 26
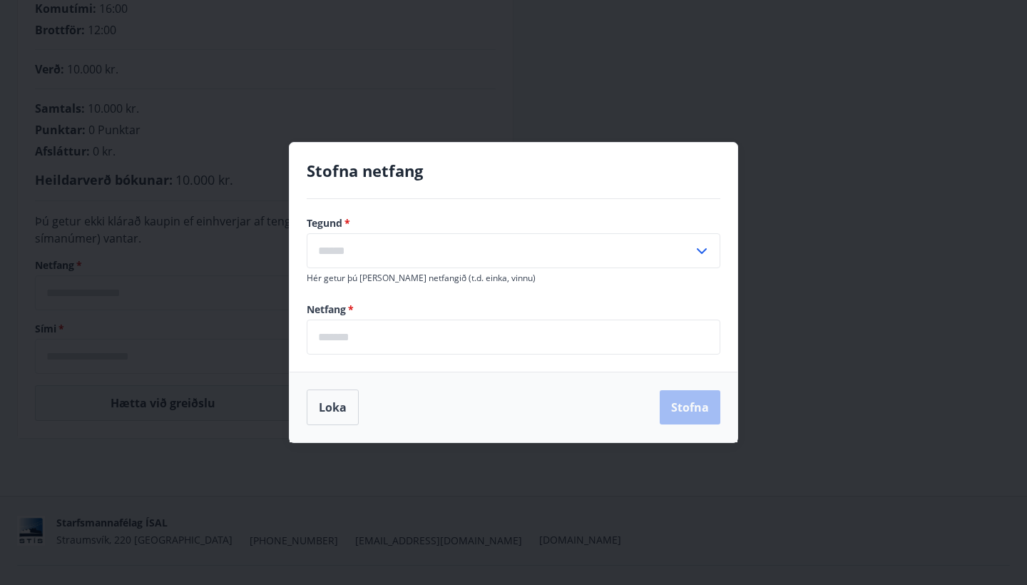
click at [434, 237] on input "text" at bounding box center [500, 250] width 386 height 35
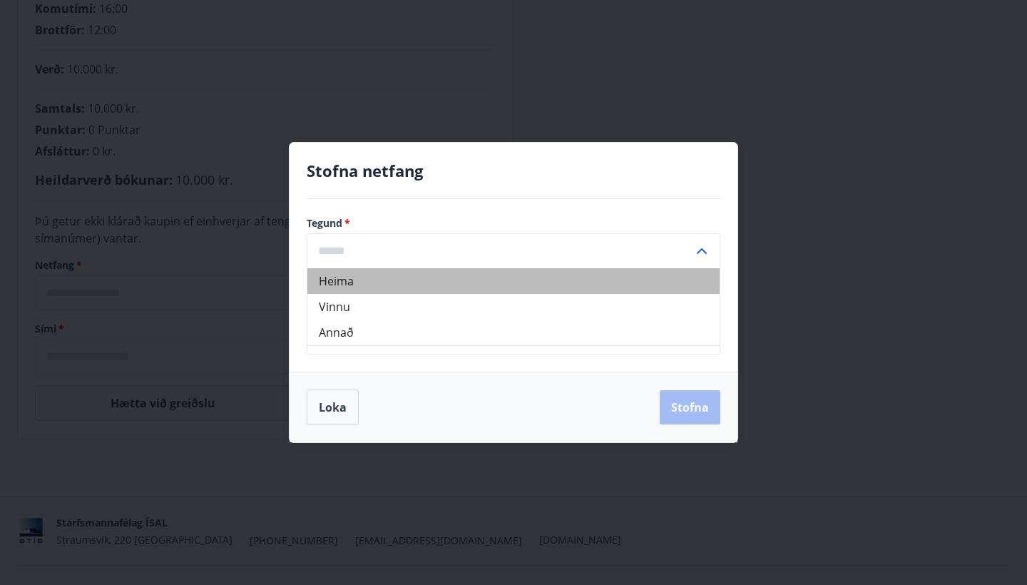
click at [438, 289] on li "Heima" at bounding box center [513, 281] width 412 height 26
type input "*****"
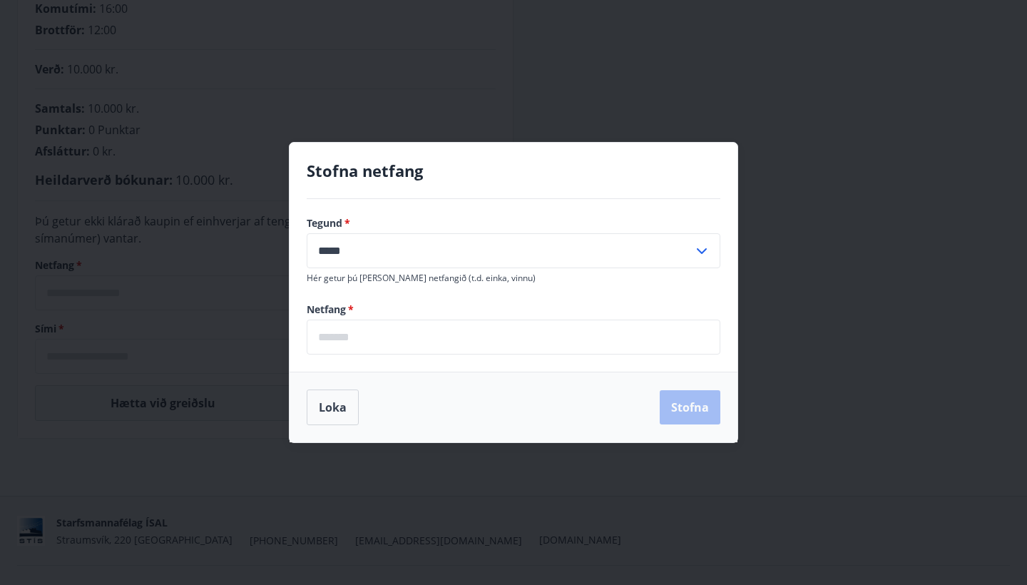
click at [418, 327] on input "email" at bounding box center [514, 336] width 414 height 35
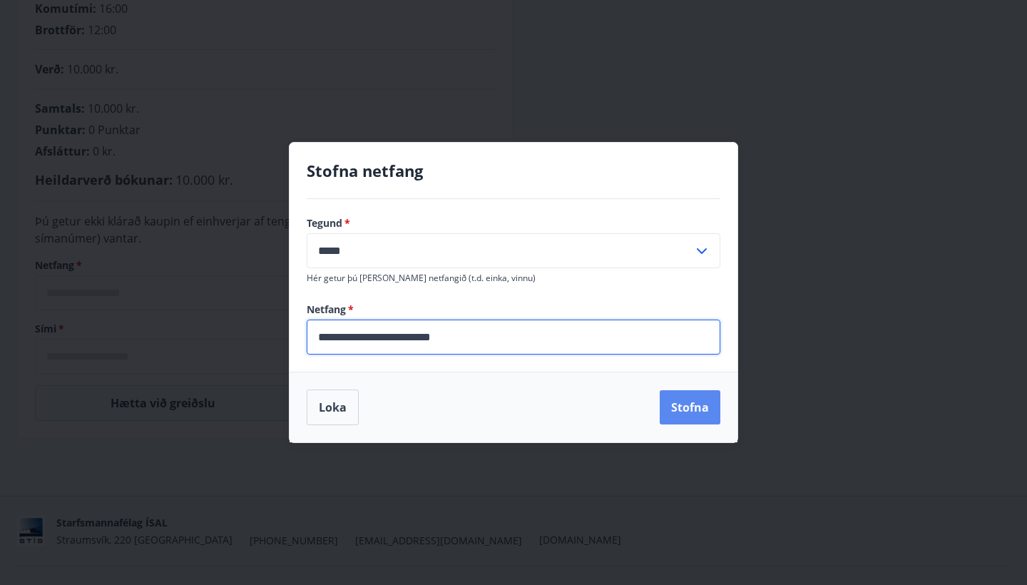
type input "**********"
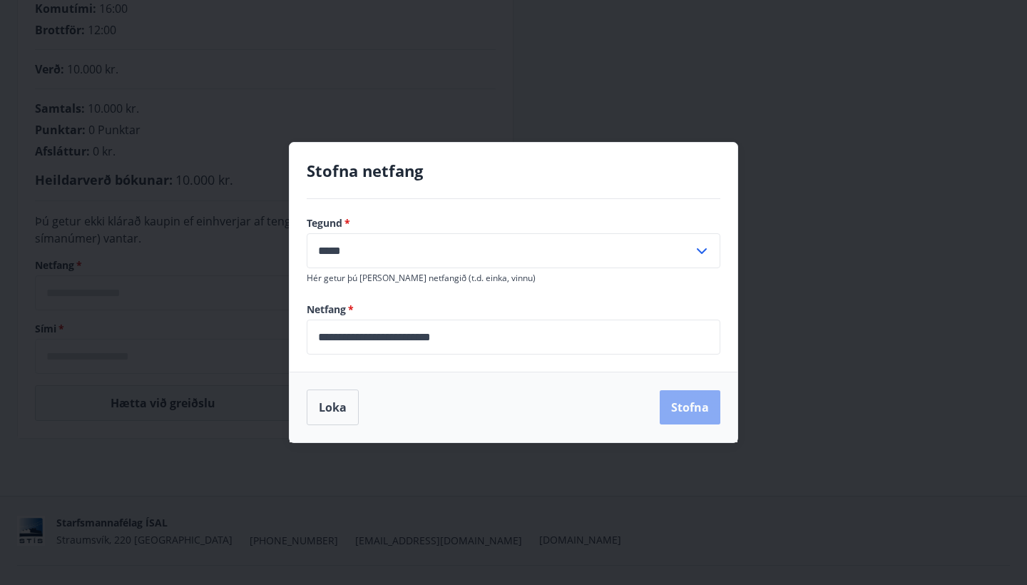
click at [680, 405] on button "Stofna" at bounding box center [690, 407] width 61 height 34
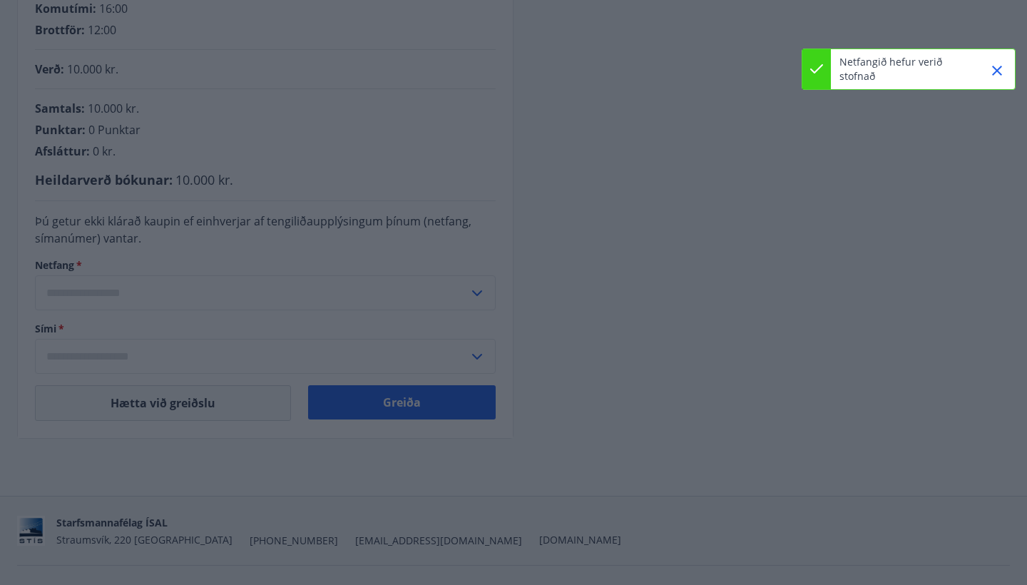
type input "**********"
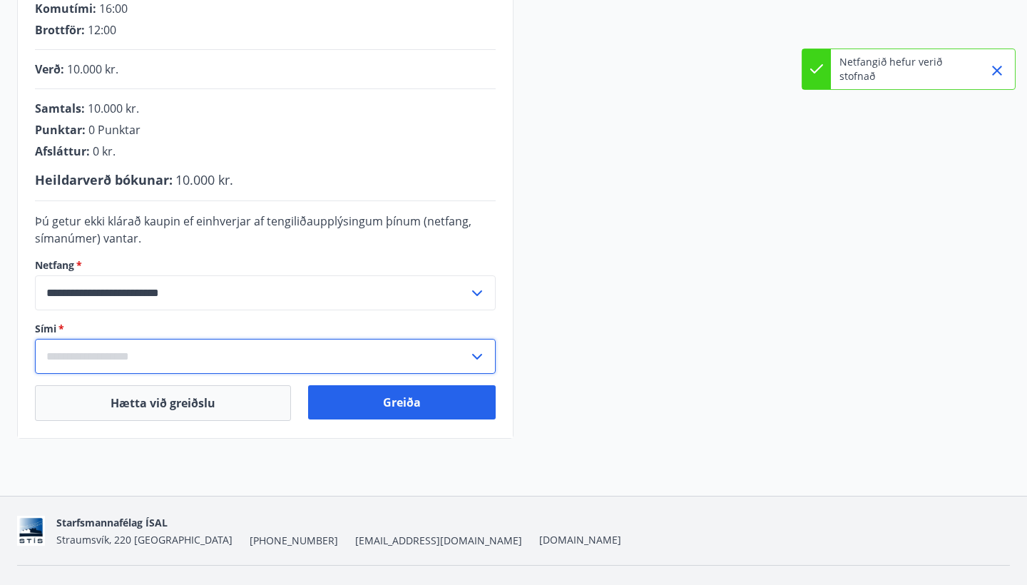
click at [449, 357] on input "text" at bounding box center [252, 356] width 434 height 35
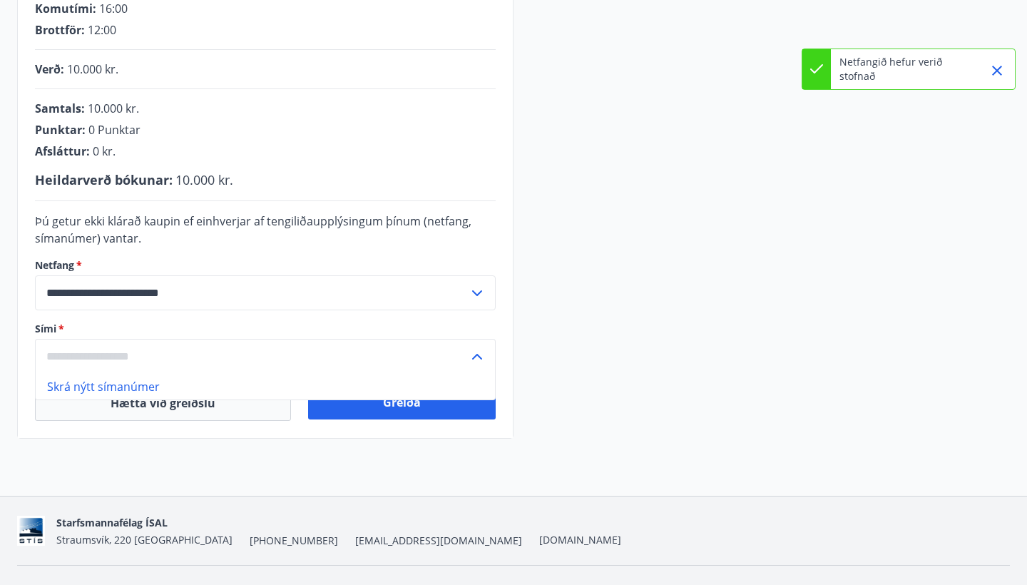
click at [473, 352] on icon at bounding box center [476, 356] width 17 height 17
click at [469, 352] on icon at bounding box center [476, 356] width 17 height 17
click at [230, 384] on li "Skrá nýtt símanúmer" at bounding box center [265, 387] width 459 height 26
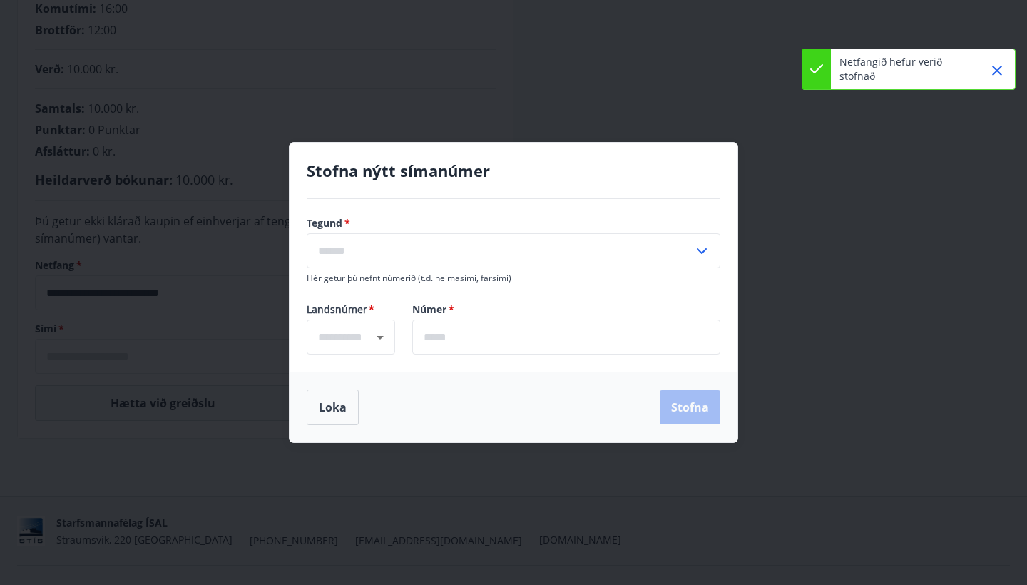
type input "****"
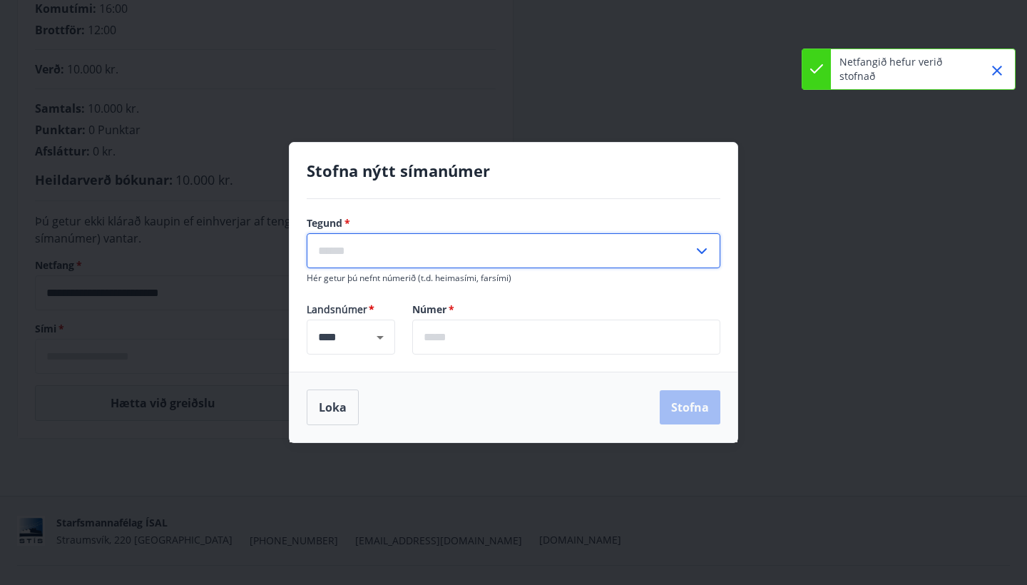
click at [461, 239] on input "text" at bounding box center [500, 250] width 386 height 35
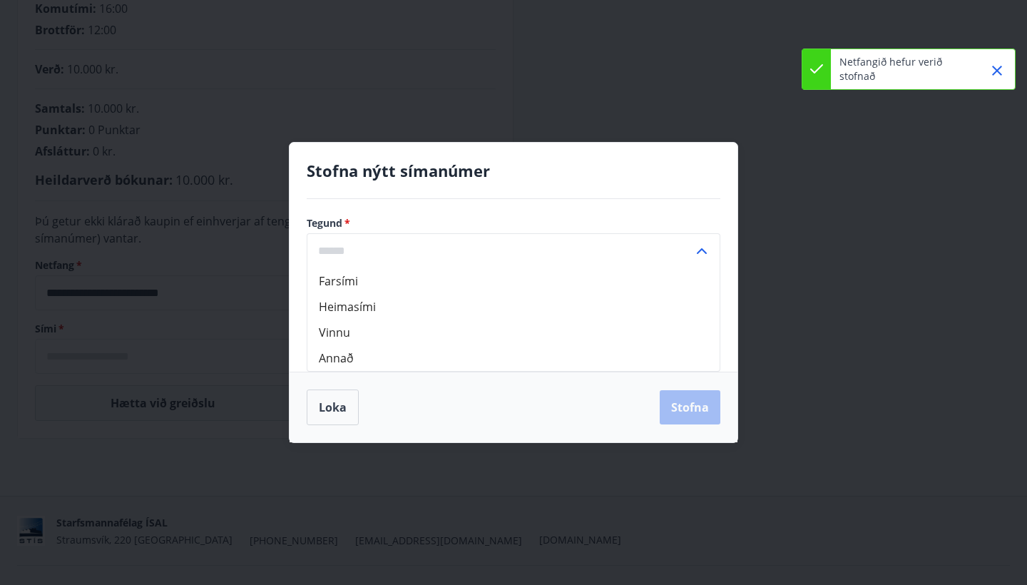
click at [399, 288] on li "Farsími" at bounding box center [513, 281] width 412 height 26
type input "*******"
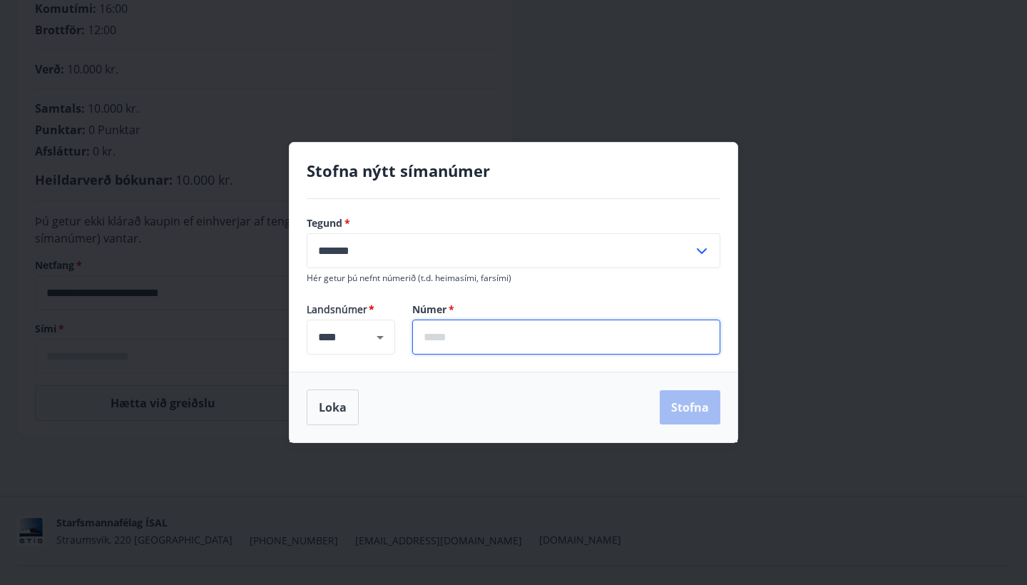
click at [451, 330] on input "text" at bounding box center [566, 336] width 308 height 35
type input "*******"
click at [676, 406] on button "Stofna" at bounding box center [690, 407] width 61 height 34
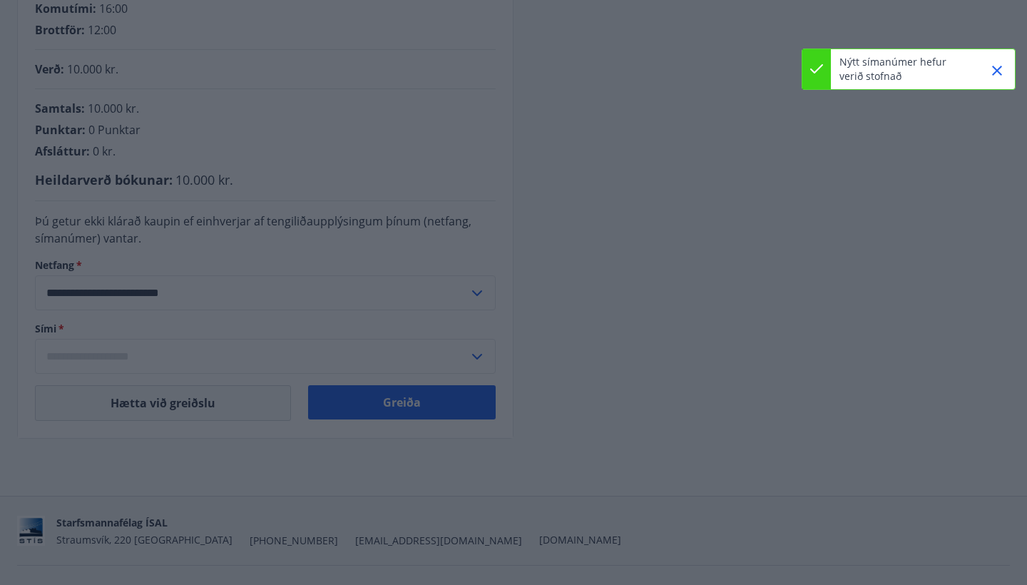
type input "**********"
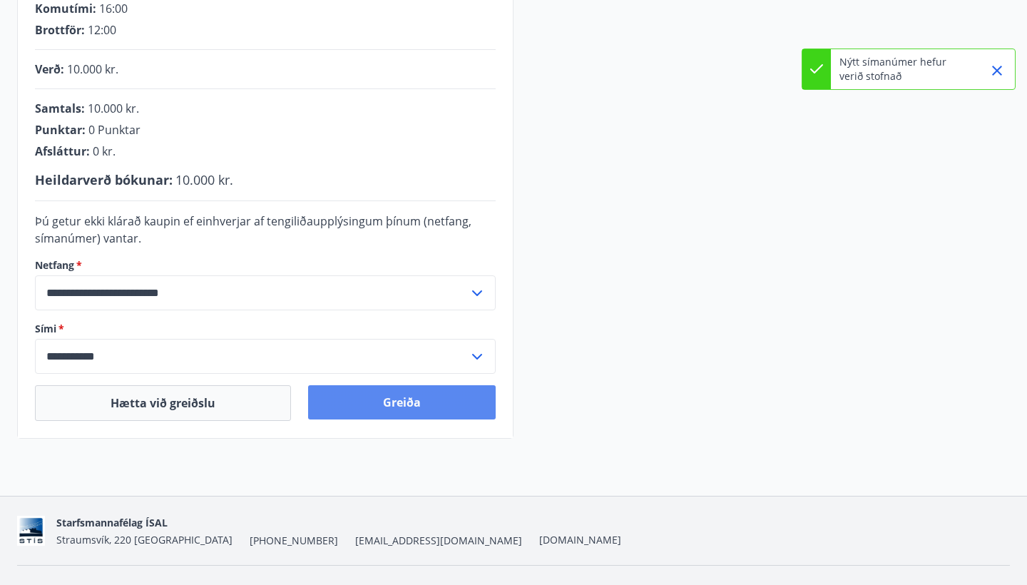
click at [391, 401] on button "Greiða" at bounding box center [402, 402] width 188 height 34
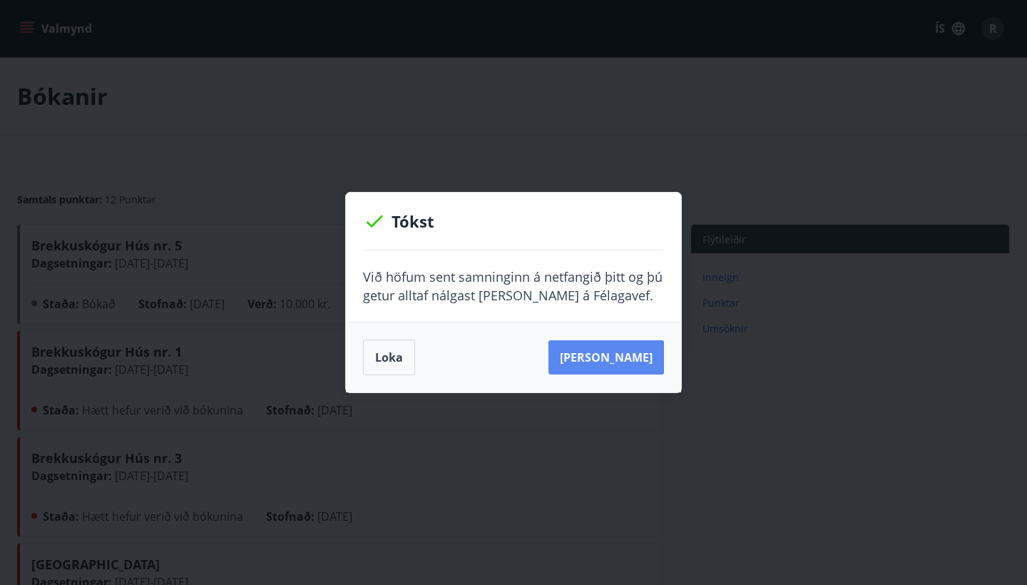
click at [612, 354] on button "Sjá samning" at bounding box center [606, 357] width 116 height 34
click at [384, 359] on button "Loka" at bounding box center [389, 357] width 52 height 36
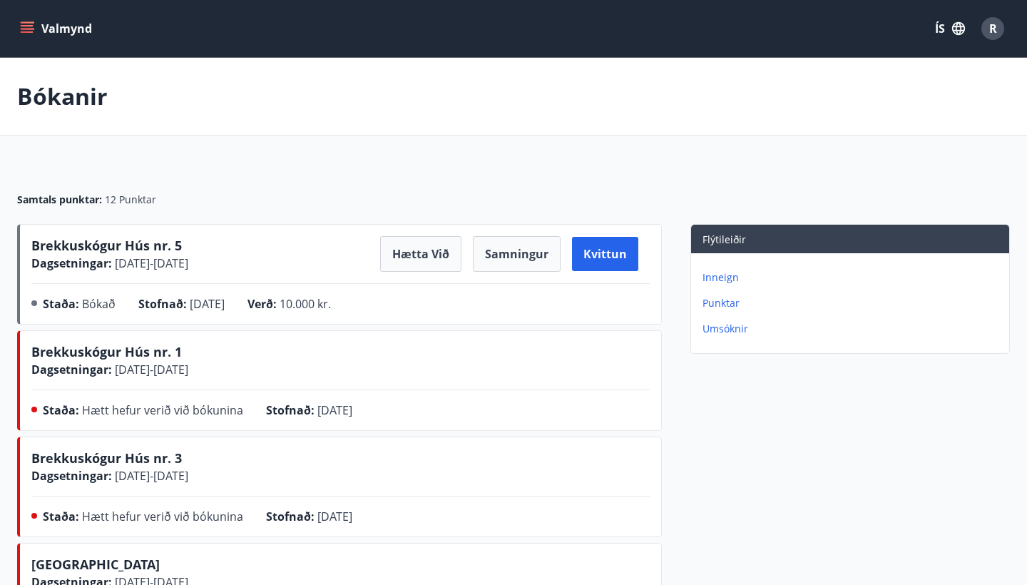
click at [140, 260] on span "05.09.2025 - 08.09.2025" at bounding box center [150, 263] width 76 height 16
click at [58, 42] on div "Valmynd ÍS R" at bounding box center [513, 28] width 993 height 34
click at [74, 237] on span "Brekkuskógur Hús nr. 5" at bounding box center [106, 245] width 150 height 17
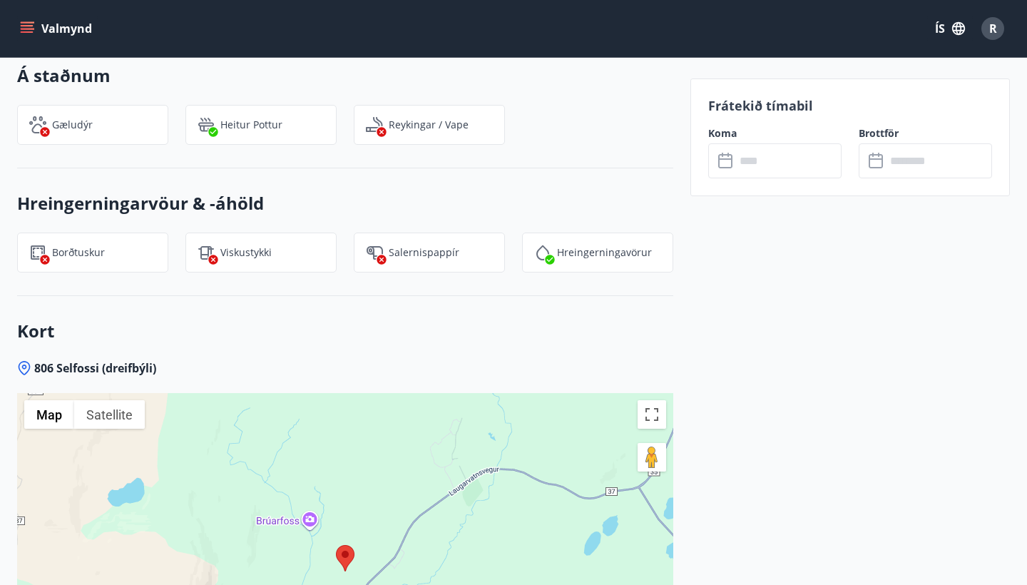
scroll to position [1547, 0]
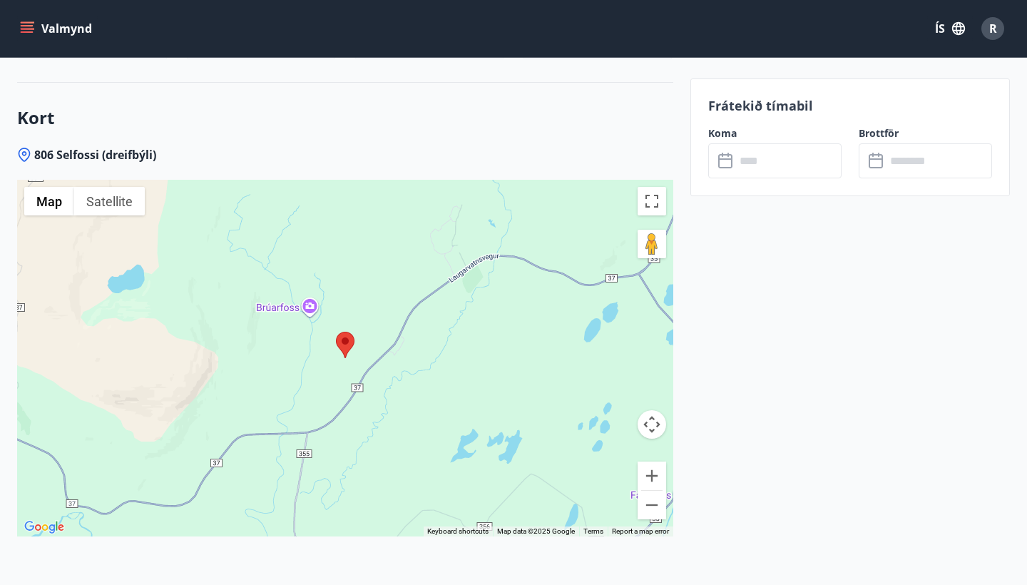
click at [336, 332] on area at bounding box center [336, 332] width 0 height 0
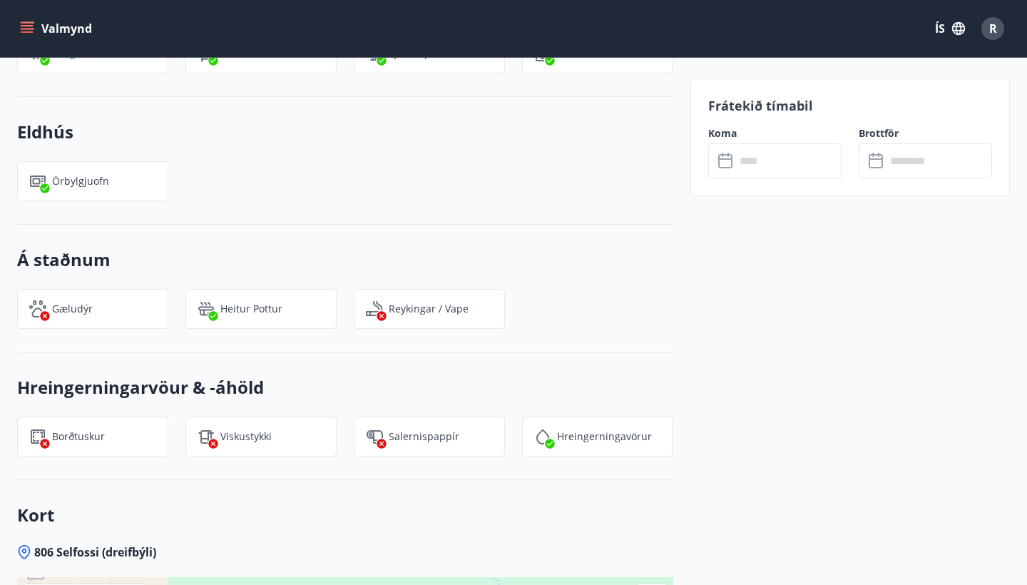
scroll to position [1641, 0]
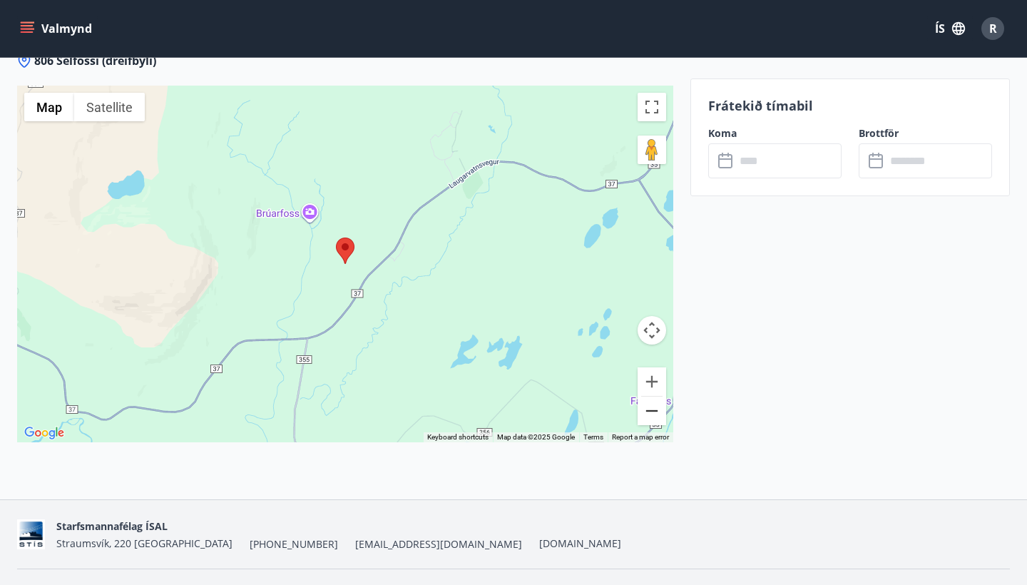
click at [655, 396] on button "Zoom out" at bounding box center [651, 410] width 29 height 29
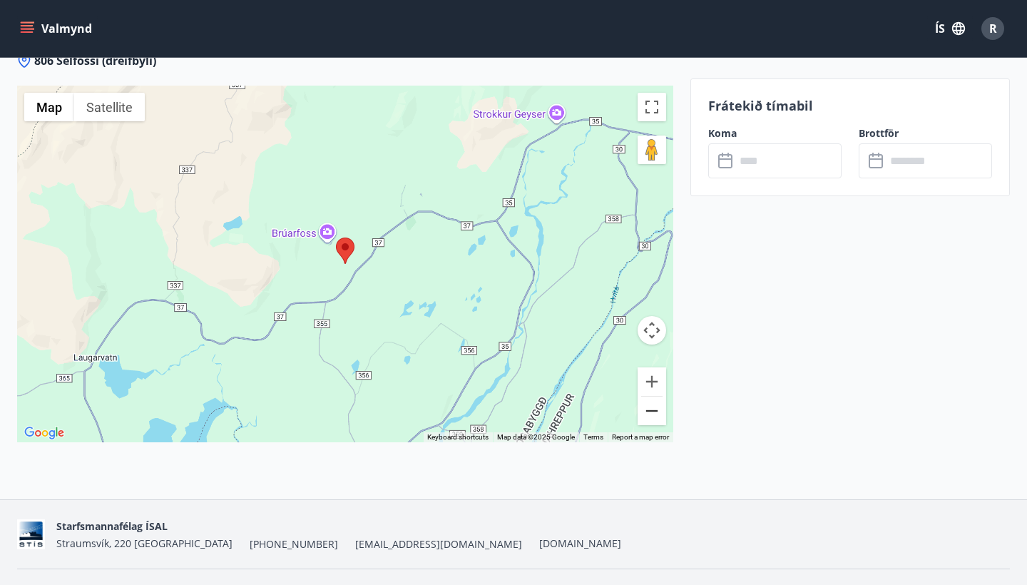
click at [655, 396] on button "Zoom out" at bounding box center [651, 410] width 29 height 29
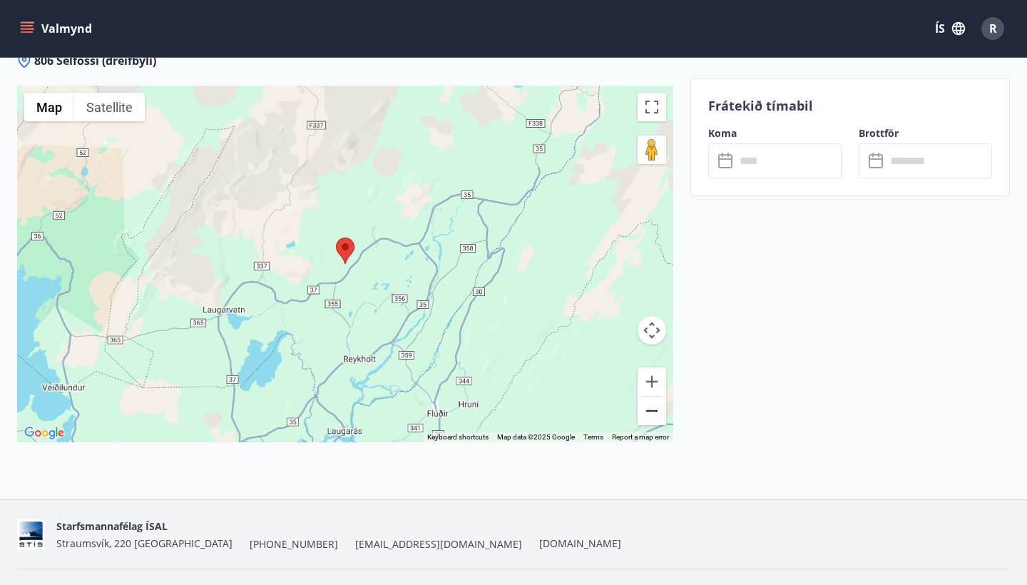
click at [655, 396] on button "Zoom out" at bounding box center [651, 410] width 29 height 29
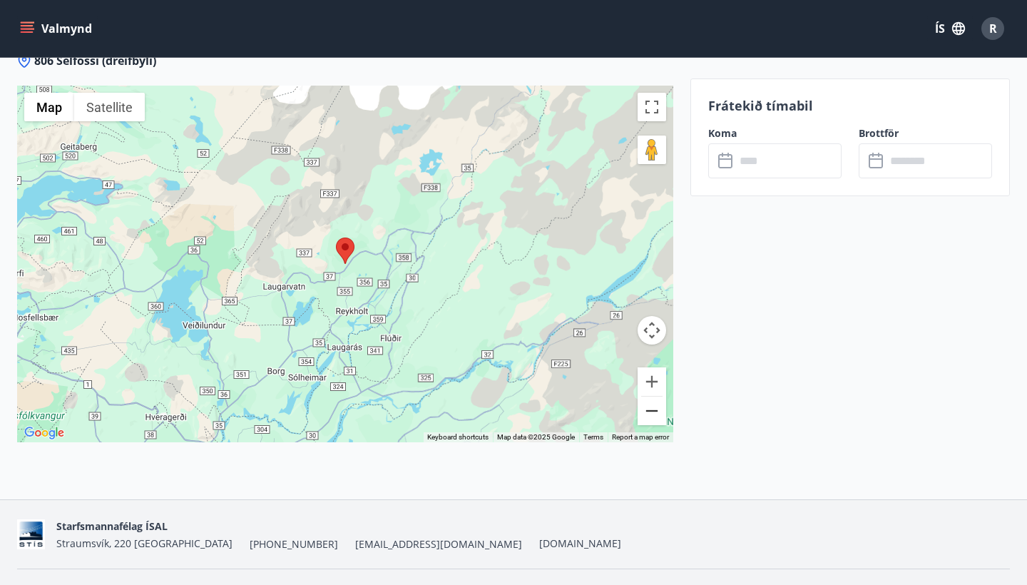
click at [655, 396] on button "Zoom out" at bounding box center [651, 410] width 29 height 29
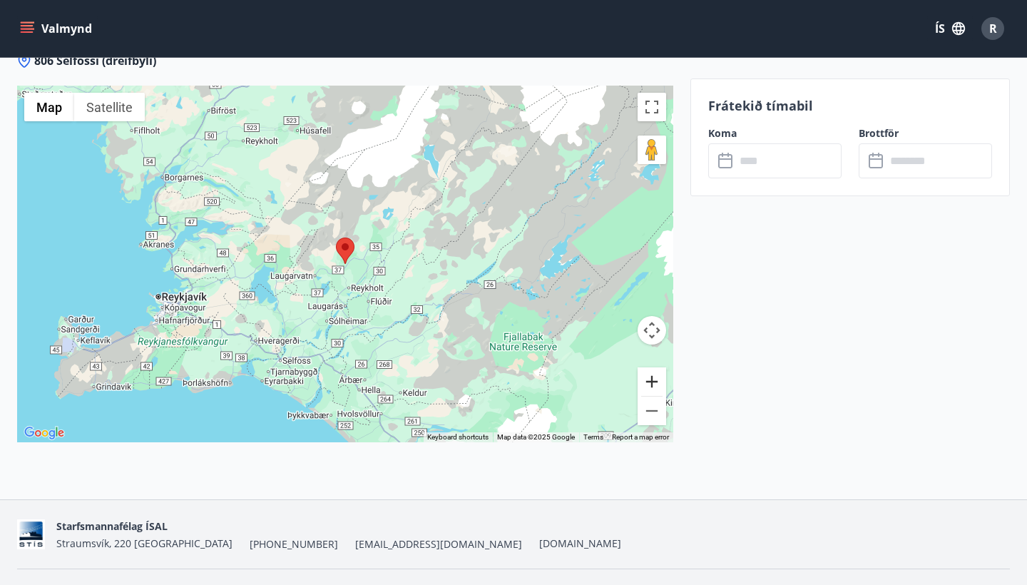
click at [657, 367] on button "Zoom in" at bounding box center [651, 381] width 29 height 29
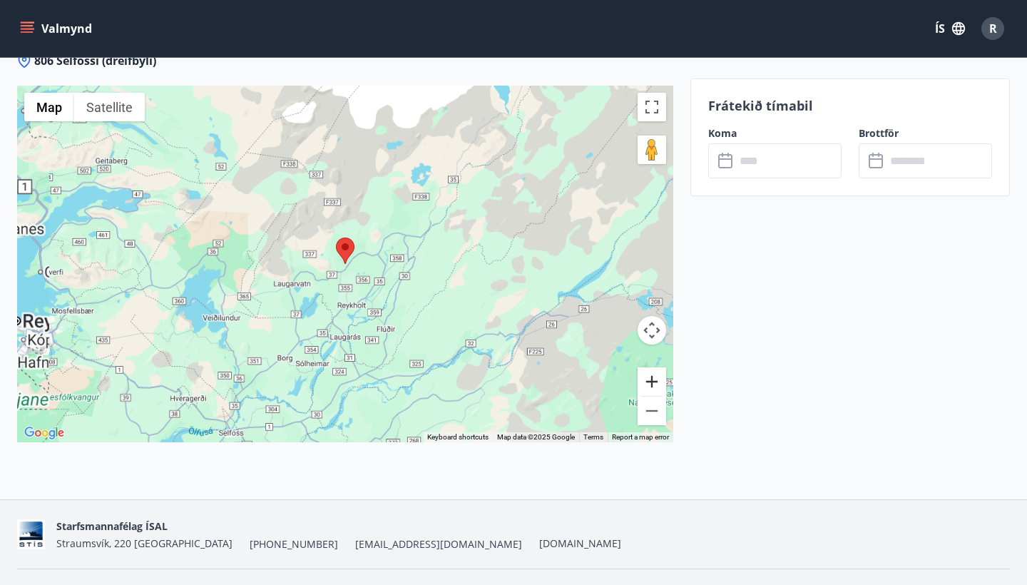
click at [657, 367] on button "Zoom in" at bounding box center [651, 381] width 29 height 29
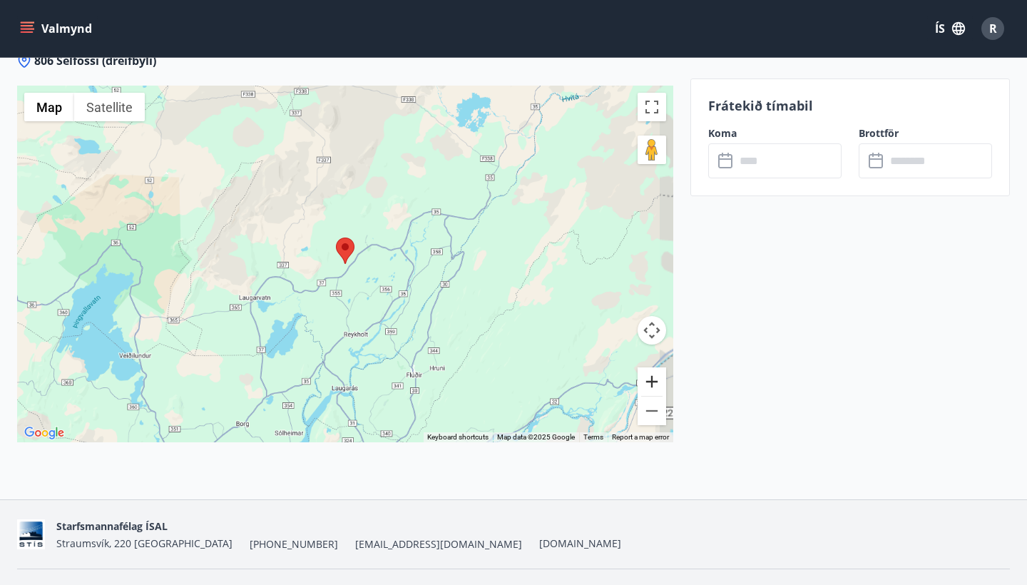
click at [657, 367] on button "Zoom in" at bounding box center [651, 381] width 29 height 29
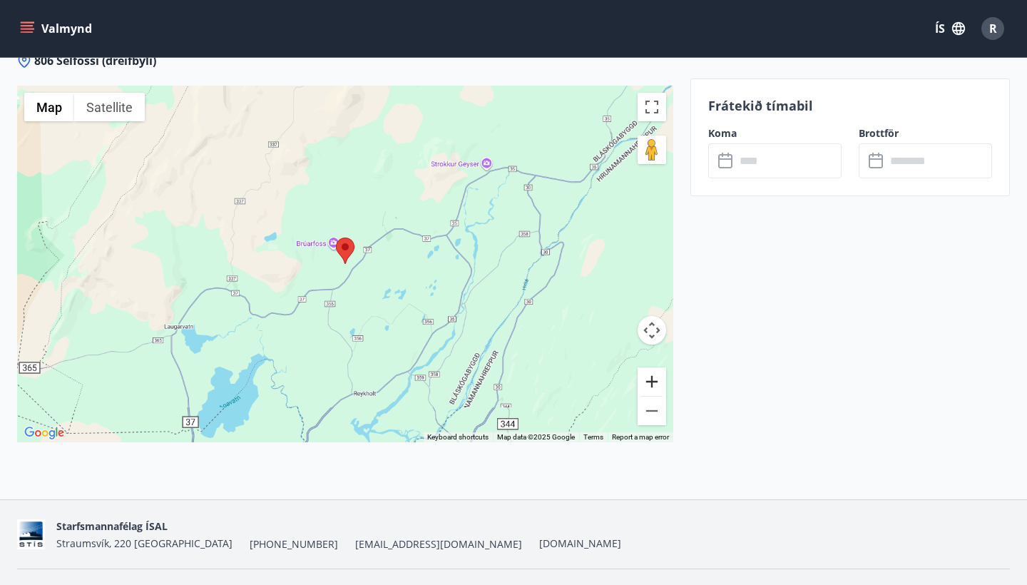
click at [657, 367] on button "Zoom in" at bounding box center [651, 381] width 29 height 29
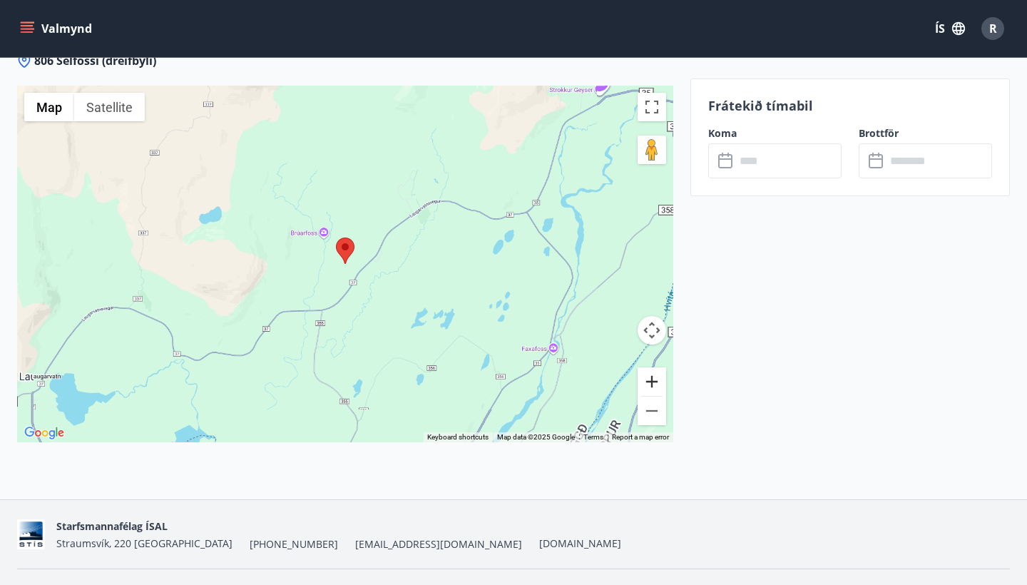
click at [657, 367] on button "Zoom in" at bounding box center [651, 381] width 29 height 29
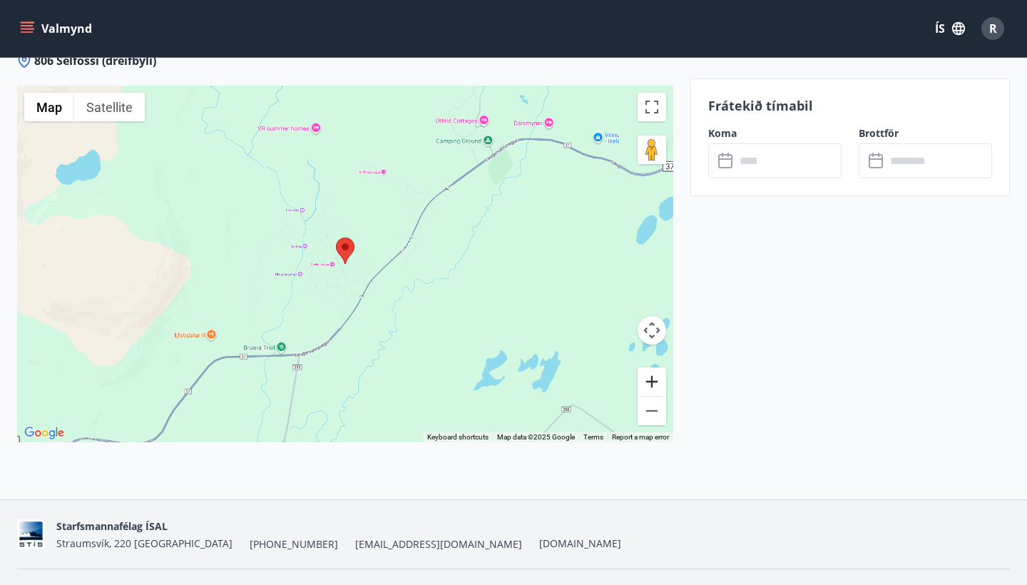
click at [657, 367] on button "Zoom in" at bounding box center [651, 381] width 29 height 29
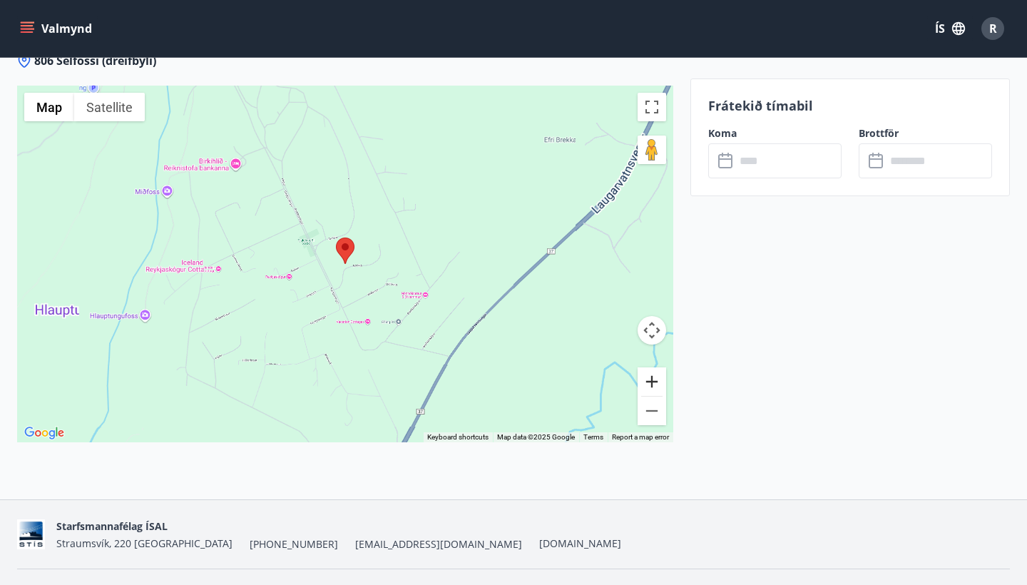
click at [657, 367] on button "Zoom in" at bounding box center [651, 381] width 29 height 29
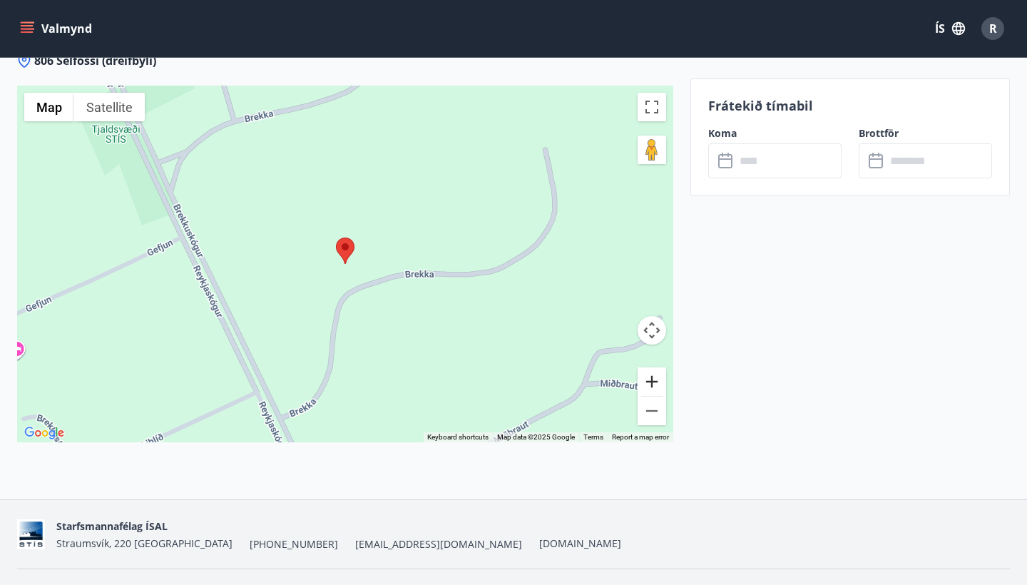
click at [657, 367] on button "Zoom in" at bounding box center [651, 381] width 29 height 29
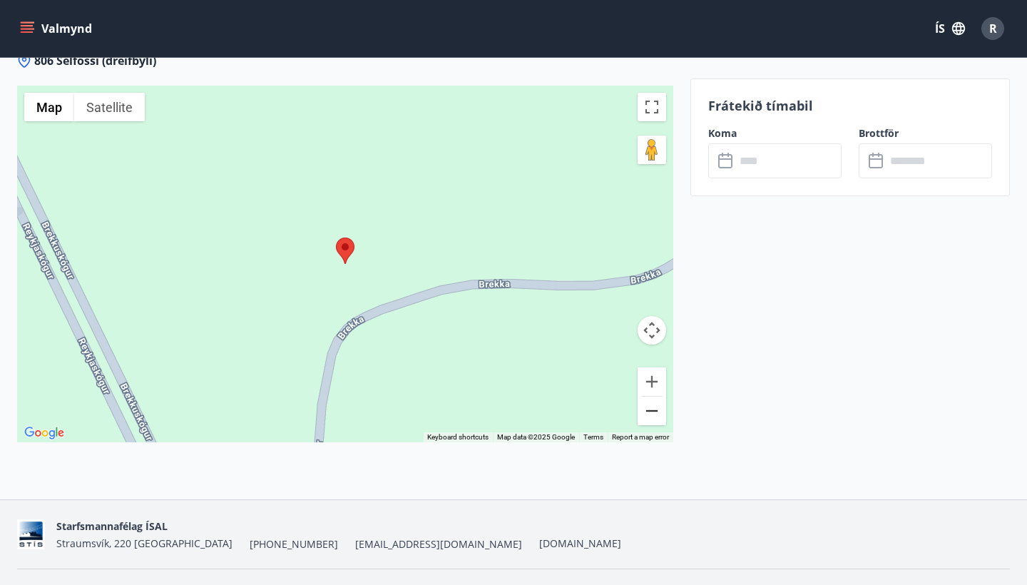
click at [651, 396] on button "Zoom out" at bounding box center [651, 410] width 29 height 29
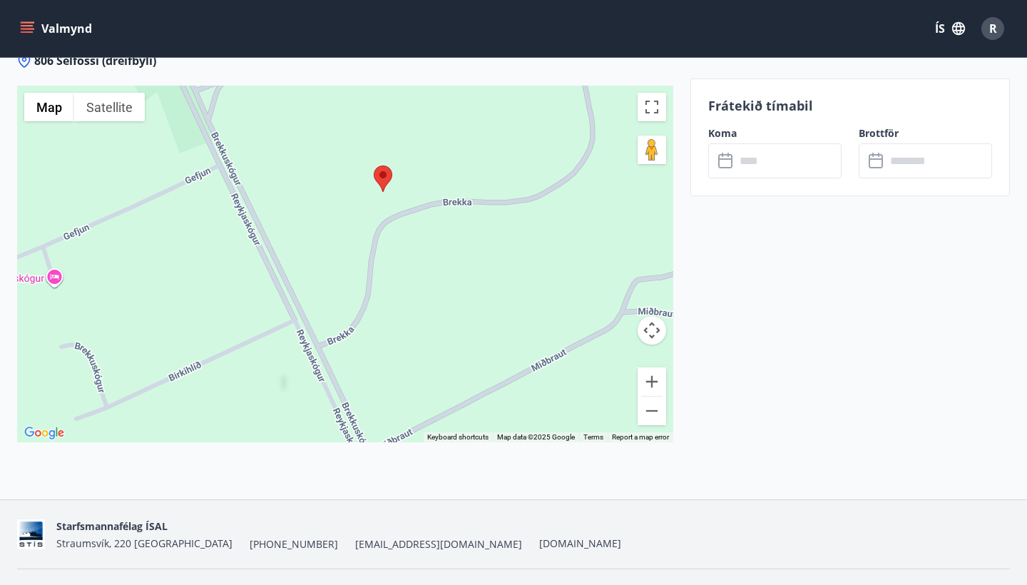
drag, startPoint x: 409, startPoint y: 344, endPoint x: 447, endPoint y: 272, distance: 81.3
click at [447, 272] on div at bounding box center [345, 264] width 656 height 357
click at [652, 396] on button "Zoom out" at bounding box center [651, 410] width 29 height 29
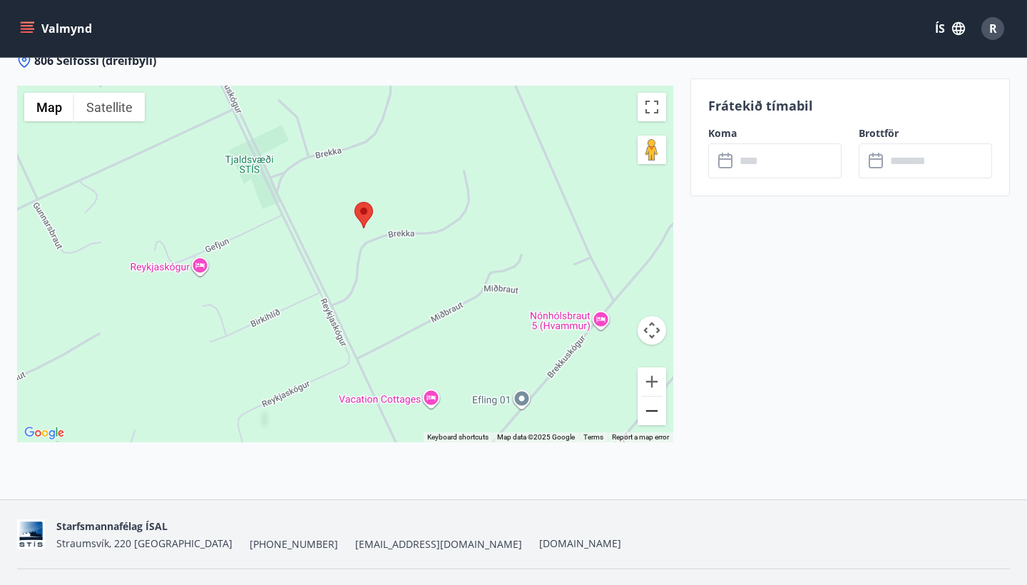
click at [652, 396] on button "Zoom out" at bounding box center [651, 410] width 29 height 29
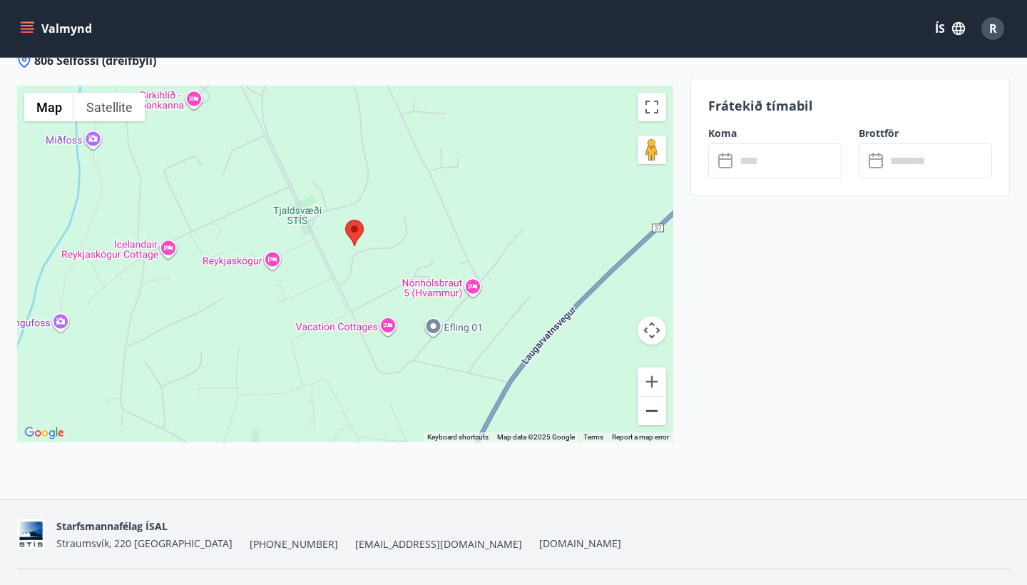
click at [651, 396] on button "Zoom out" at bounding box center [651, 410] width 29 height 29
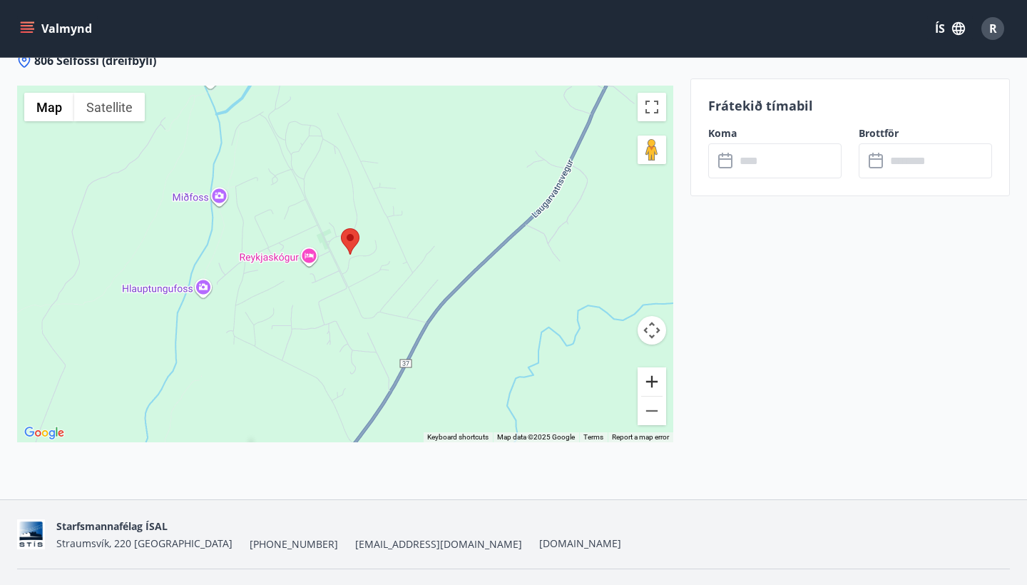
click at [649, 367] on button "Zoom in" at bounding box center [651, 381] width 29 height 29
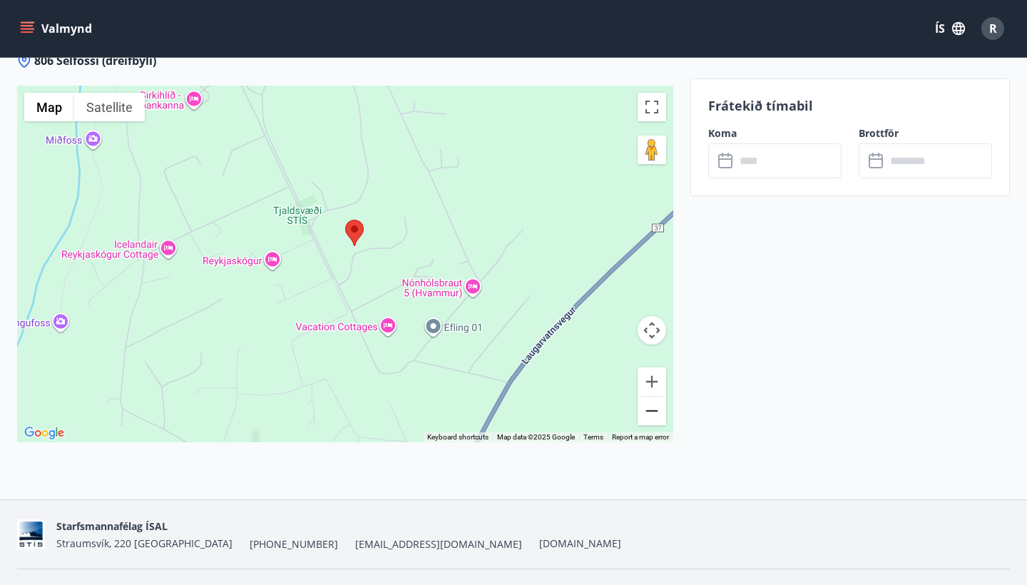
click at [650, 396] on button "Zoom out" at bounding box center [651, 410] width 29 height 29
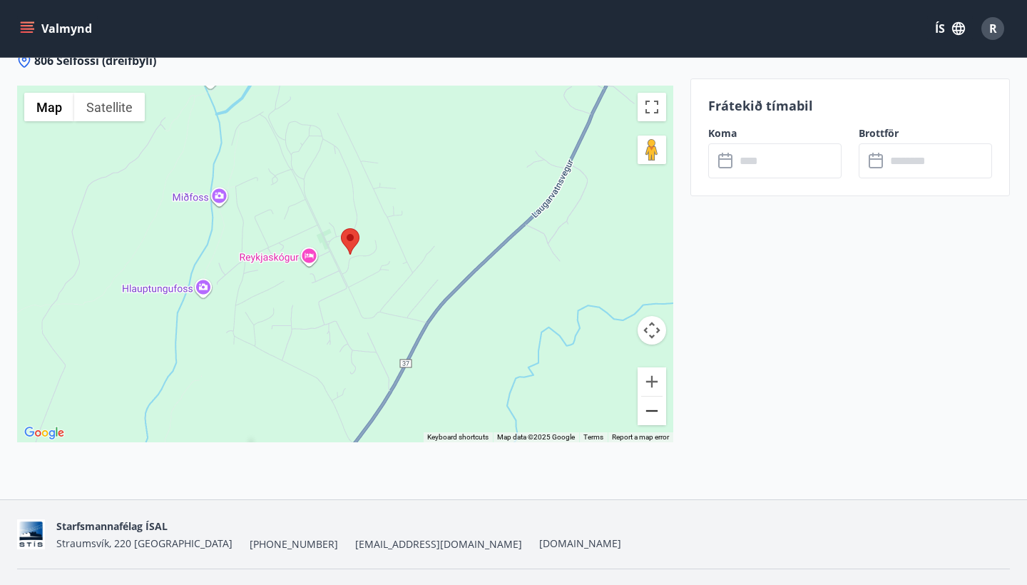
click at [650, 396] on button "Zoom out" at bounding box center [651, 410] width 29 height 29
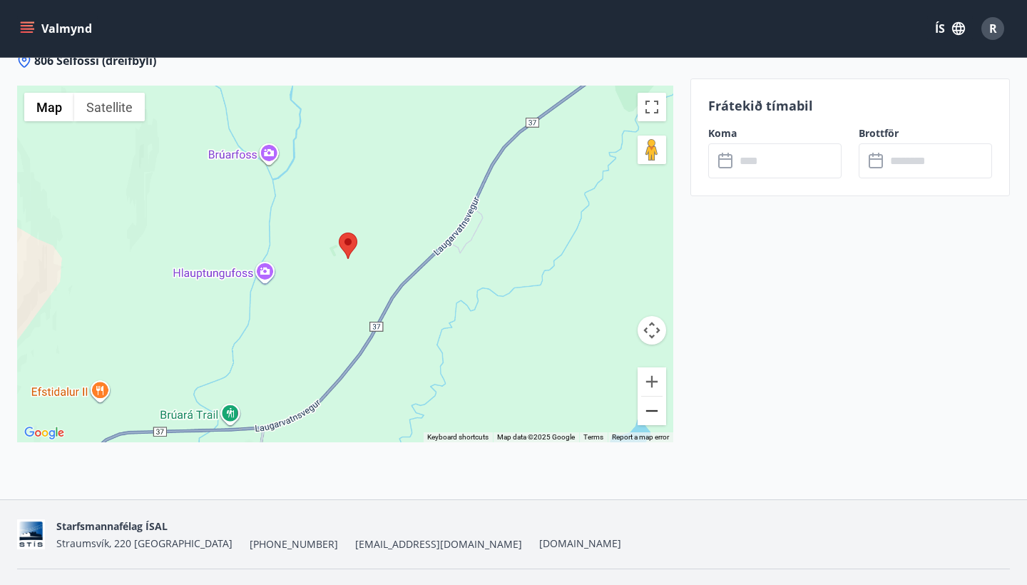
click at [650, 396] on button "Zoom out" at bounding box center [651, 410] width 29 height 29
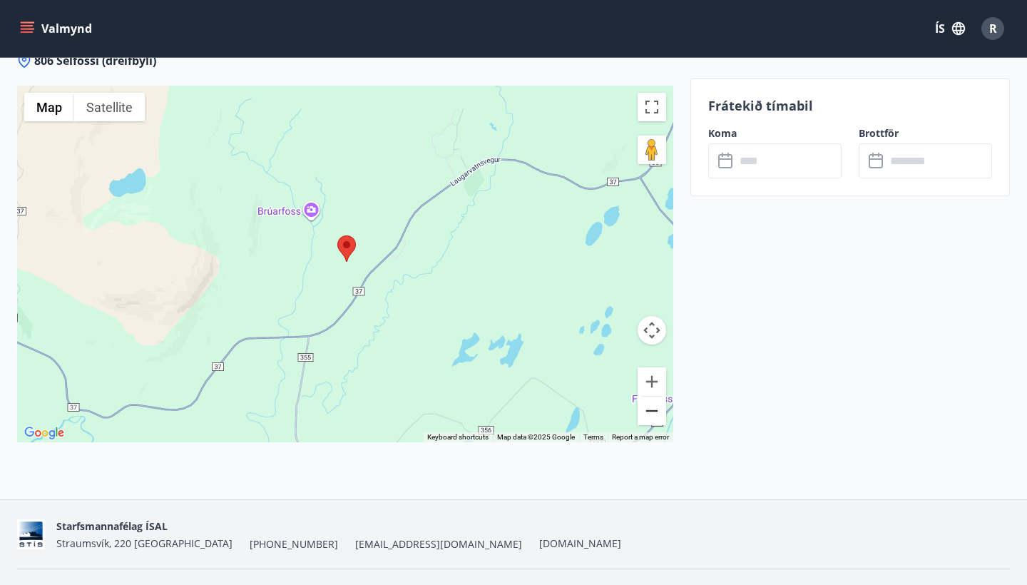
click at [650, 396] on button "Zoom out" at bounding box center [651, 410] width 29 height 29
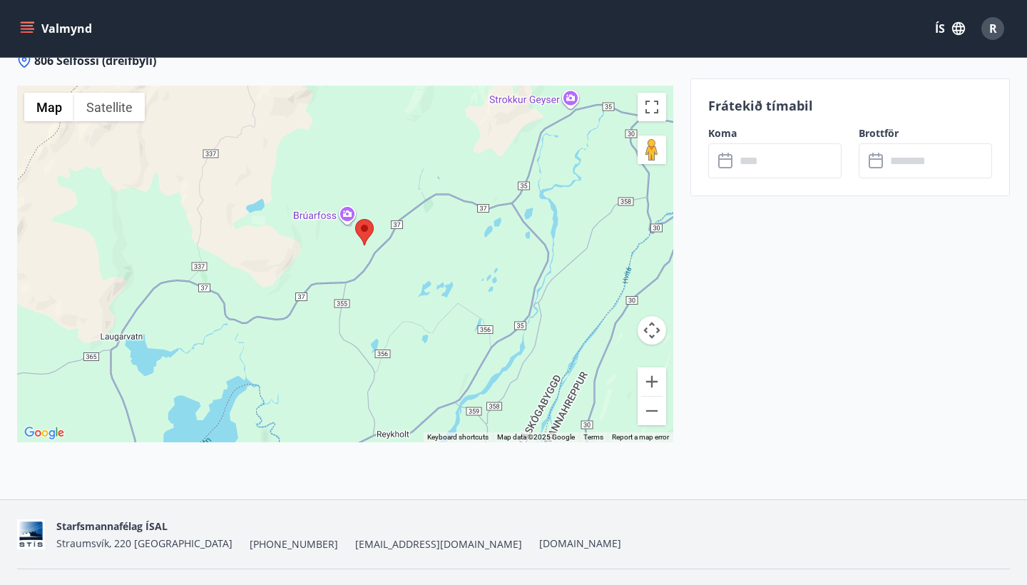
drag, startPoint x: 410, startPoint y: 317, endPoint x: 429, endPoint y: 298, distance: 26.7
click at [429, 298] on div at bounding box center [345, 264] width 656 height 357
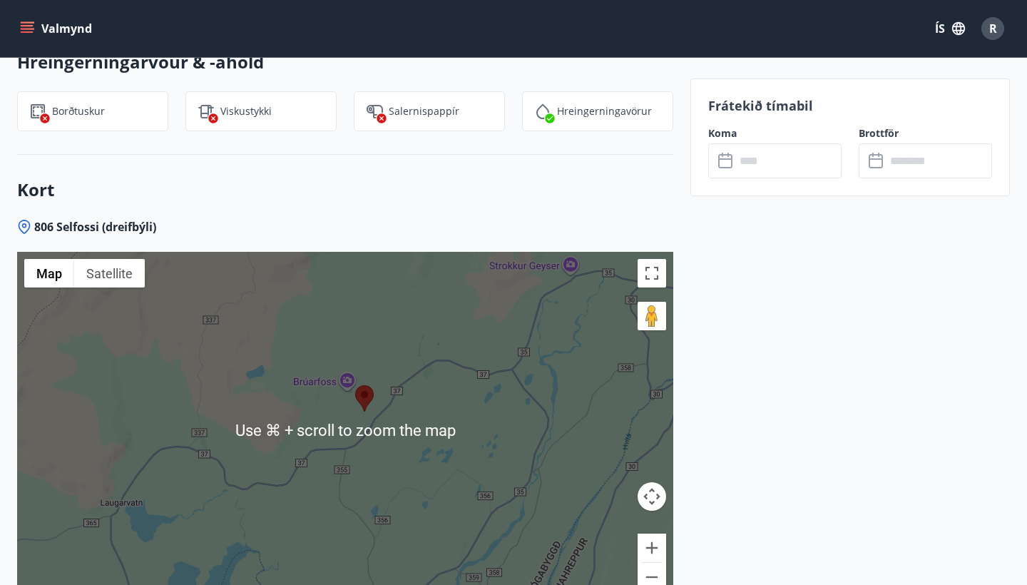
scroll to position [1470, 0]
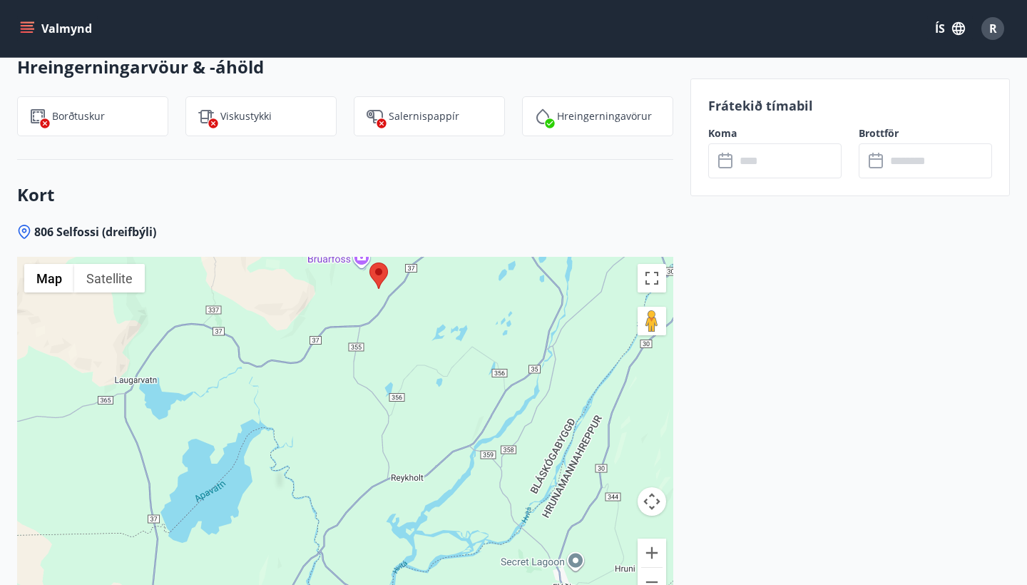
drag, startPoint x: 583, startPoint y: 365, endPoint x: 598, endPoint y: 235, distance: 130.6
click at [598, 257] on div at bounding box center [345, 435] width 656 height 357
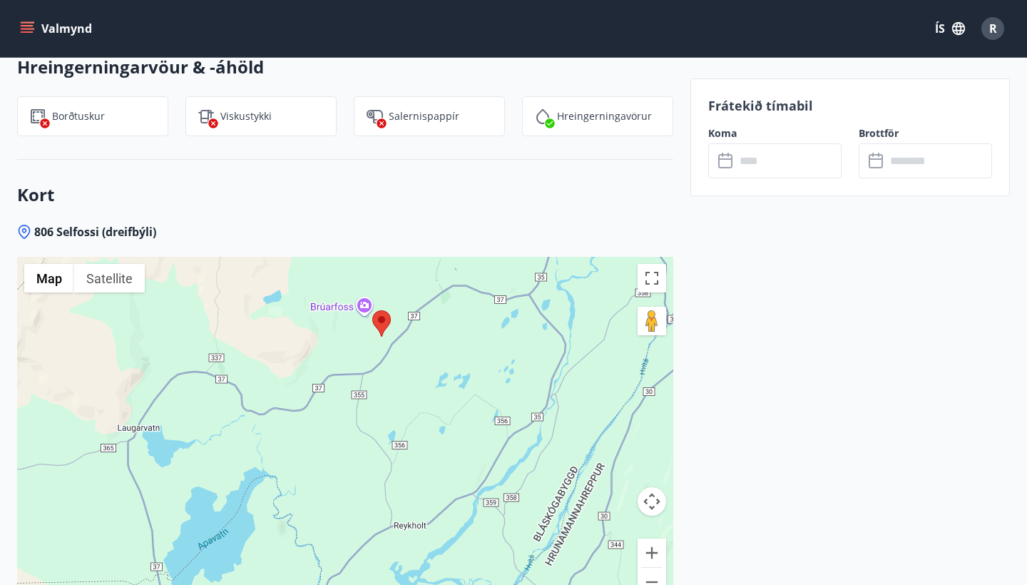
drag, startPoint x: 538, startPoint y: 287, endPoint x: 540, endPoint y: 333, distance: 45.7
click at [540, 333] on div at bounding box center [345, 435] width 656 height 357
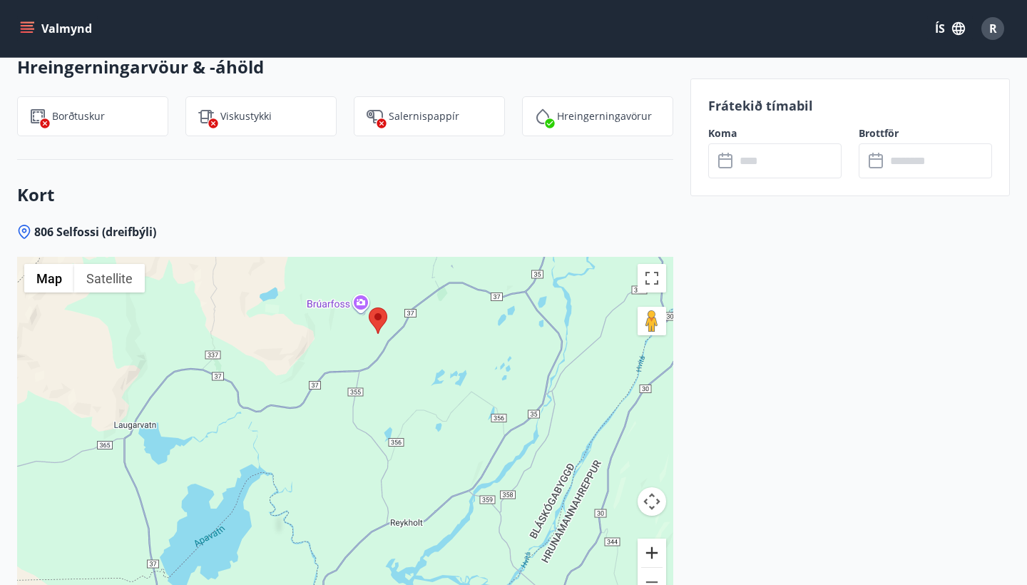
click at [664, 538] on button "Zoom in" at bounding box center [651, 552] width 29 height 29
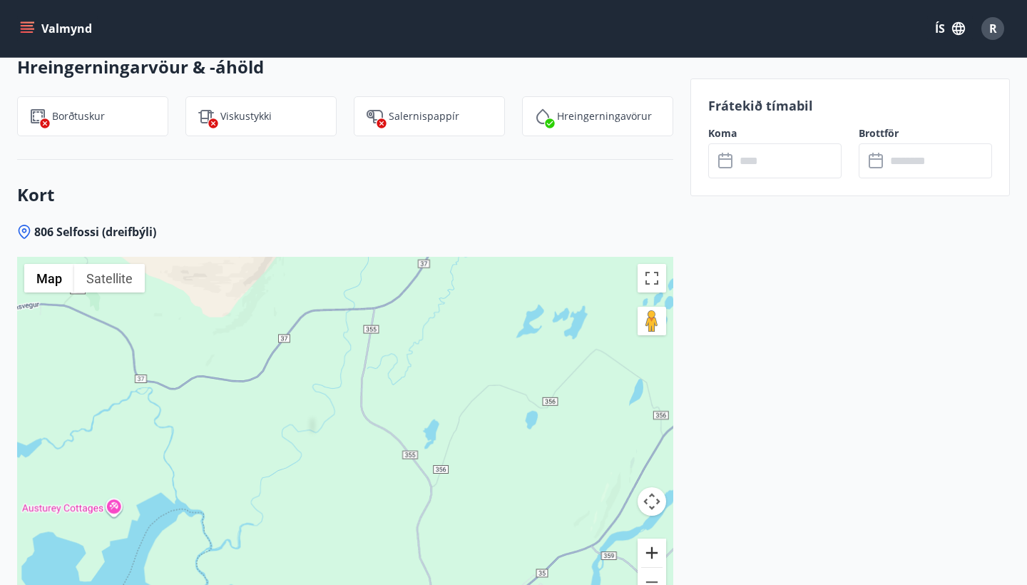
click at [653, 538] on button "Zoom in" at bounding box center [651, 552] width 29 height 29
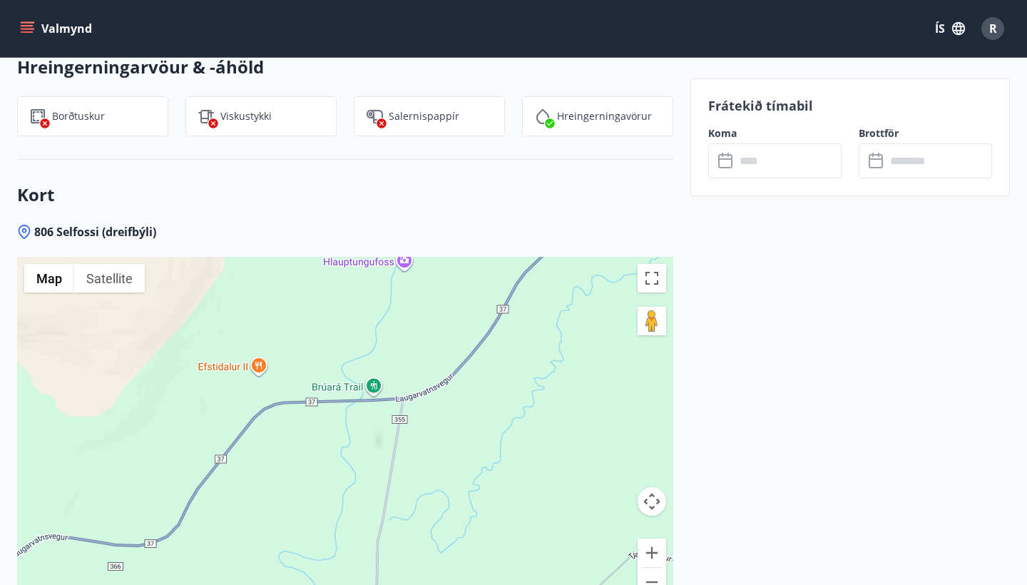
drag, startPoint x: 478, startPoint y: 359, endPoint x: 478, endPoint y: 584, distance: 224.6
click at [478, 584] on div "806 Selfossi (dreifbýli) ← Move left → Move right ↑ Move up ↓ Move down + Zoom …" at bounding box center [345, 447] width 656 height 446
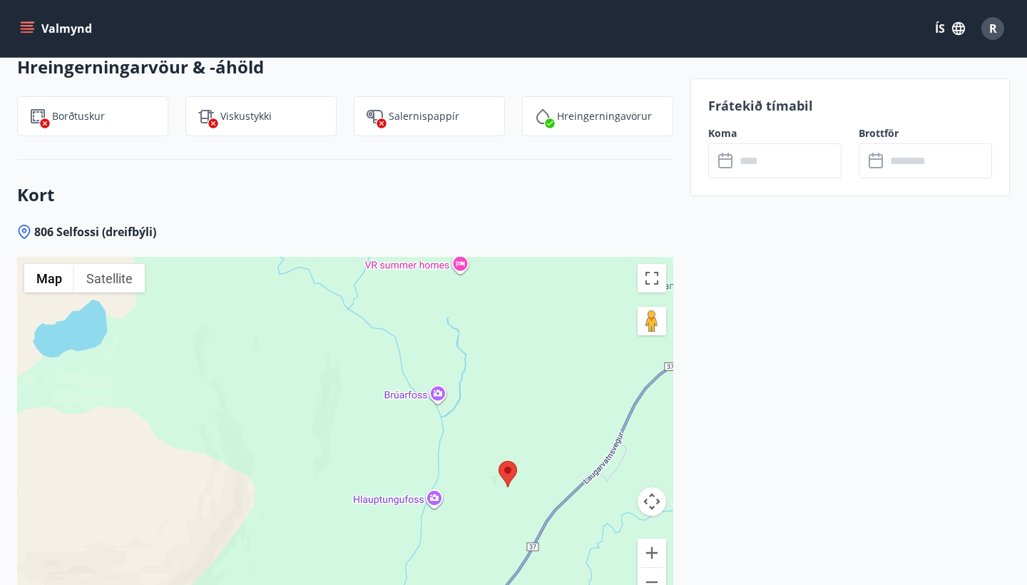
drag, startPoint x: 459, startPoint y: 357, endPoint x: 488, endPoint y: 553, distance: 199.0
click at [488, 555] on div at bounding box center [345, 435] width 656 height 357
click at [671, 531] on div at bounding box center [345, 435] width 656 height 357
click at [657, 538] on button "Zoom in" at bounding box center [651, 552] width 29 height 29
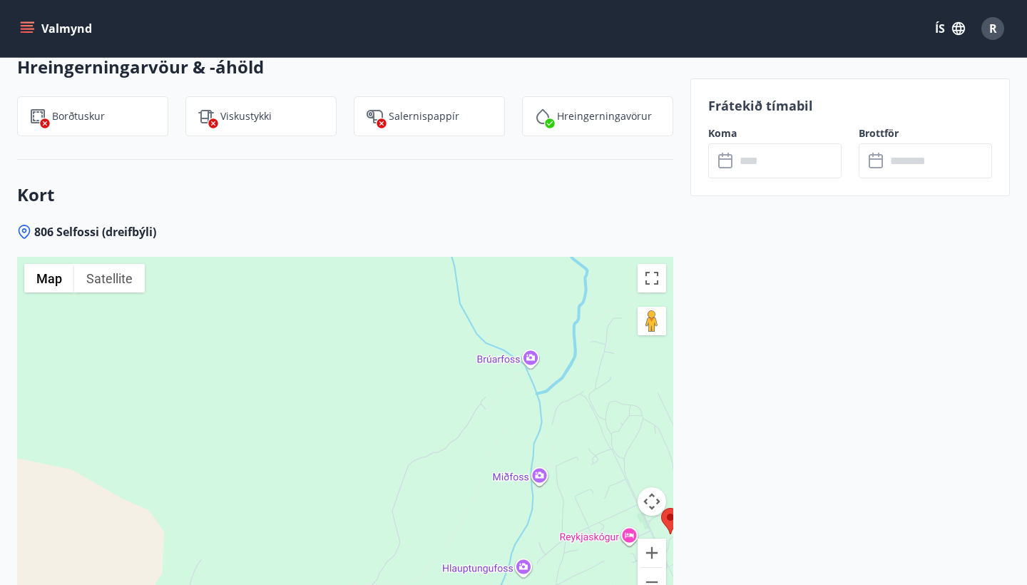
drag, startPoint x: 509, startPoint y: 479, endPoint x: 446, endPoint y: 478, distance: 62.8
click at [446, 478] on div at bounding box center [345, 435] width 656 height 357
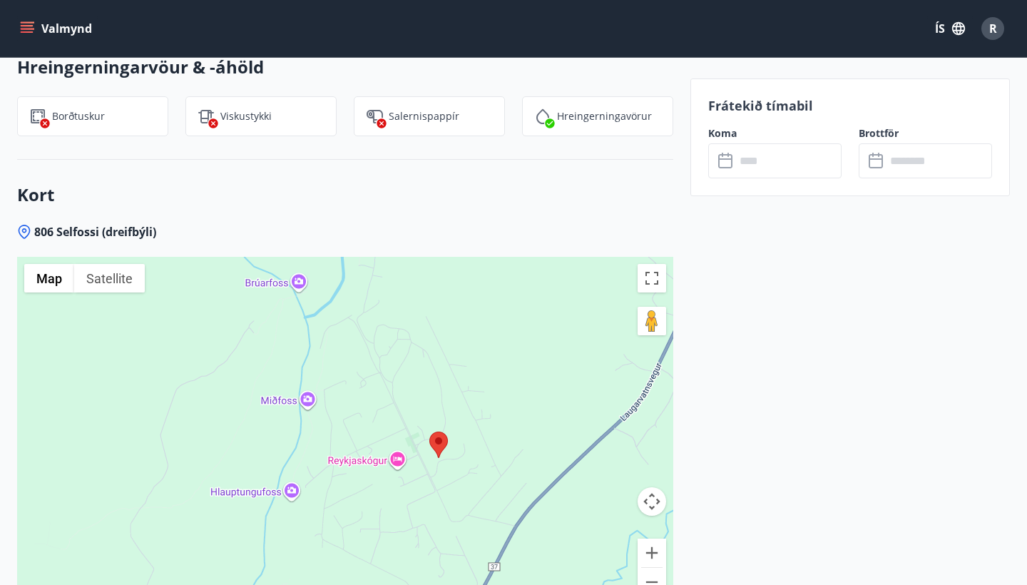
drag, startPoint x: 503, startPoint y: 513, endPoint x: 485, endPoint y: 433, distance: 82.0
click at [486, 433] on div at bounding box center [345, 435] width 656 height 357
click at [660, 538] on button "Zoom in" at bounding box center [651, 552] width 29 height 29
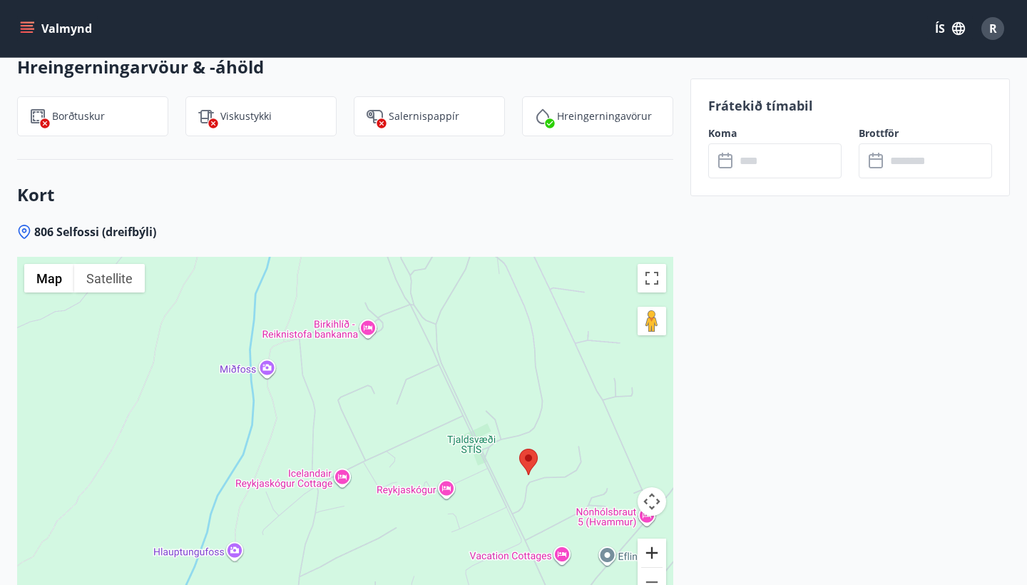
click at [660, 538] on button "Zoom in" at bounding box center [651, 552] width 29 height 29
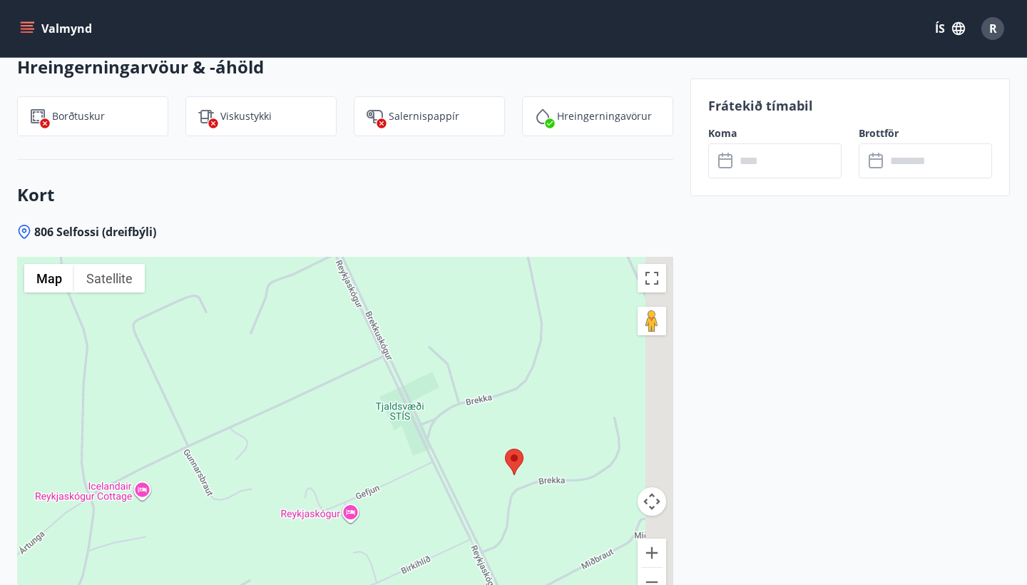
drag, startPoint x: 549, startPoint y: 476, endPoint x: 328, endPoint y: 431, distance: 225.7
click at [328, 431] on div at bounding box center [345, 435] width 656 height 357
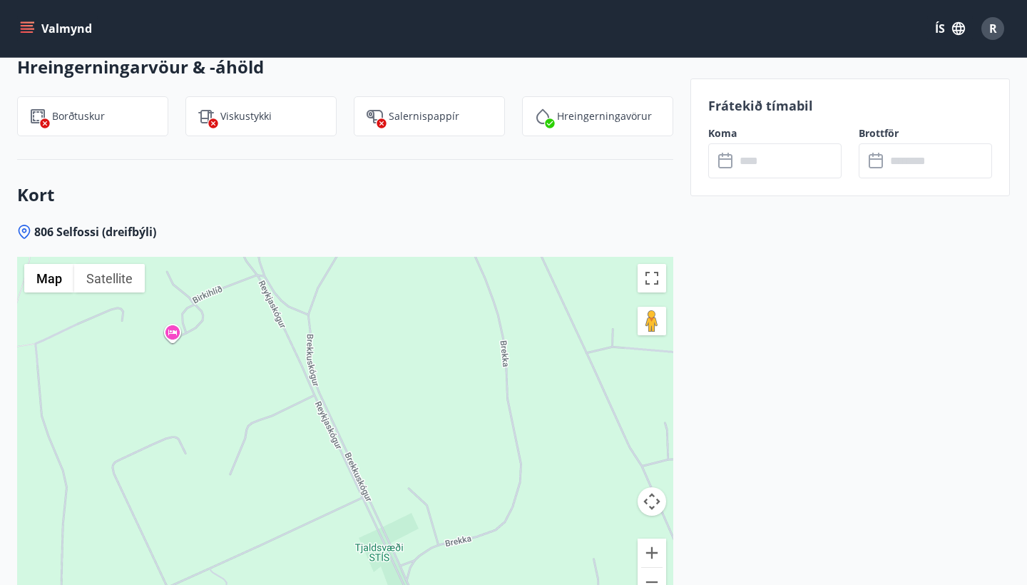
drag, startPoint x: 504, startPoint y: 342, endPoint x: 504, endPoint y: 491, distance: 149.0
click at [504, 491] on div at bounding box center [345, 435] width 656 height 357
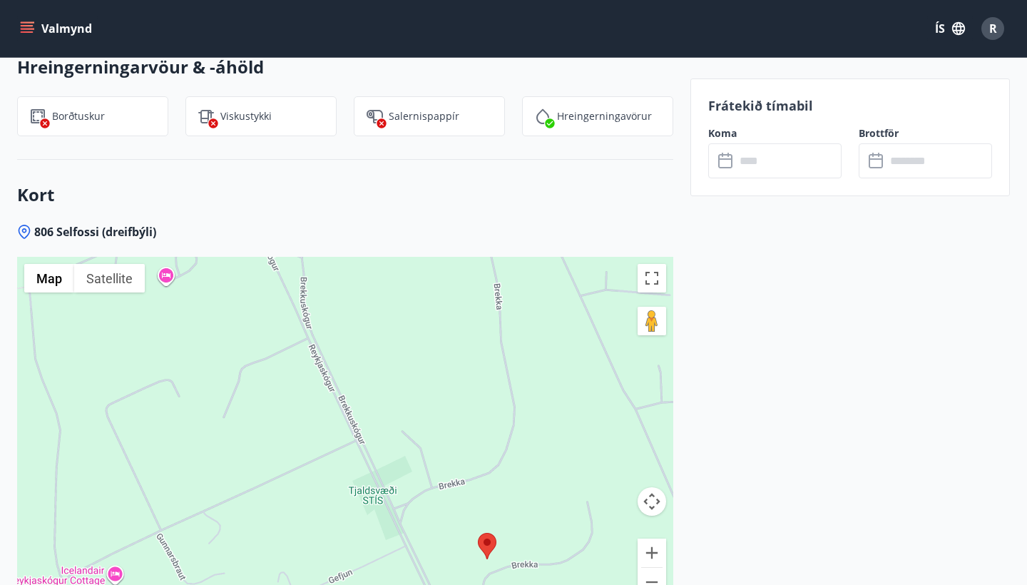
drag, startPoint x: 513, startPoint y: 473, endPoint x: 506, endPoint y: 415, distance: 58.8
click at [506, 415] on div at bounding box center [345, 435] width 656 height 357
click at [652, 538] on button "Zoom in" at bounding box center [651, 552] width 29 height 29
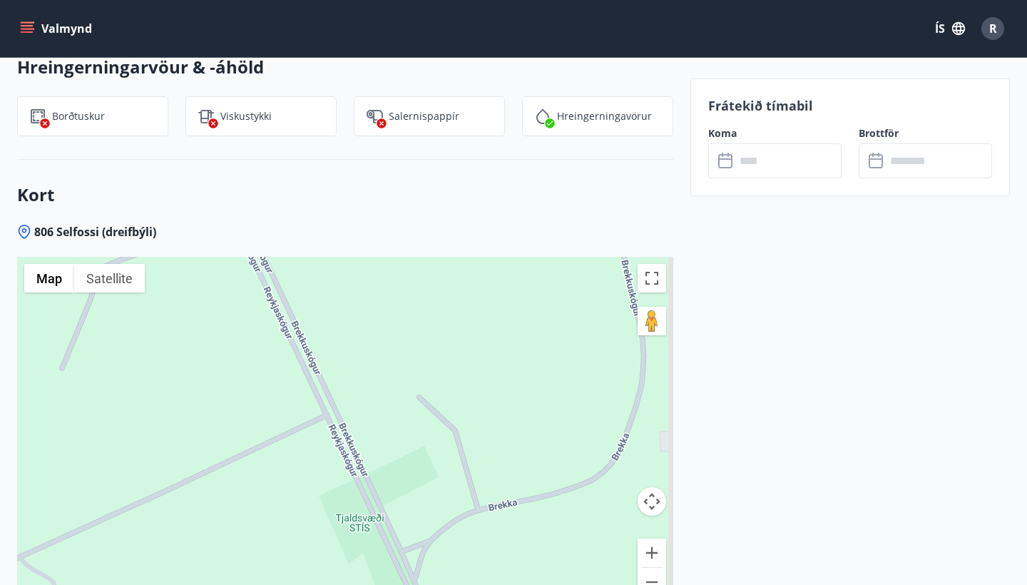
drag, startPoint x: 573, startPoint y: 510, endPoint x: 458, endPoint y: 405, distance: 155.5
click at [458, 405] on div at bounding box center [345, 435] width 656 height 357
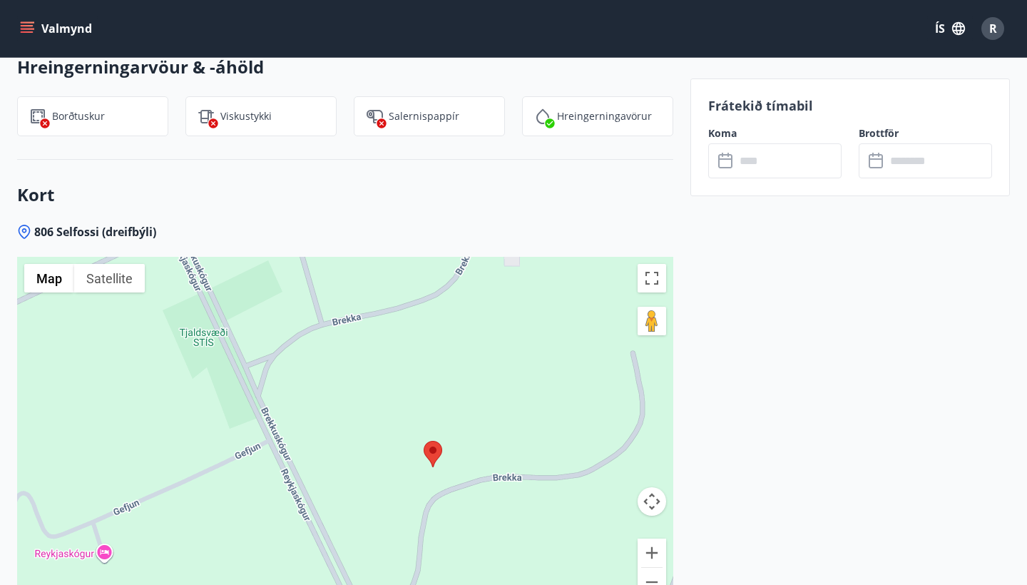
drag, startPoint x: 520, startPoint y: 419, endPoint x: 443, endPoint y: 354, distance: 100.2
click at [443, 354] on div at bounding box center [345, 435] width 656 height 357
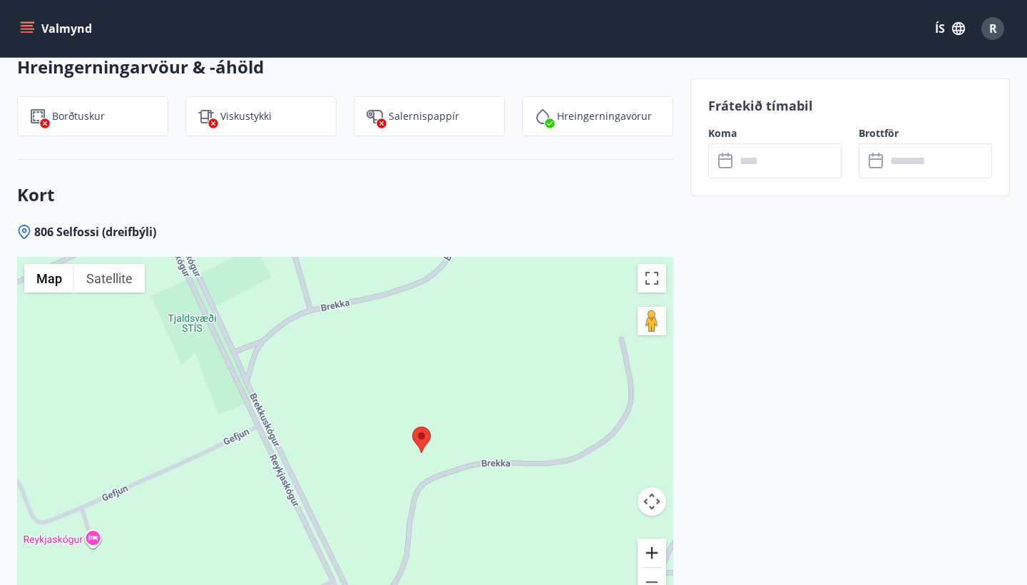
click at [650, 538] on button "Zoom in" at bounding box center [651, 552] width 29 height 29
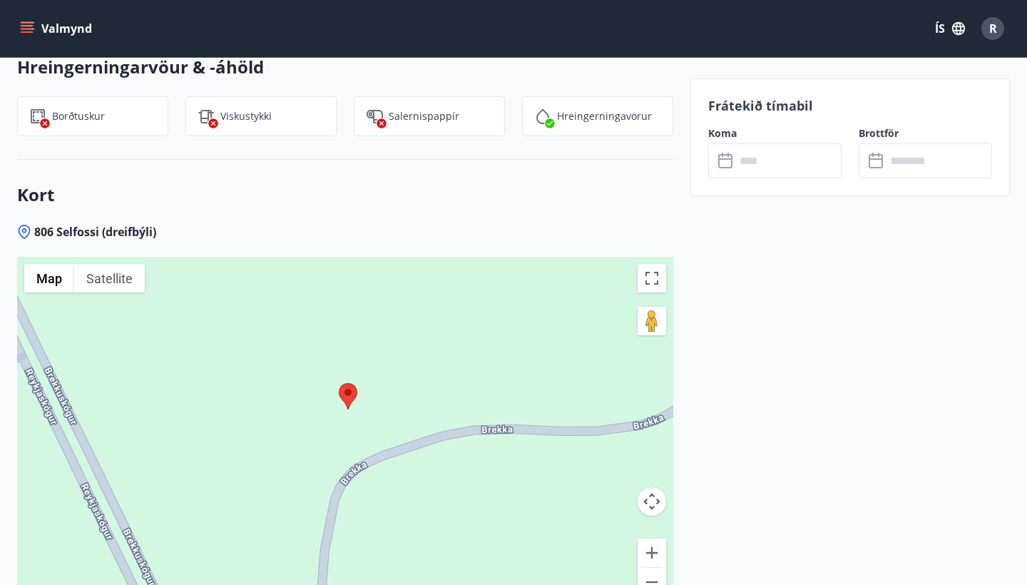
drag, startPoint x: 578, startPoint y: 501, endPoint x: 429, endPoint y: 440, distance: 160.9
click at [429, 440] on div at bounding box center [345, 435] width 656 height 357
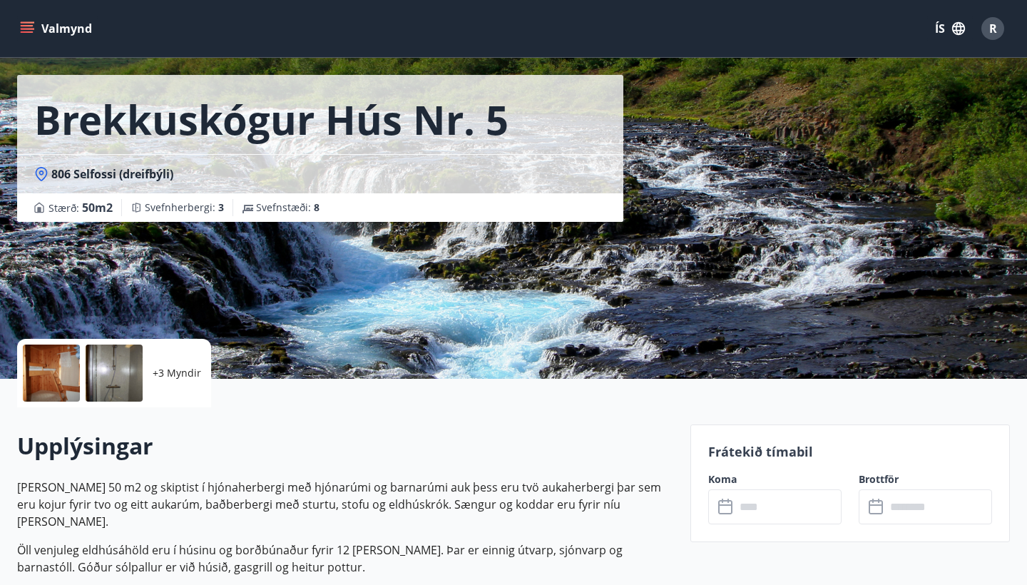
scroll to position [46, 0]
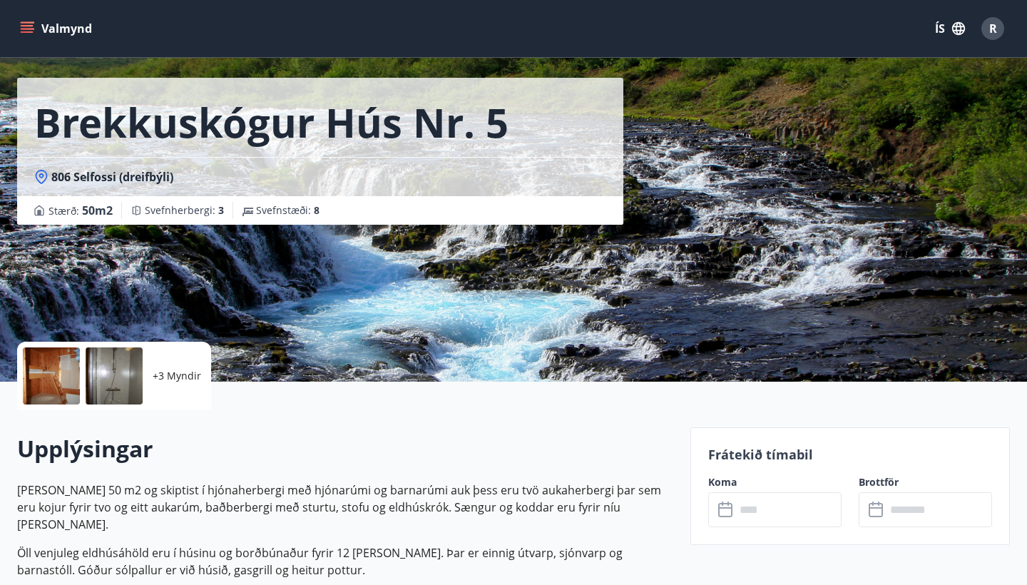
click at [81, 359] on div "+3 Myndir" at bounding box center [114, 376] width 194 height 68
click at [88, 365] on div at bounding box center [114, 375] width 57 height 57
click at [136, 357] on div at bounding box center [114, 375] width 57 height 57
click at [47, 373] on div at bounding box center [51, 375] width 57 height 57
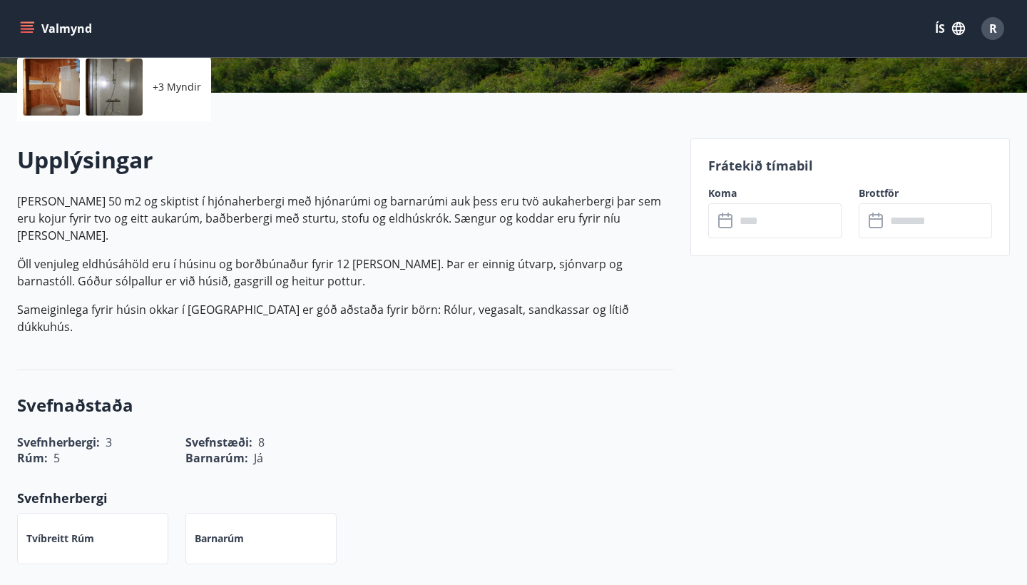
scroll to position [322, 0]
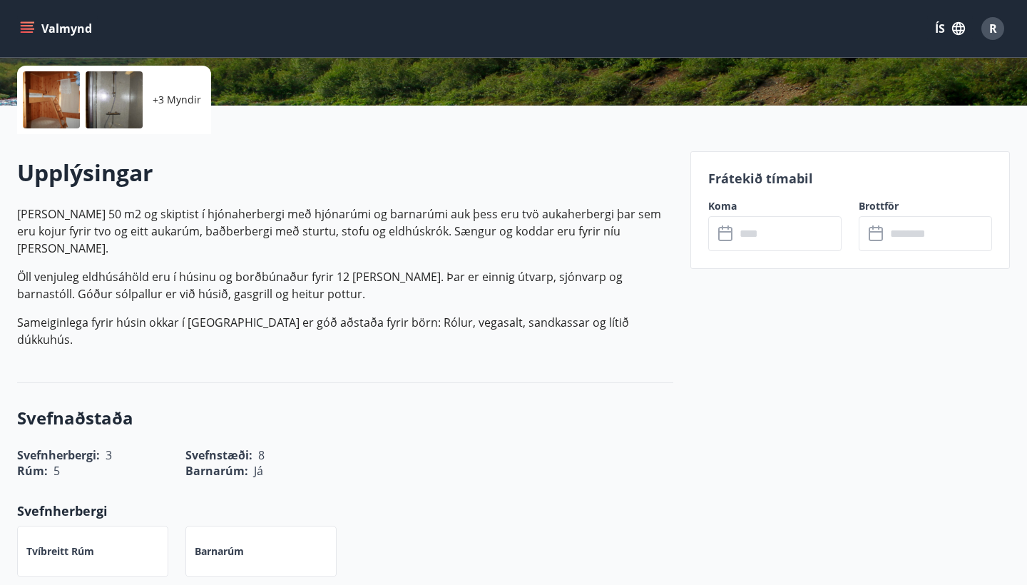
click at [112, 117] on div at bounding box center [114, 99] width 57 height 57
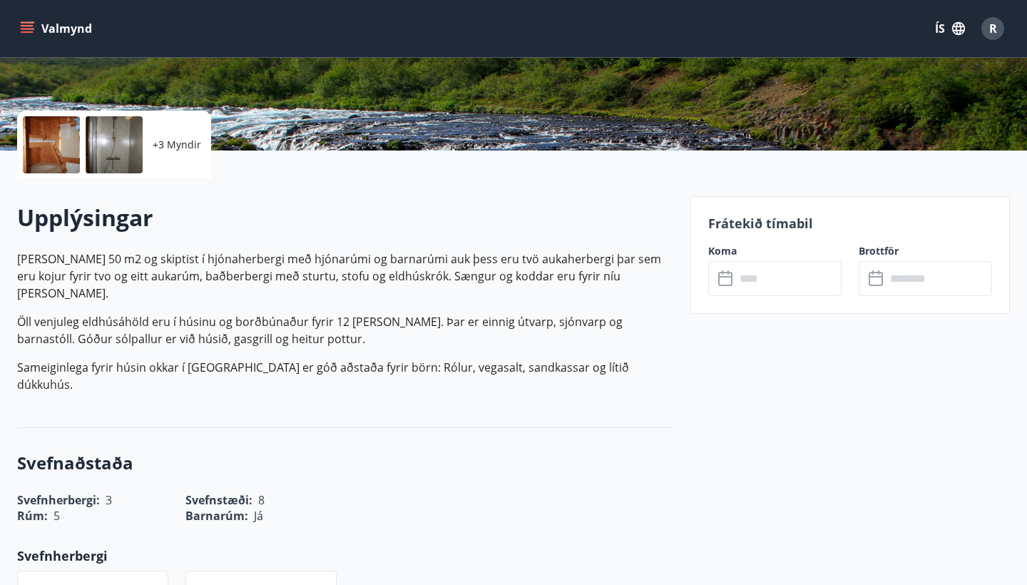
scroll to position [188, 0]
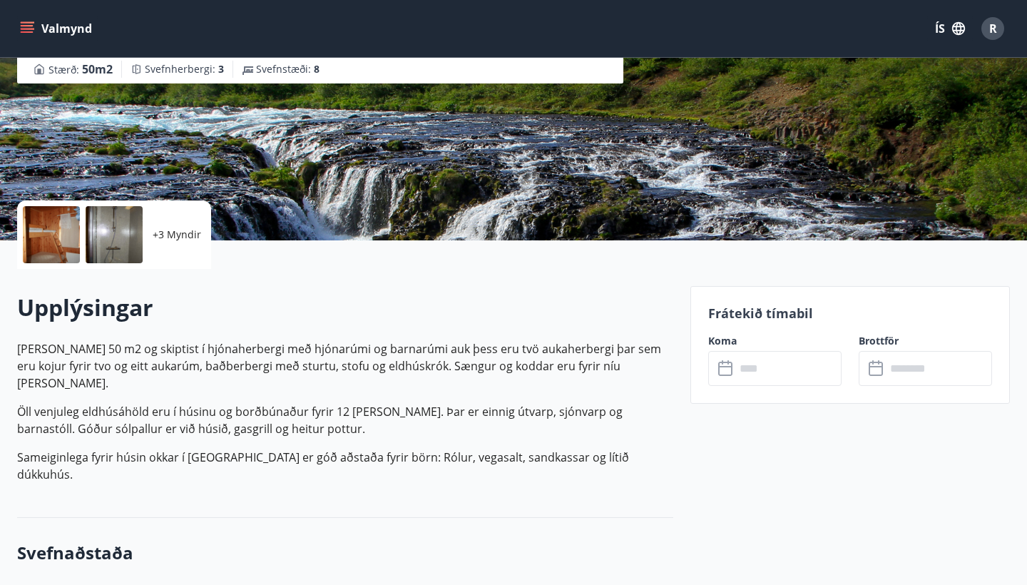
click at [124, 247] on div at bounding box center [114, 234] width 57 height 57
click at [188, 244] on div "+3 Myndir" at bounding box center [176, 234] width 57 height 57
click at [84, 227] on div "+3 Myndir" at bounding box center [114, 234] width 194 height 68
click at [65, 226] on div at bounding box center [51, 234] width 57 height 57
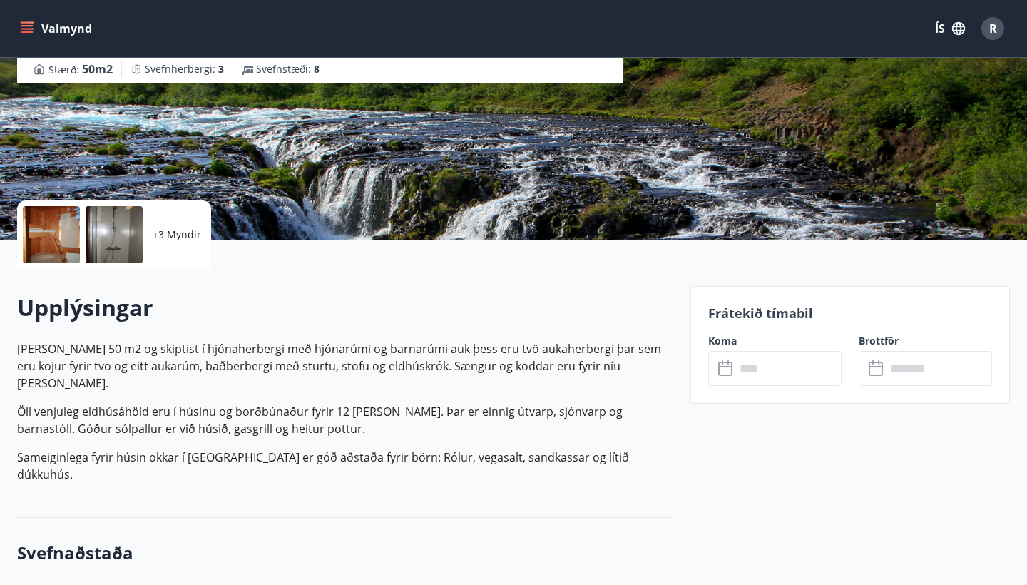
click at [65, 226] on div at bounding box center [51, 234] width 57 height 57
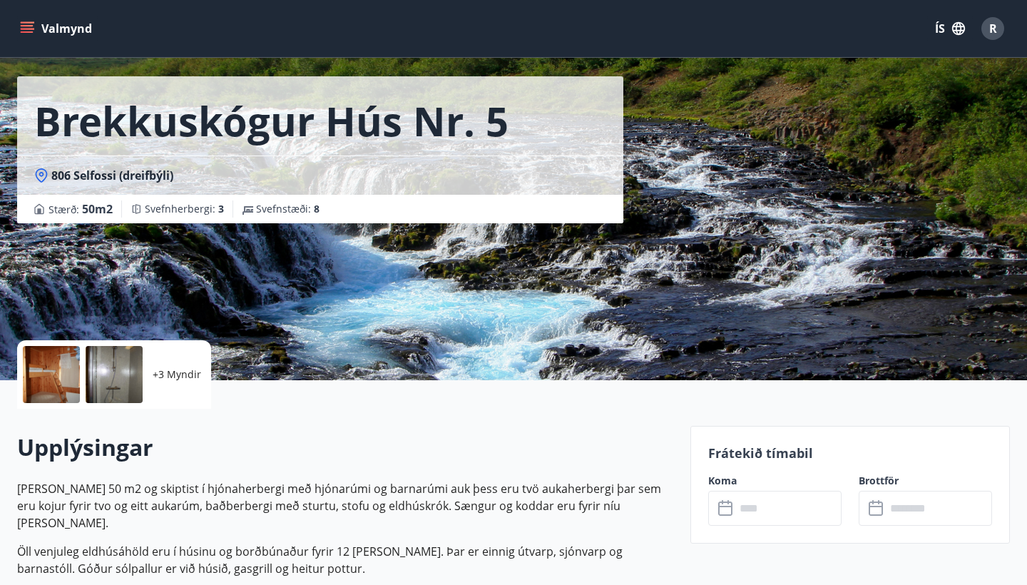
scroll to position [47, 0]
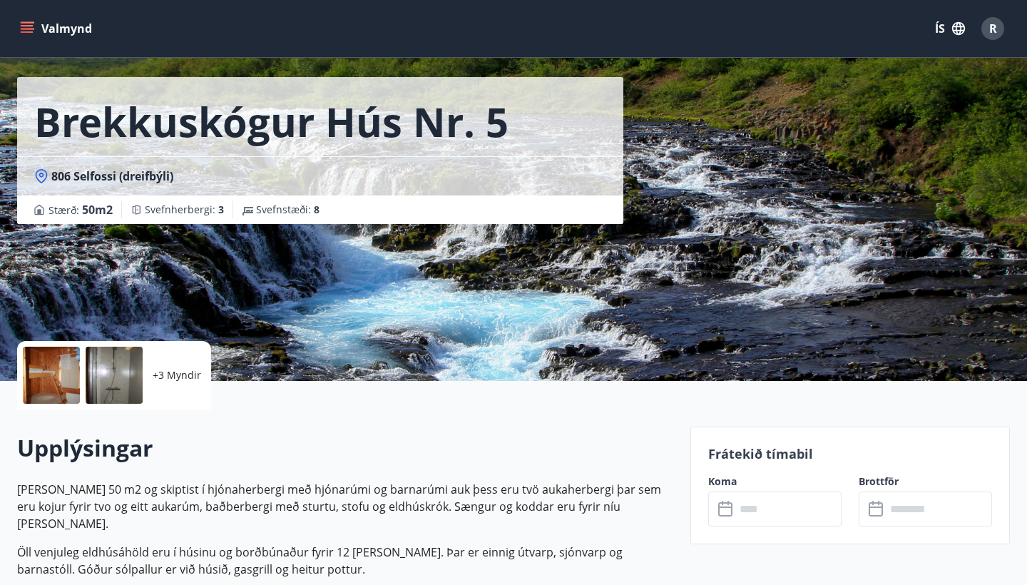
click at [72, 354] on div at bounding box center [51, 375] width 57 height 57
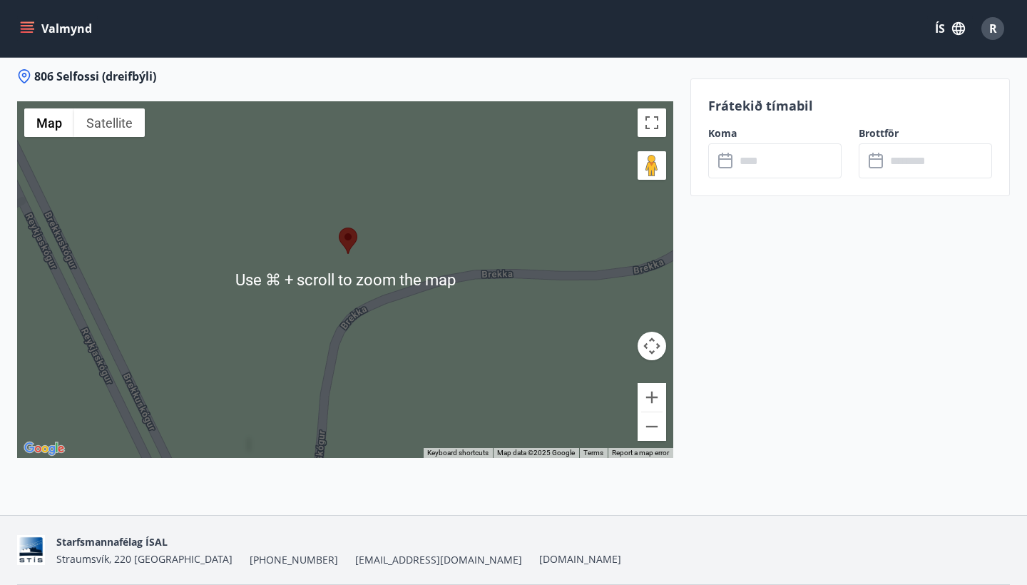
scroll to position [1641, 0]
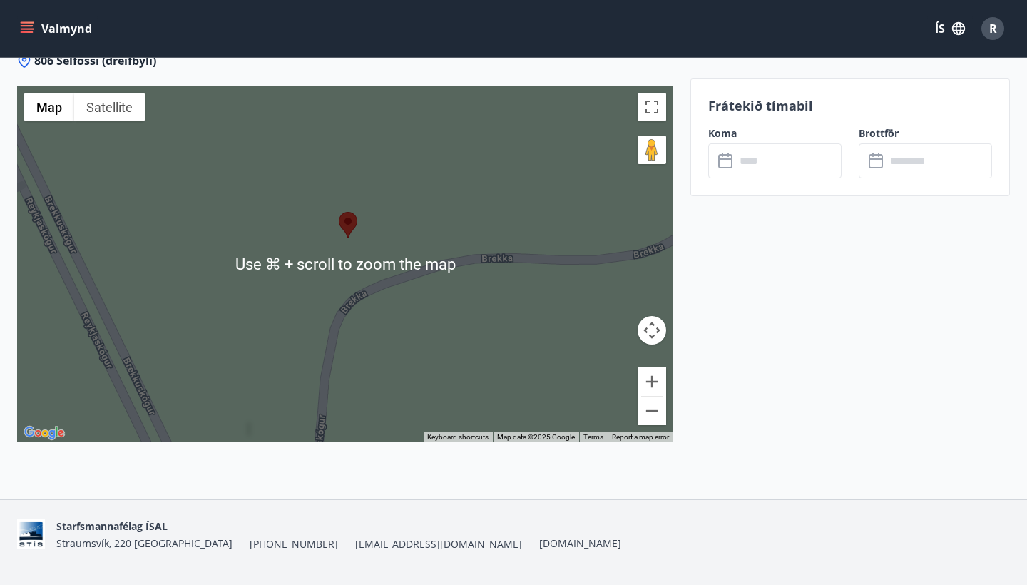
click at [103, 235] on div at bounding box center [345, 264] width 656 height 357
